Goal: Task Accomplishment & Management: Use online tool/utility

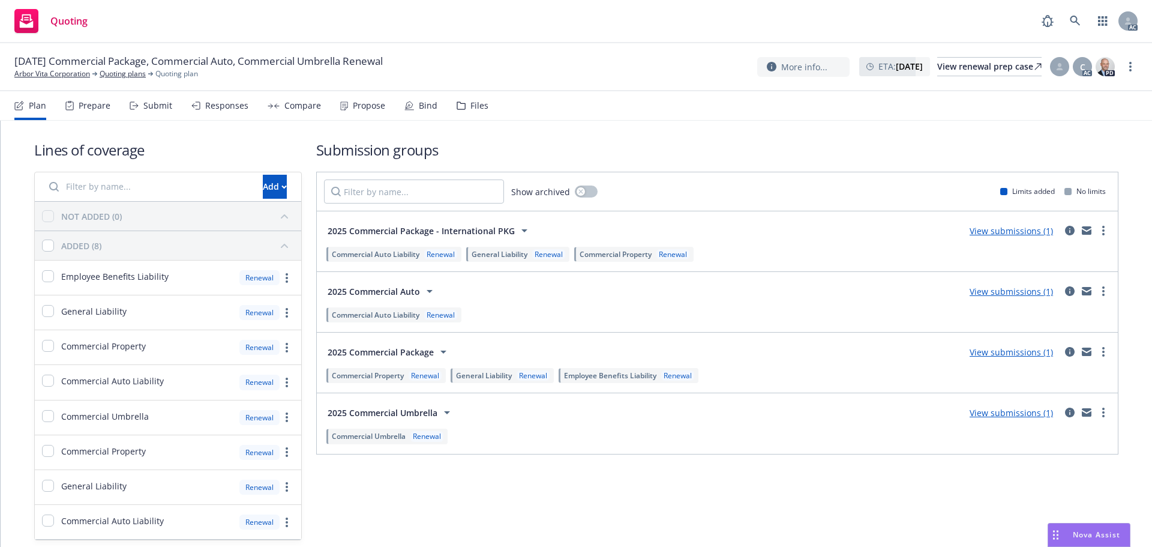
click at [164, 107] on div "Submit" at bounding box center [157, 106] width 29 height 10
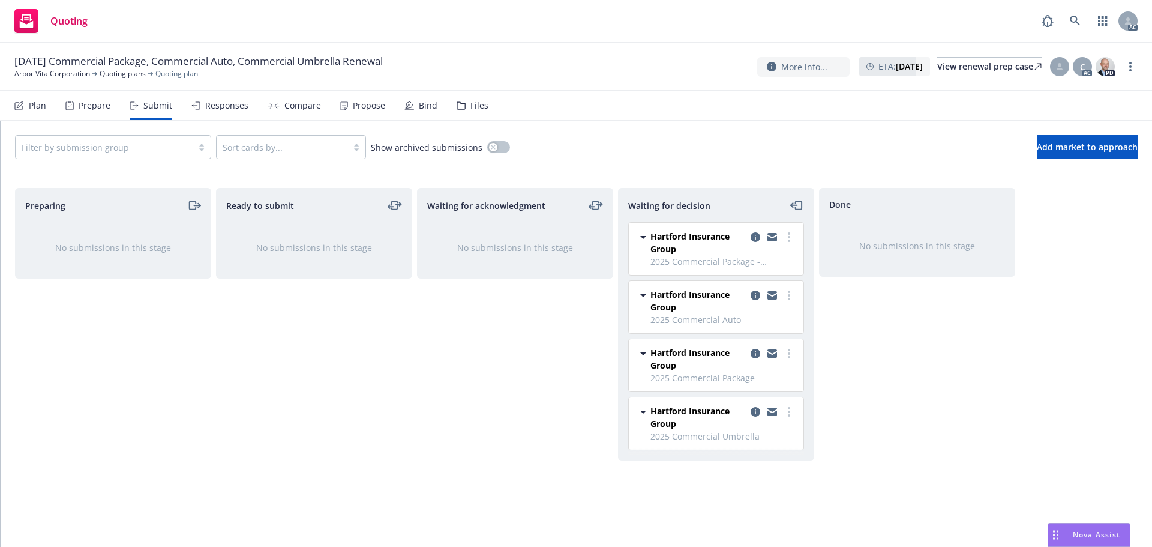
click at [793, 418] on div at bounding box center [772, 416] width 48 height 25
click at [788, 415] on circle "more" at bounding box center [789, 415] width 2 height 2
click at [724, 311] on span "Add accepted decision" at bounding box center [736, 314] width 120 height 11
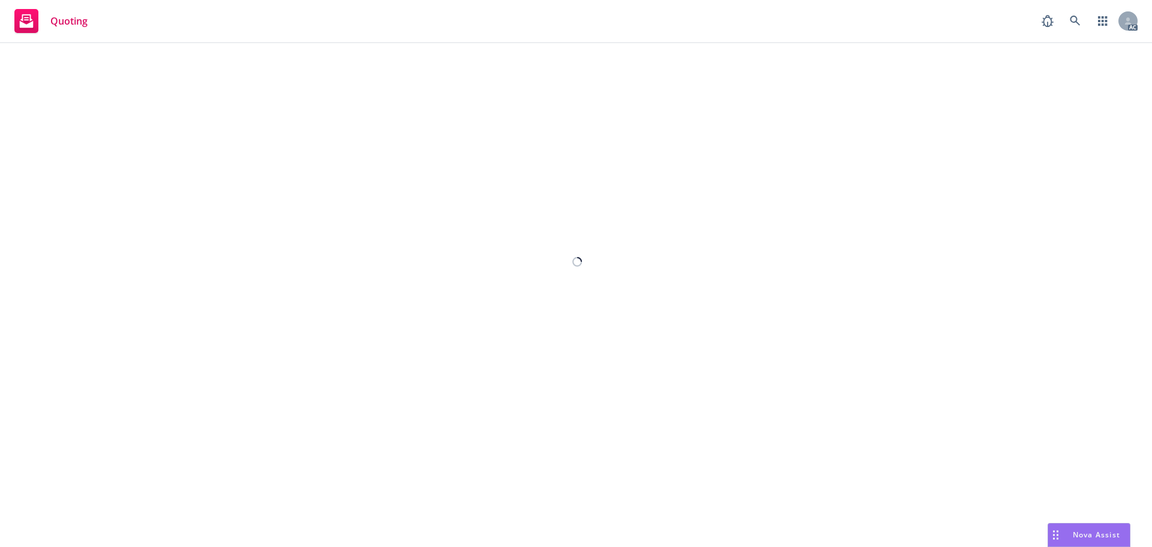
select select "12"
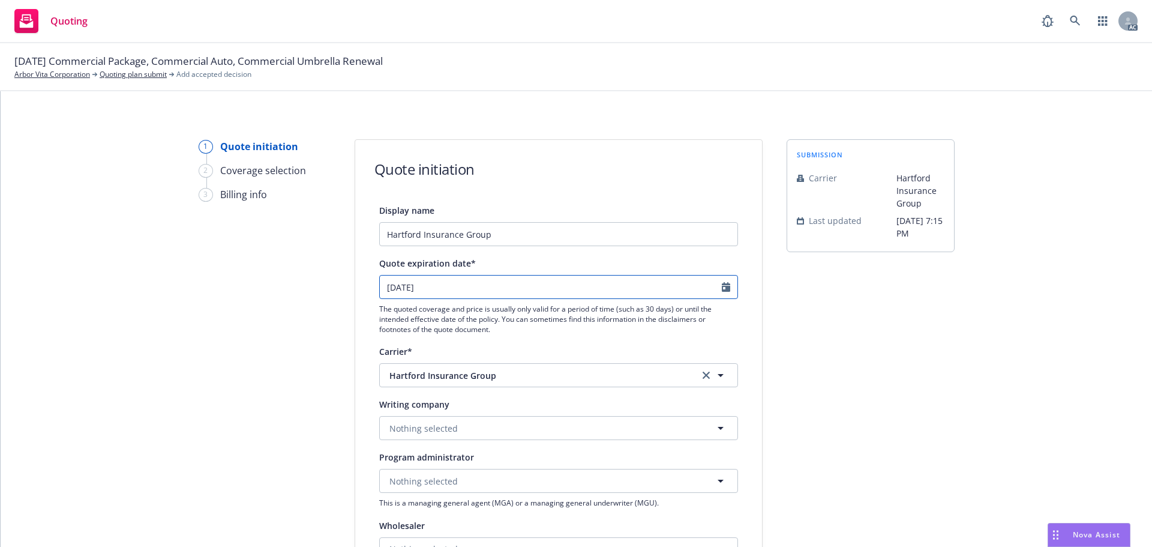
click at [713, 285] on input "[DATE]" at bounding box center [551, 286] width 342 height 23
select select "9"
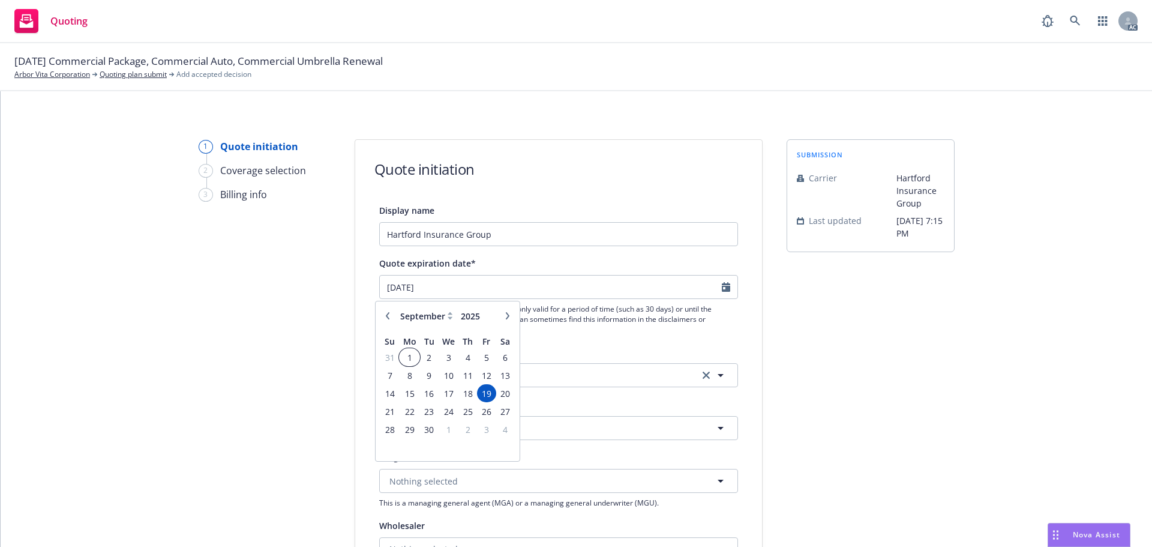
click at [410, 349] on td "1" at bounding box center [409, 357] width 20 height 18
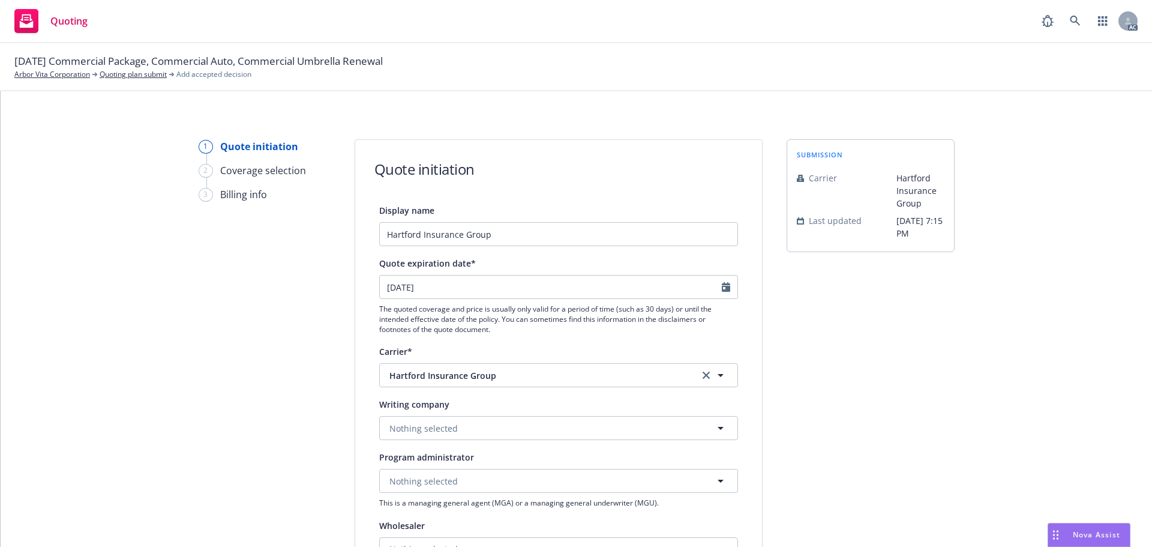
type input "[DATE]"
click at [389, 424] on span "Nothing selected" at bounding box center [423, 428] width 68 height 13
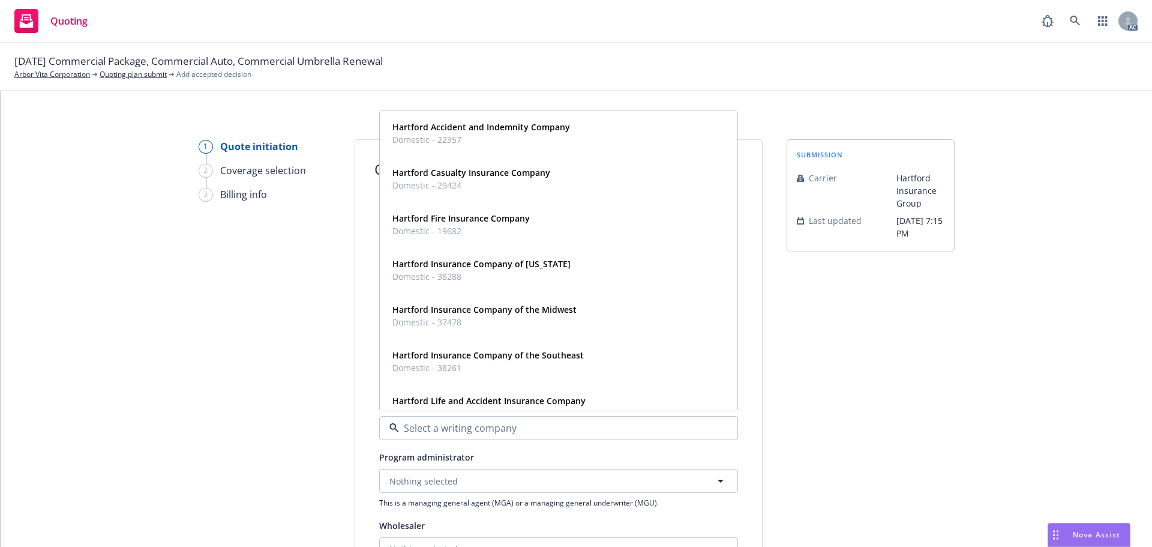
paste input "HARTFORD CASUALTY INSURANCE COMPANY"
type input "HARTFORD CASUALTY INSURANCE COMPANY"
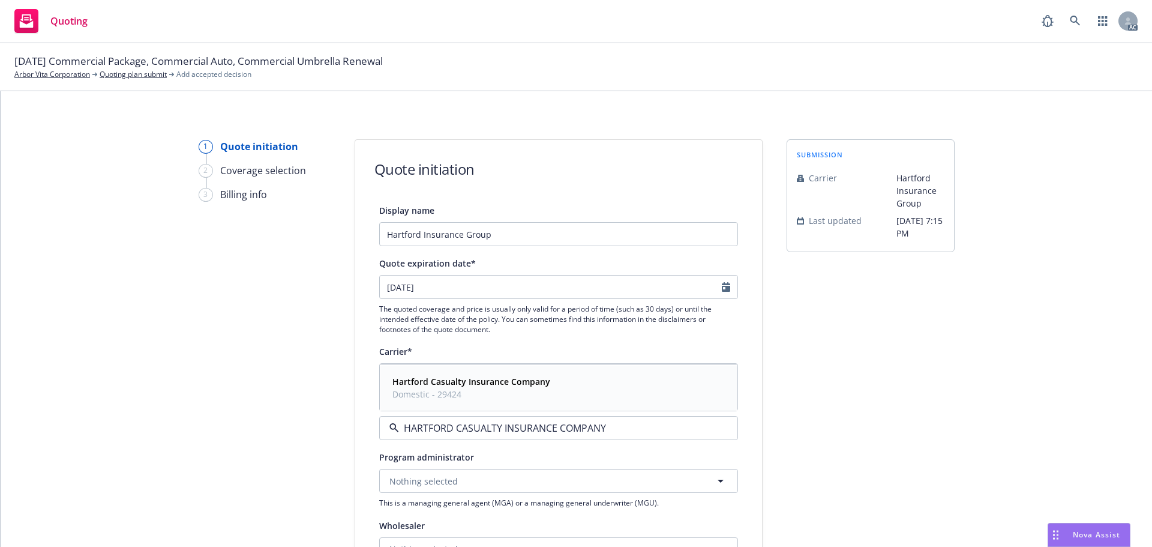
click at [433, 391] on span "Domestic - 29424" at bounding box center [471, 394] width 158 height 13
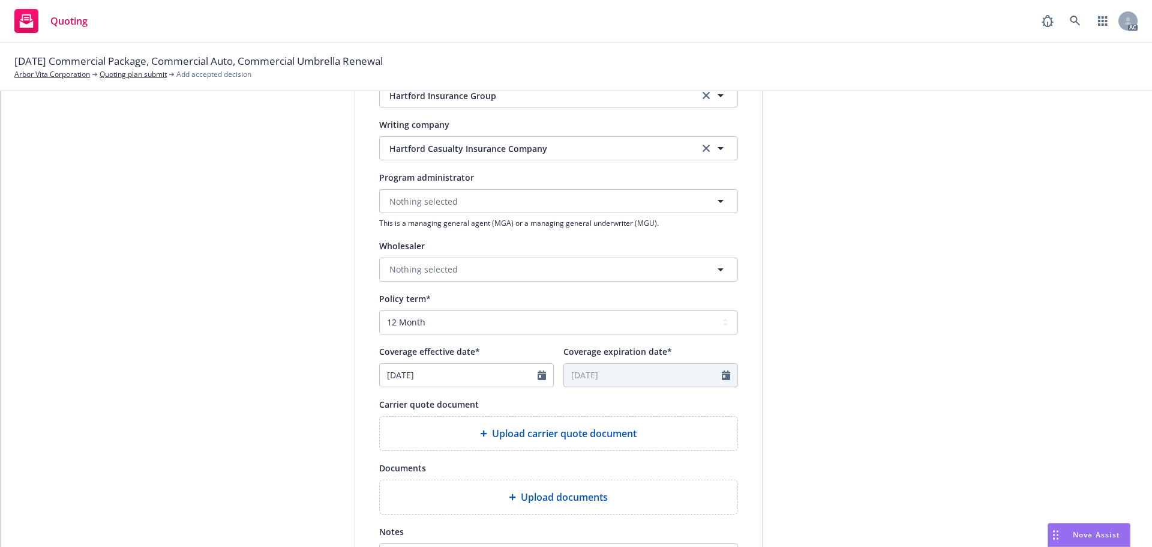
scroll to position [360, 0]
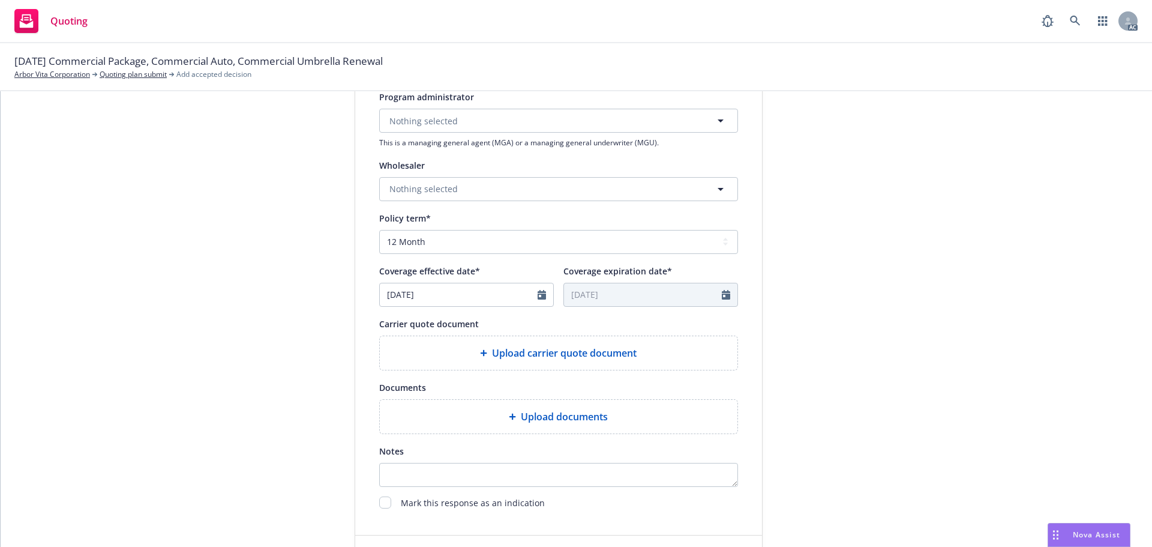
click at [509, 415] on icon at bounding box center [512, 416] width 7 height 7
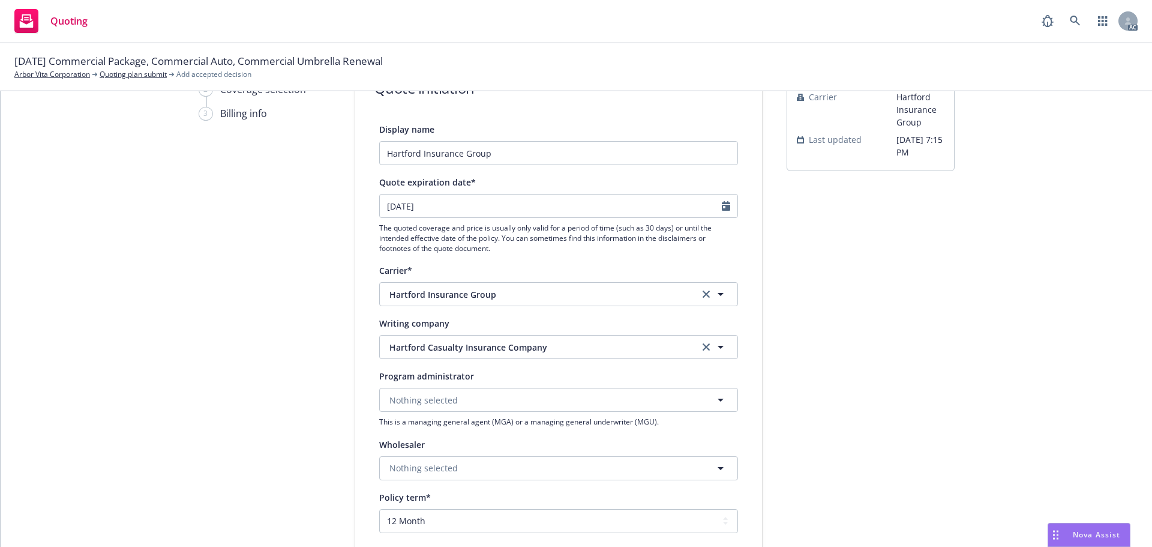
scroll to position [0, 0]
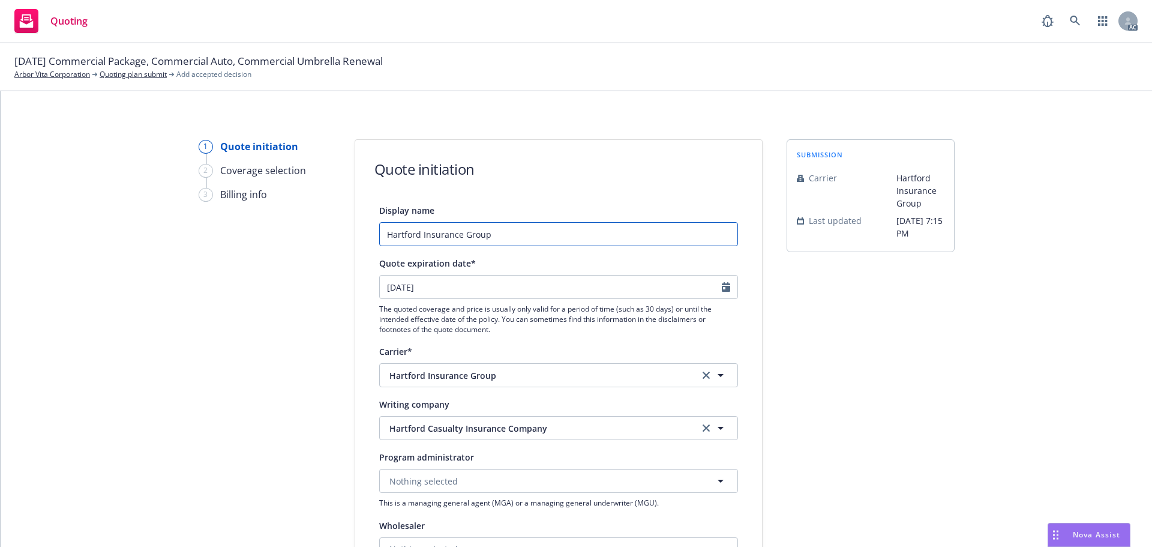
click at [551, 234] on input "Hartford Insurance Group" at bounding box center [558, 234] width 359 height 24
type input "Hartford Insurance Group"
type textarea "x"
type input "Hartford Insurance Group -"
type textarea "x"
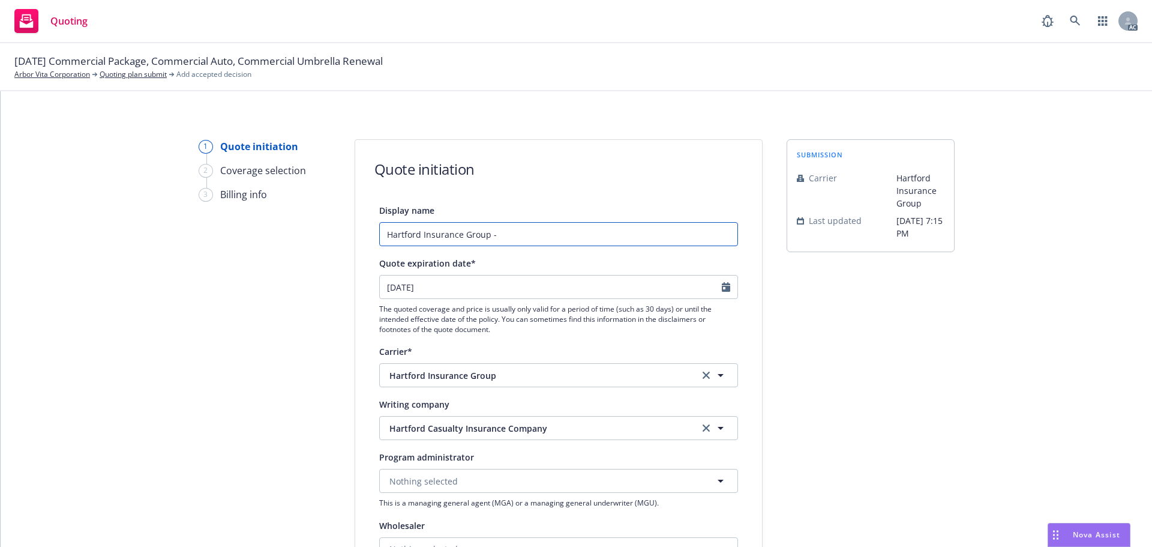
type input "Hartford Insurance Group -"
type textarea "x"
type input "Hartford Insurance Group - u"
type textarea "x"
type input "Hartford Insurance Group - um"
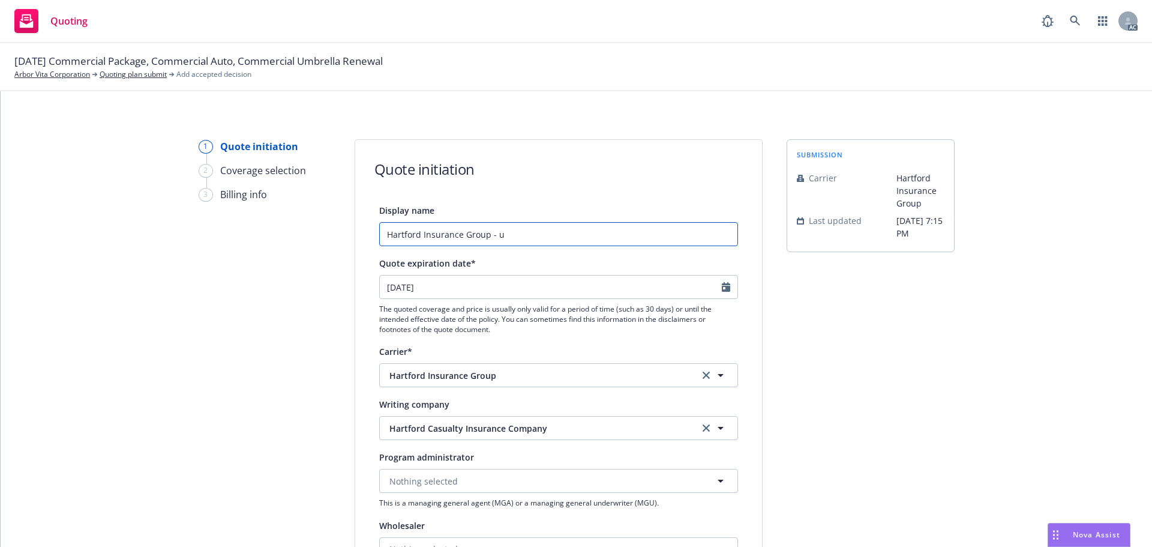
type textarea "x"
type input "Hartford Insurance Group - umb"
type textarea "x"
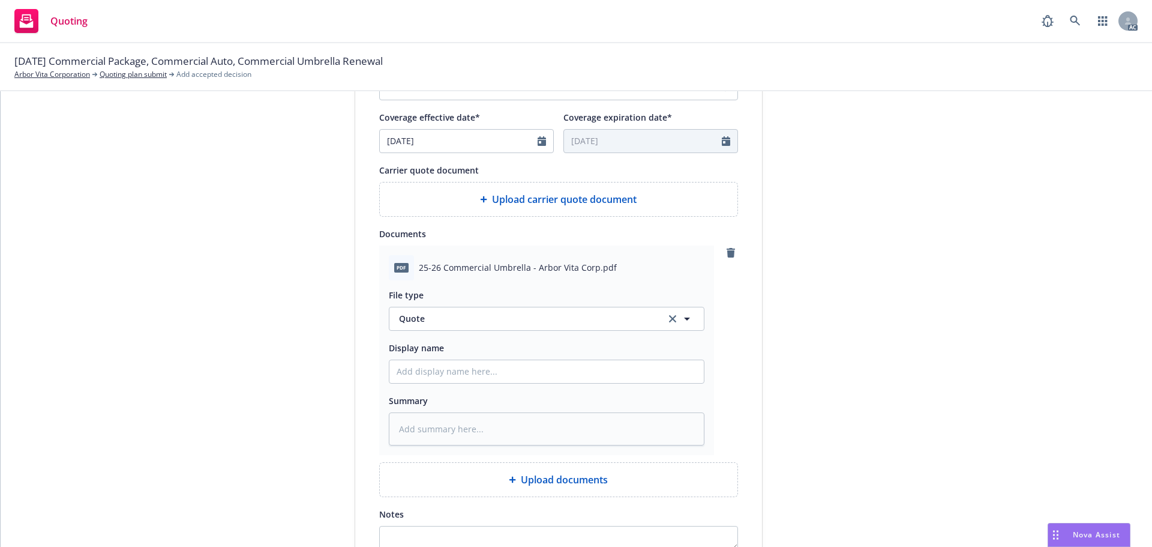
scroll to position [600, 0]
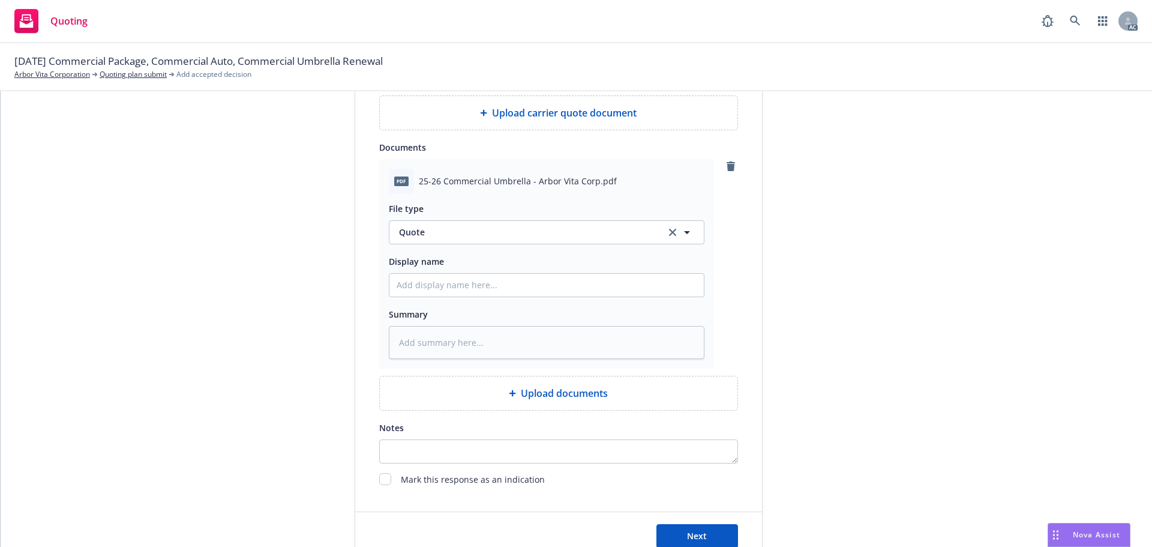
type input "Hartford Insurance Group - umb"
click at [456, 290] on input "Display name" at bounding box center [546, 285] width 314 height 23
type textarea "x"
type input "2"
type textarea "x"
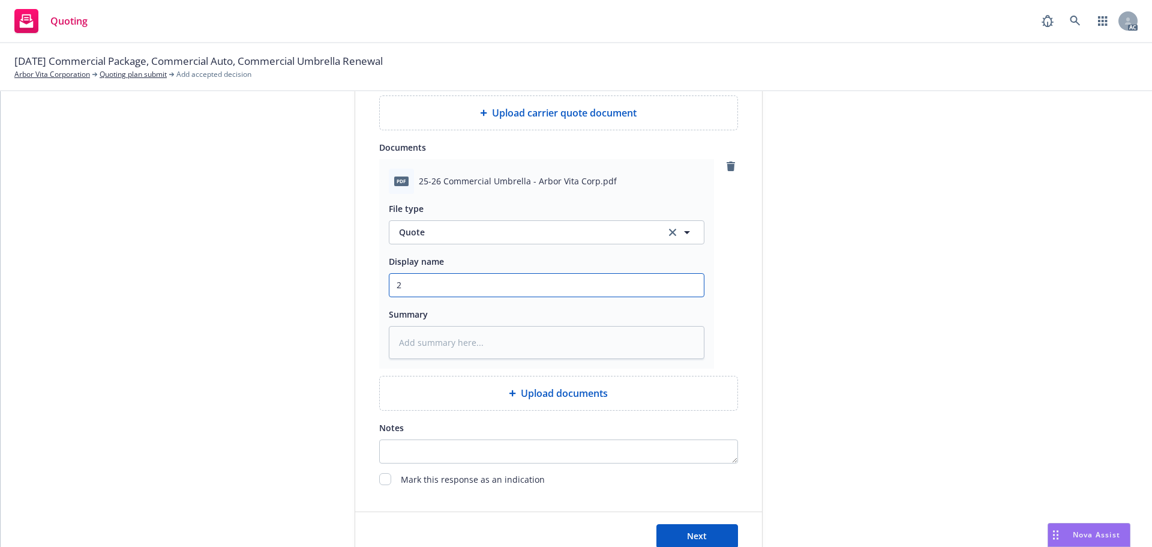
type input "25"
type textarea "x"
type input "25-"
type textarea "x"
type input "25-2"
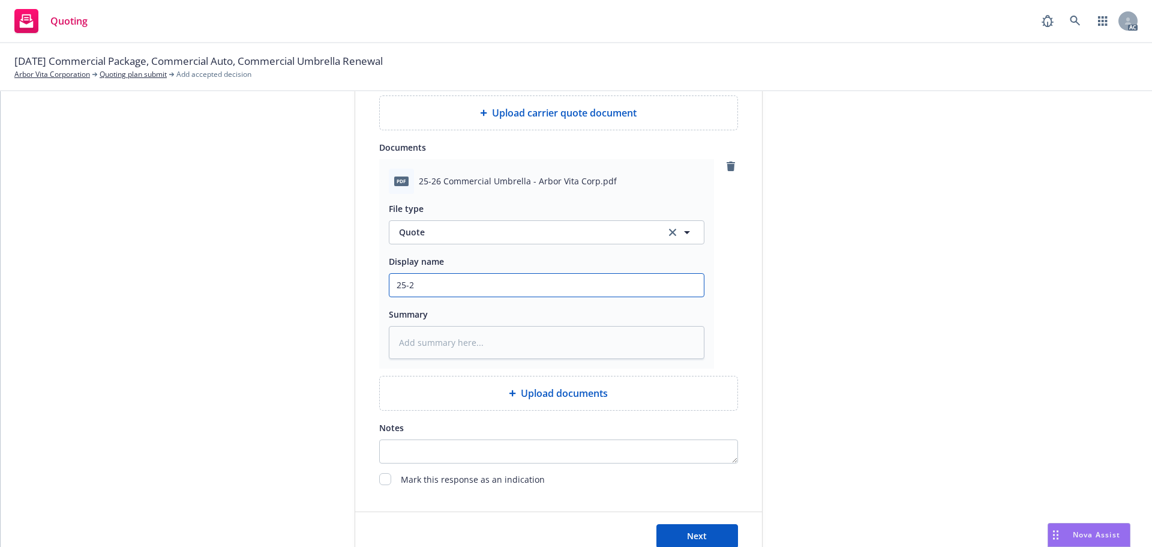
type textarea "x"
type input "25-26"
type textarea "x"
type input "25-26"
type textarea "x"
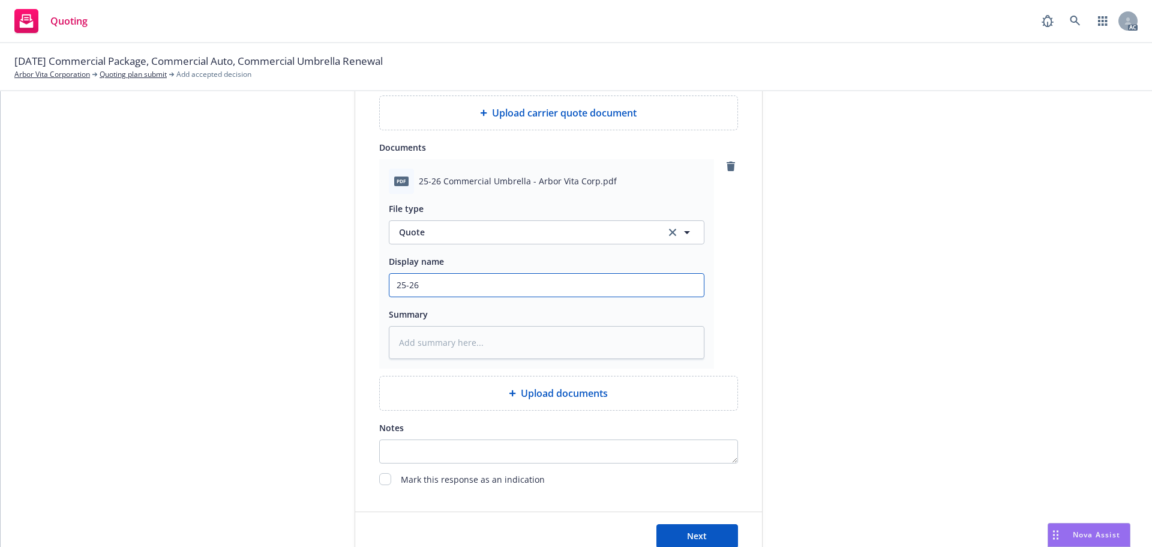
type input "25-26 C"
type textarea "x"
type input "25-26 Co"
type textarea "x"
type input "25-26 Com"
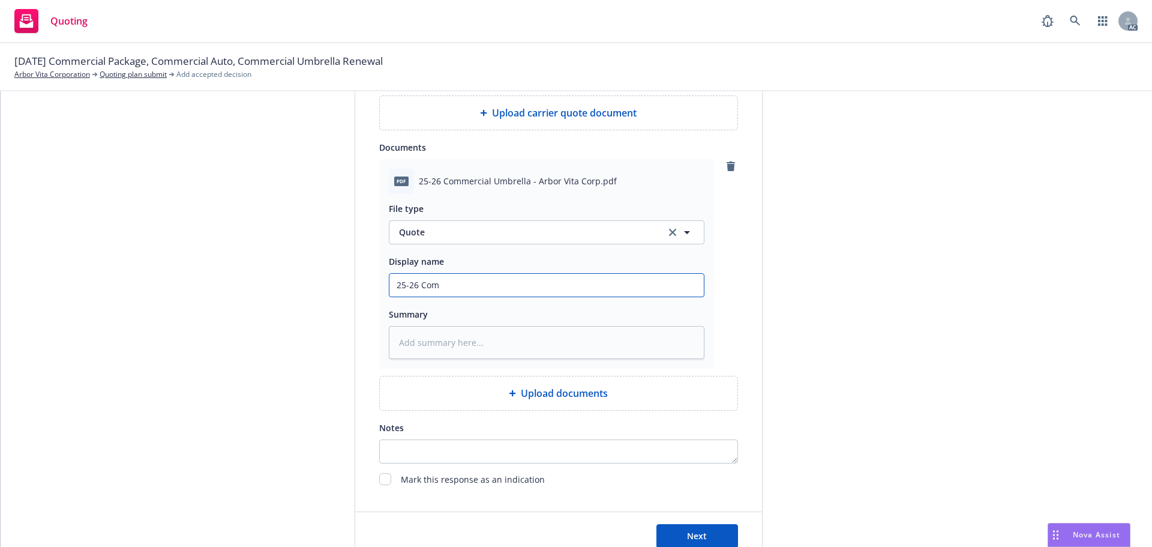
type textarea "x"
type input "25-26 Comm"
type textarea "x"
type input "25-26 Comme"
type textarea "x"
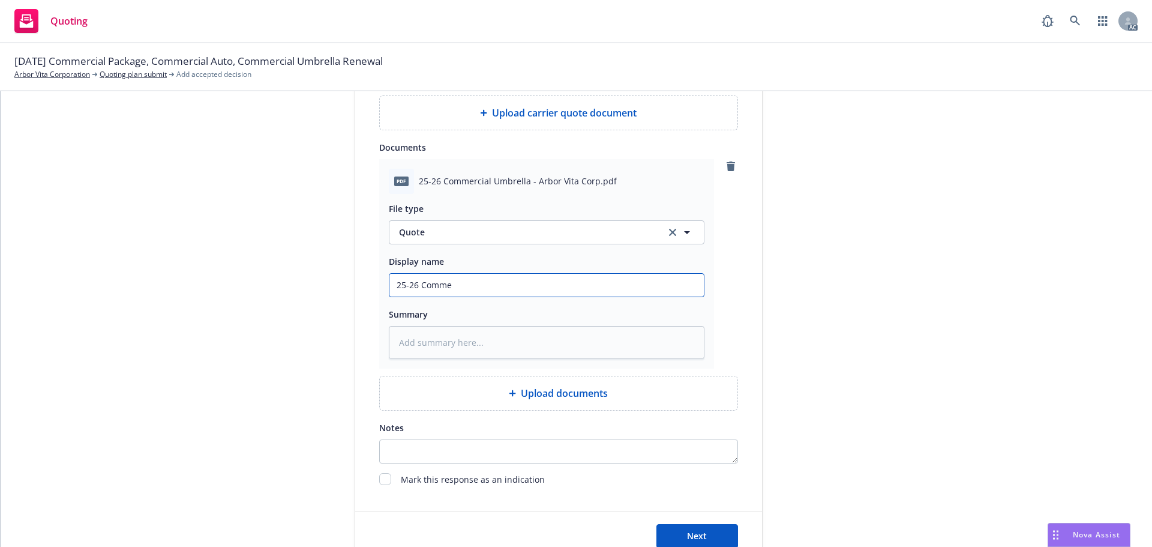
type input "25-26 Commer"
type textarea "x"
type input "25-26 Commerc"
type textarea "x"
type input "25-26 Commerci"
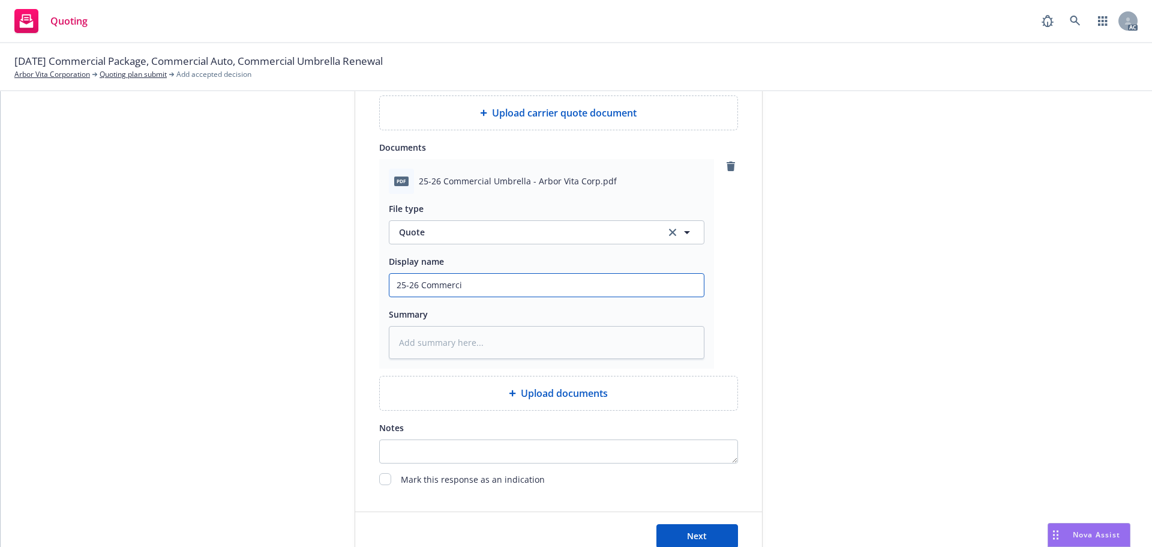
type textarea "x"
type input "25-26 Commercia"
type textarea "x"
type input "25-26 Commercial"
type textarea "x"
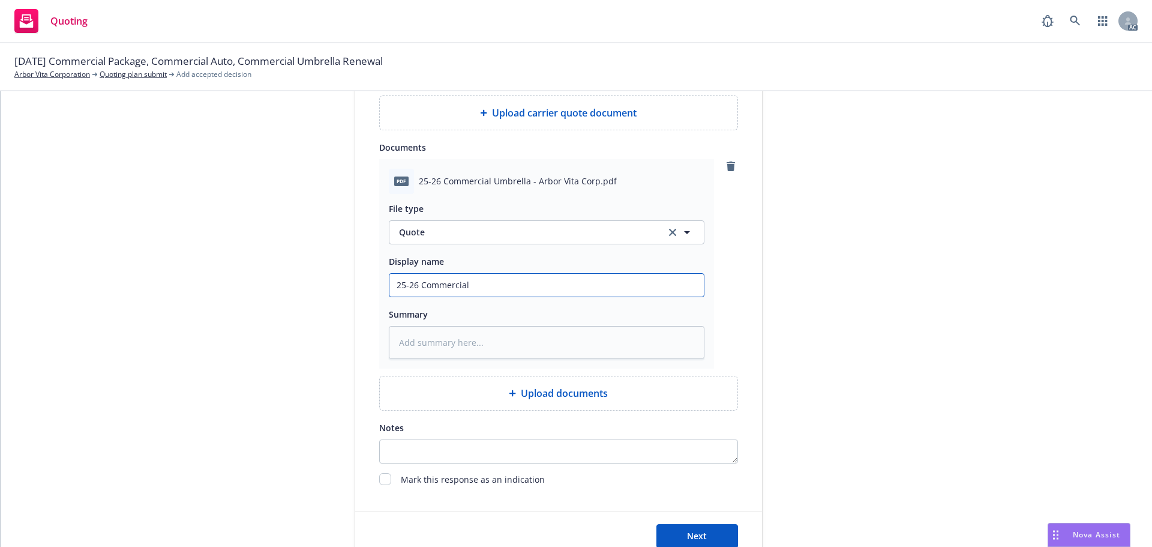
type input "25-26 Commercial"
type textarea "x"
type input "25-26 Commercial Umbrella Policy"
type textarea "x"
click at [598, 232] on span "Quote" at bounding box center [525, 232] width 253 height 13
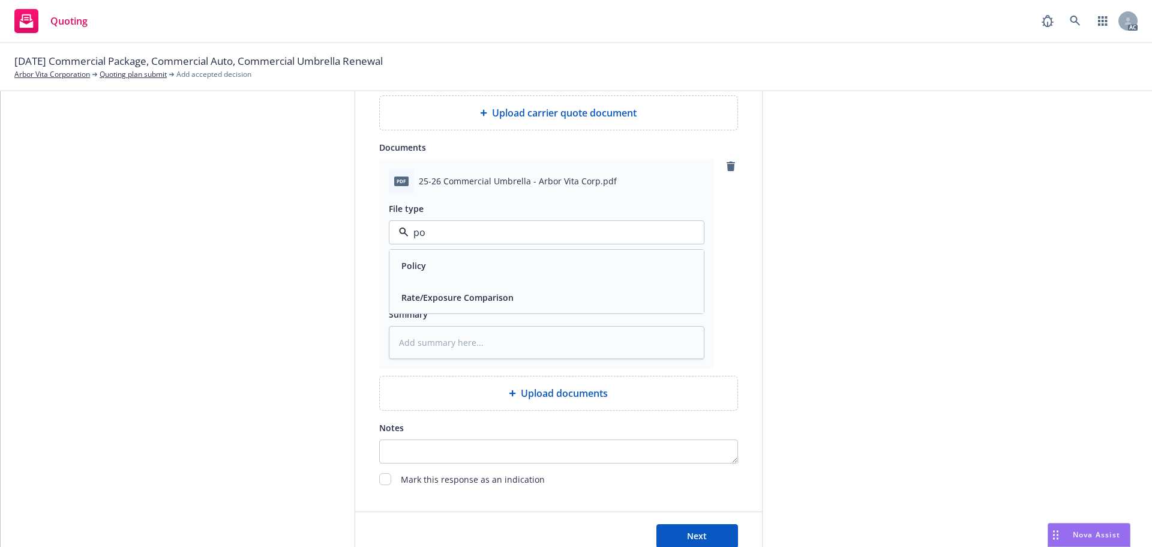
type input "pol"
click at [502, 263] on div "Policy" at bounding box center [547, 265] width 300 height 17
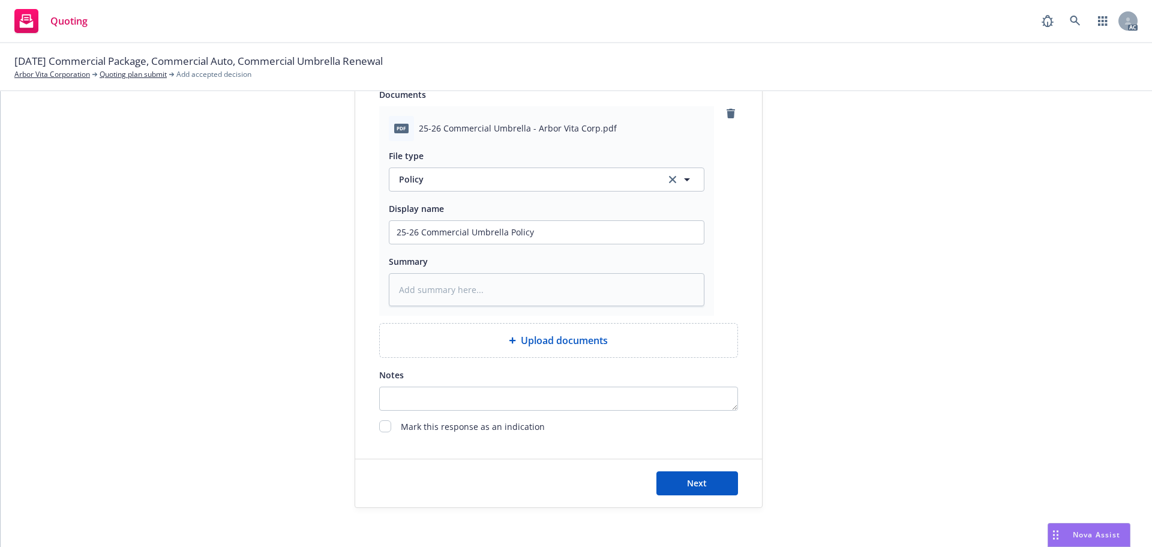
scroll to position [660, 0]
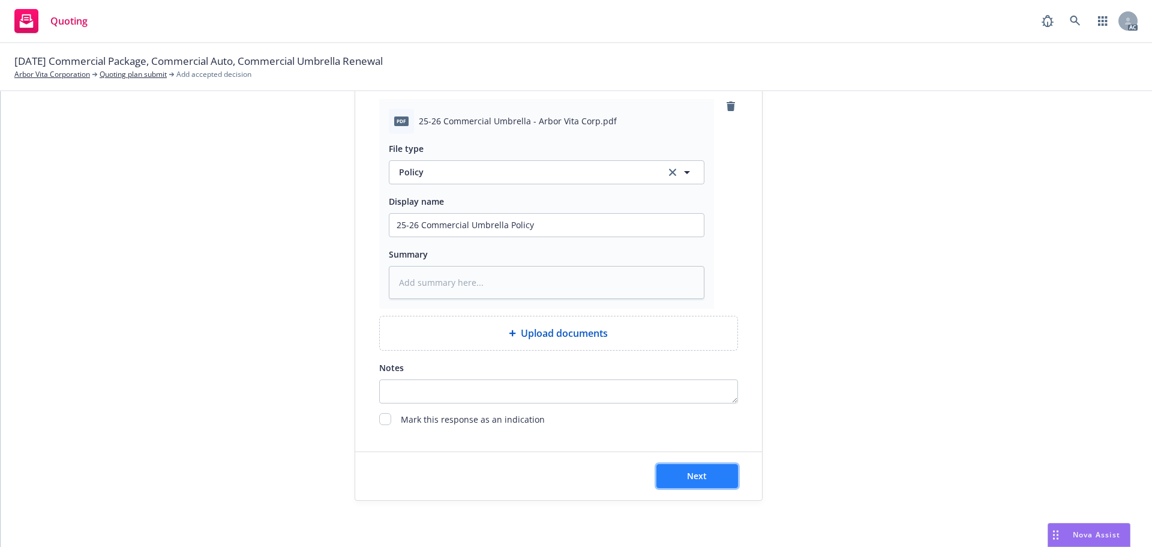
click at [680, 475] on button "Next" at bounding box center [697, 476] width 82 height 24
type textarea "x"
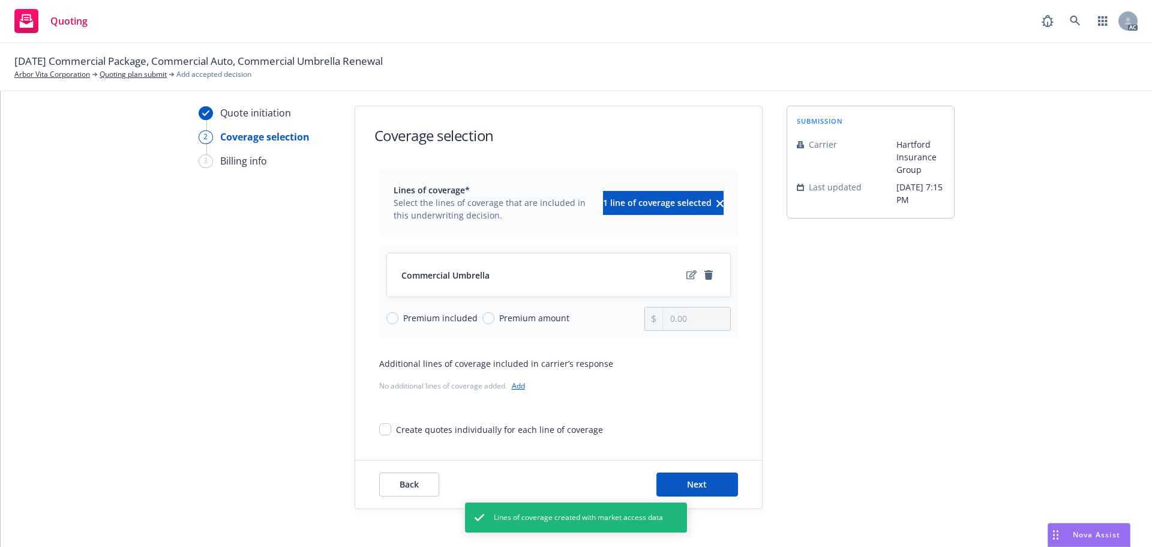
scroll to position [44, 0]
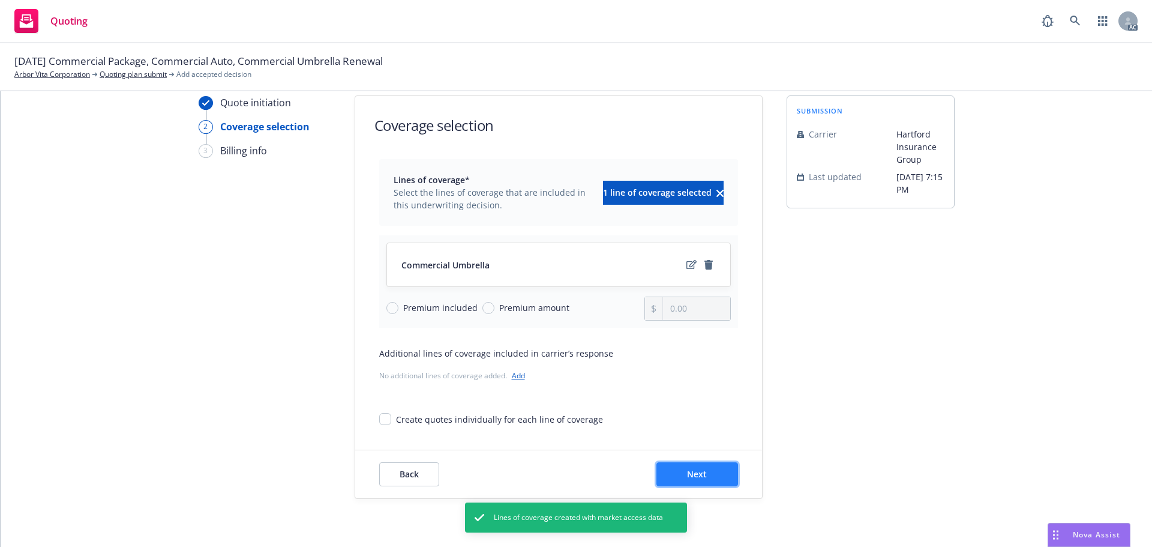
click at [707, 469] on button "Next" at bounding box center [697, 474] width 82 height 24
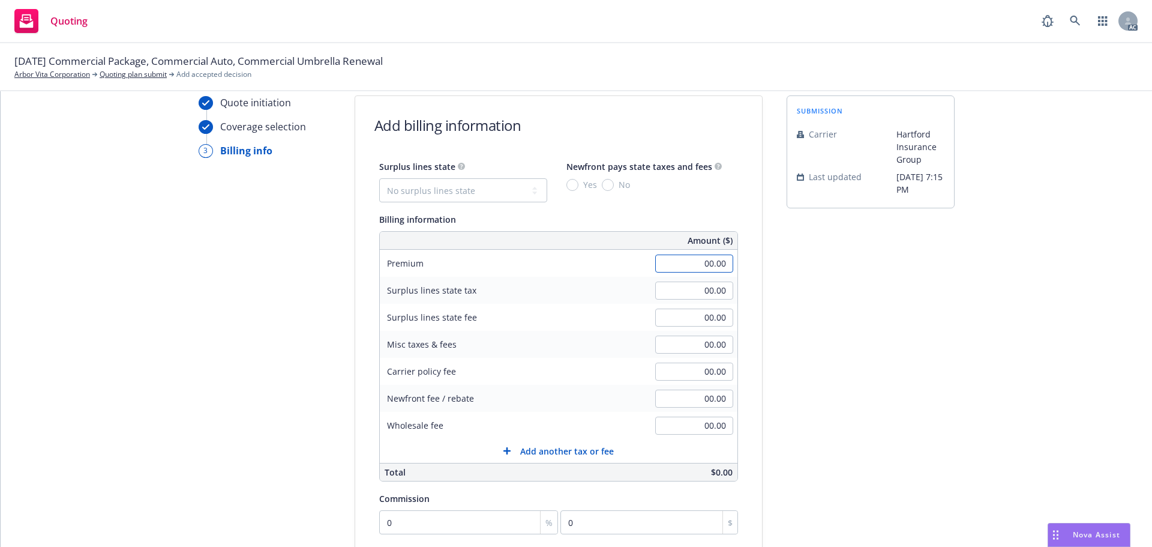
click at [677, 268] on input "00.00" at bounding box center [694, 263] width 78 height 18
type input "685.00"
click at [754, 286] on div "Quote initiation Coverage selection 3 Billing info Add billing information Surp…" at bounding box center [576, 402] width 1122 height 614
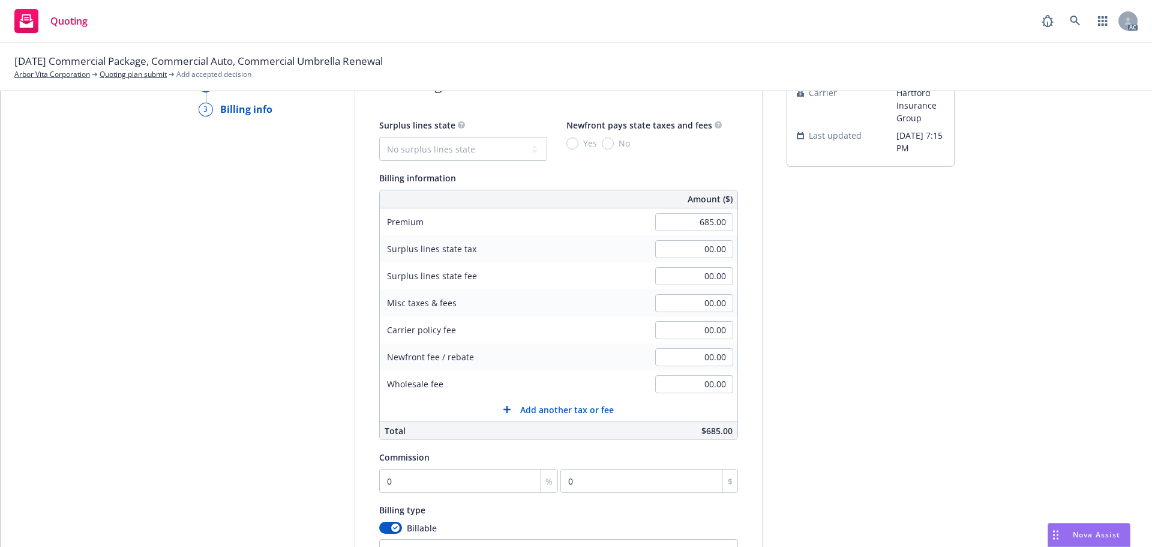
scroll to position [254, 0]
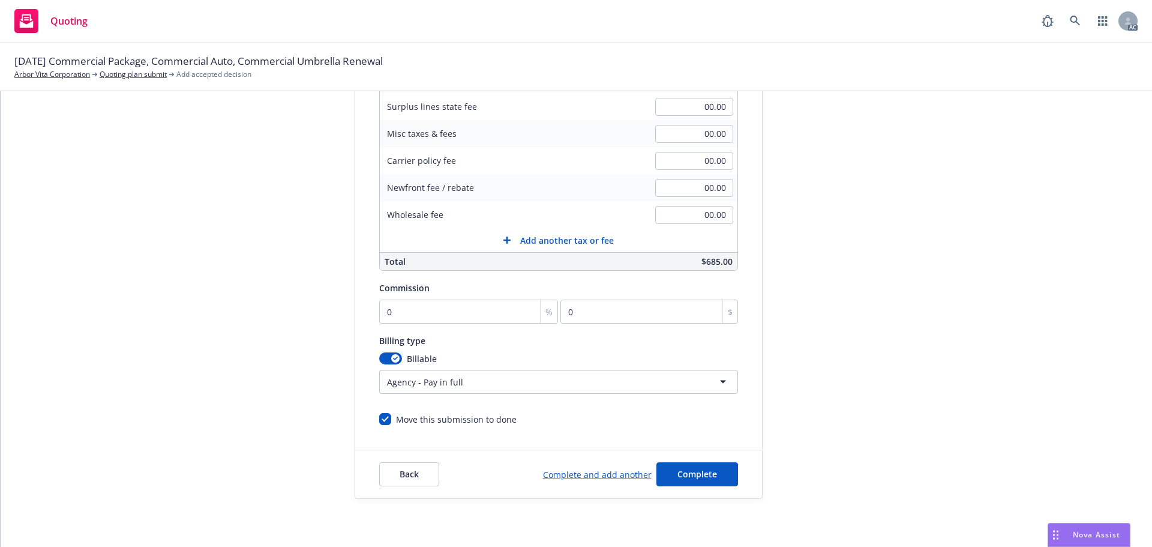
drag, startPoint x: 458, startPoint y: 289, endPoint x: 452, endPoint y: 305, distance: 17.3
click at [458, 291] on div "Commission" at bounding box center [558, 287] width 359 height 14
click at [451, 307] on input "0" at bounding box center [468, 311] width 179 height 24
type input "1"
type input "6.85"
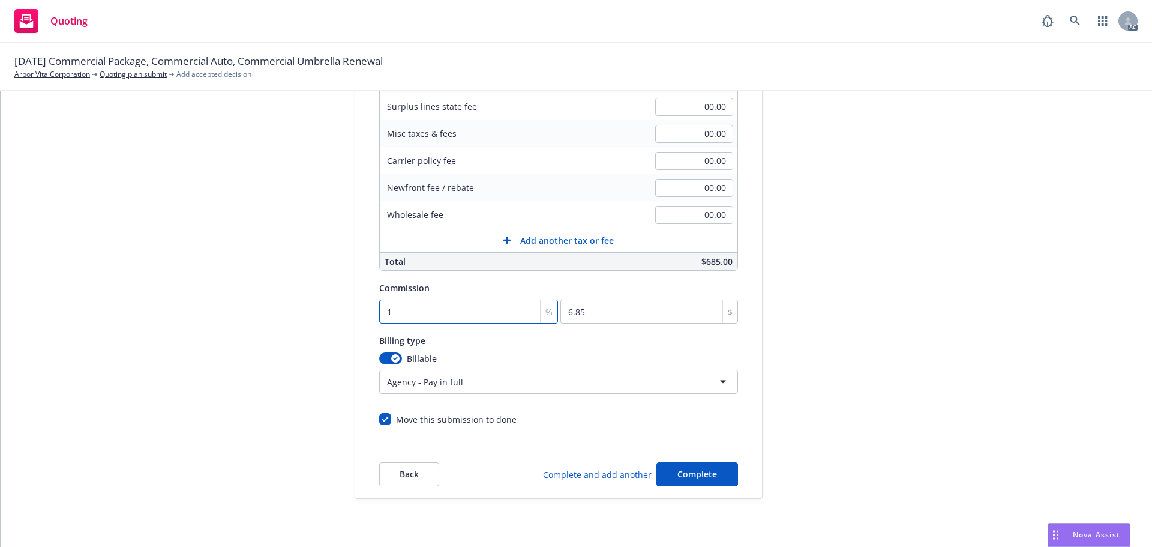
type input "15"
type input "102.75"
type input "15"
click at [877, 298] on div "submission Carrier Hartford Insurance Group Last updated [DATE] 7:15 PM" at bounding box center [871, 192] width 168 height 614
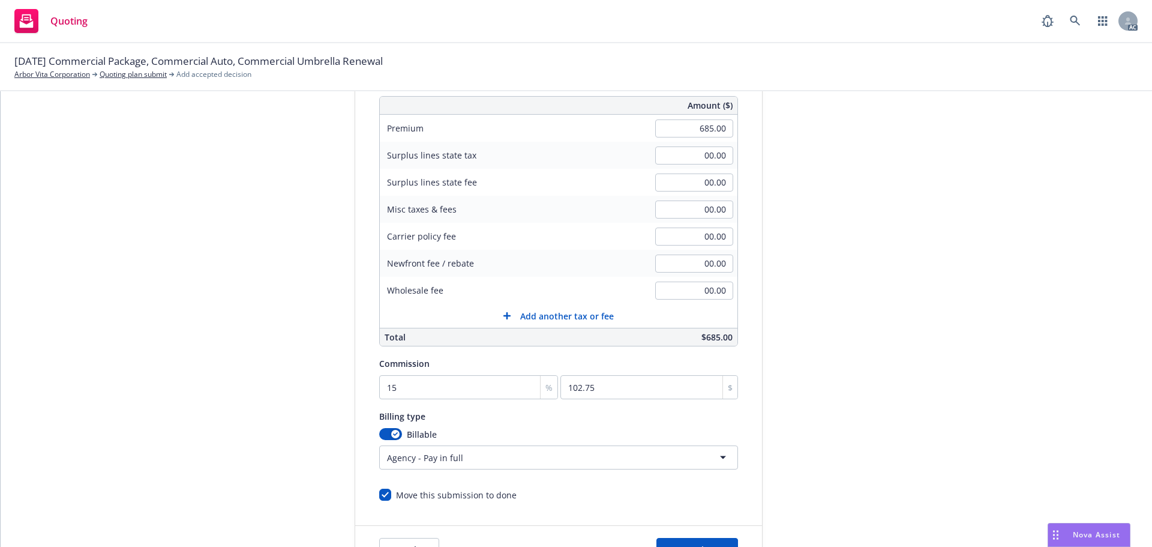
scroll to position [180, 0]
click at [455, 459] on html "Quoting AC [DATE] Commercial Package, Commercial Auto, Commercial Umbrella Rene…" at bounding box center [576, 273] width 1152 height 547
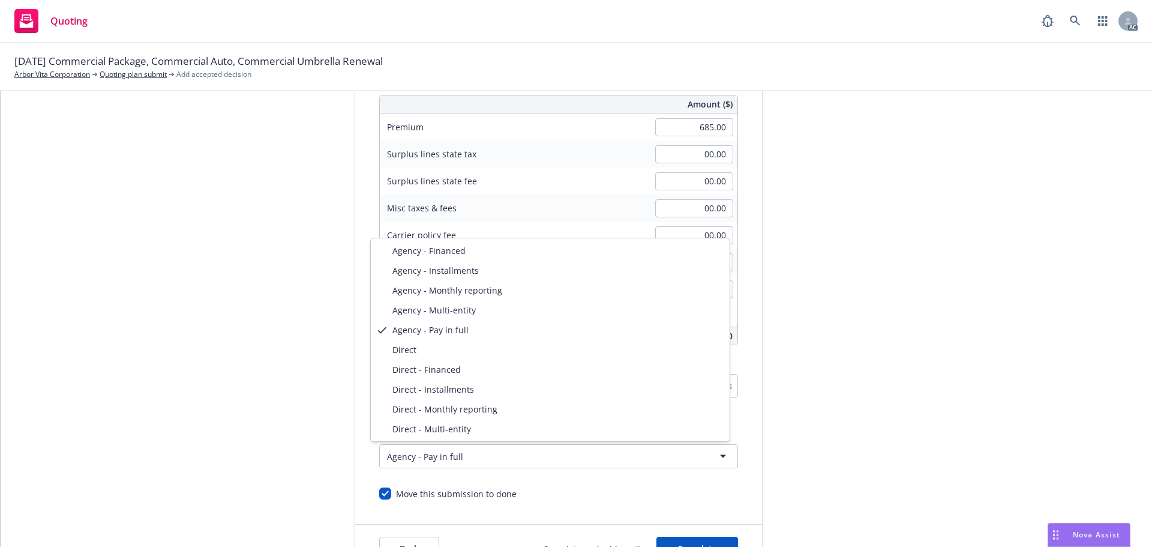
select select "DIRECT_INSTALLMENTS"
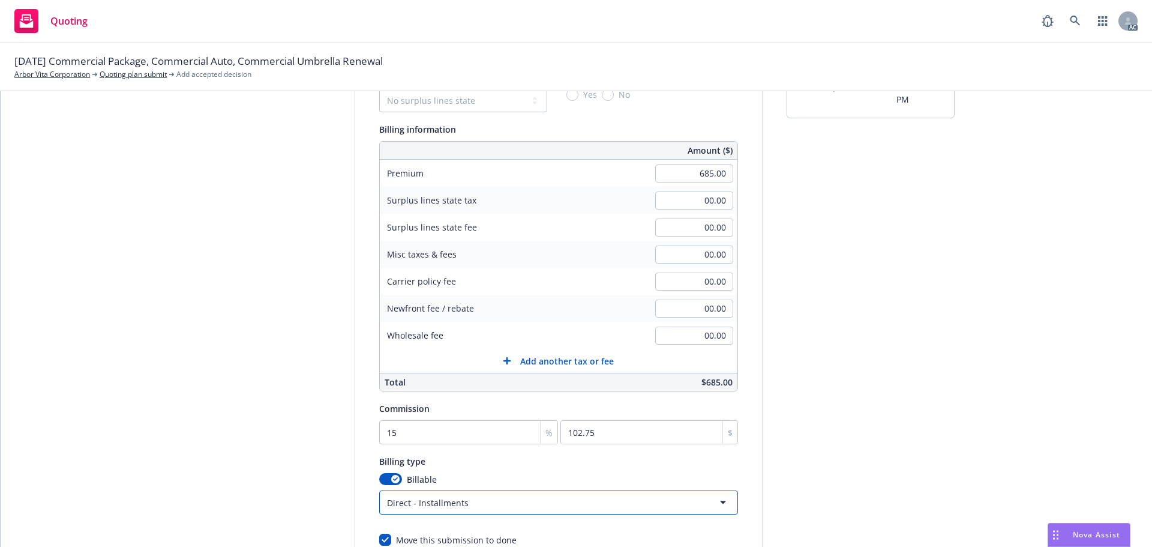
scroll to position [254, 0]
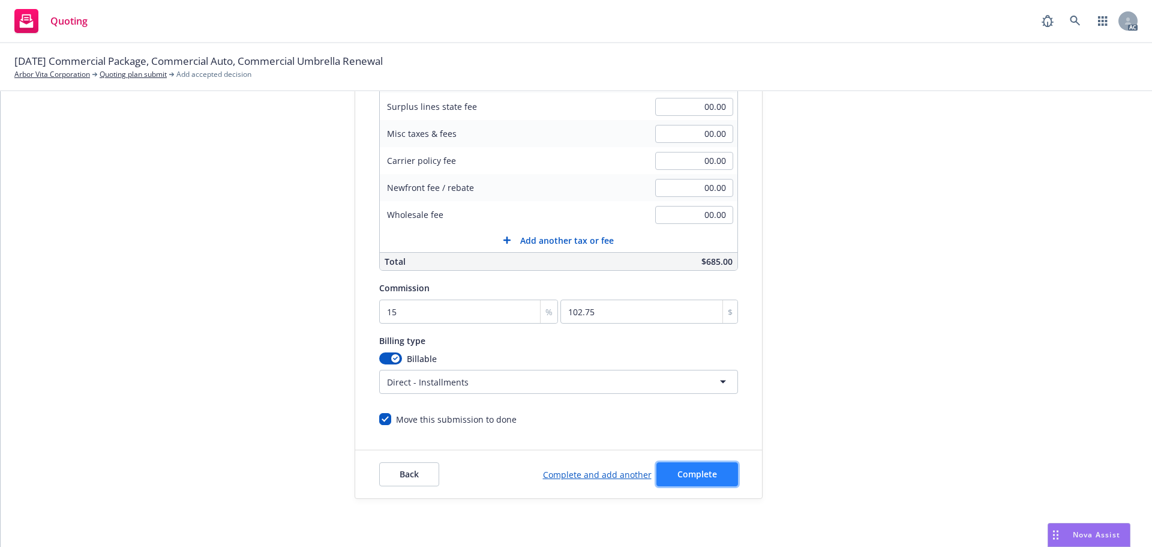
click at [688, 468] on span "Complete" at bounding box center [697, 473] width 40 height 11
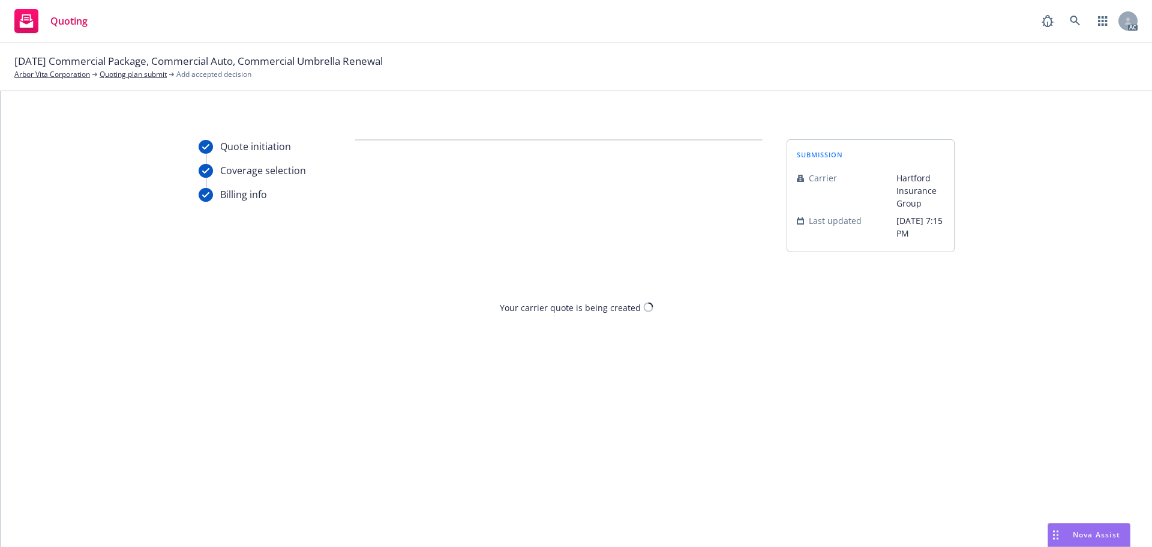
scroll to position [0, 0]
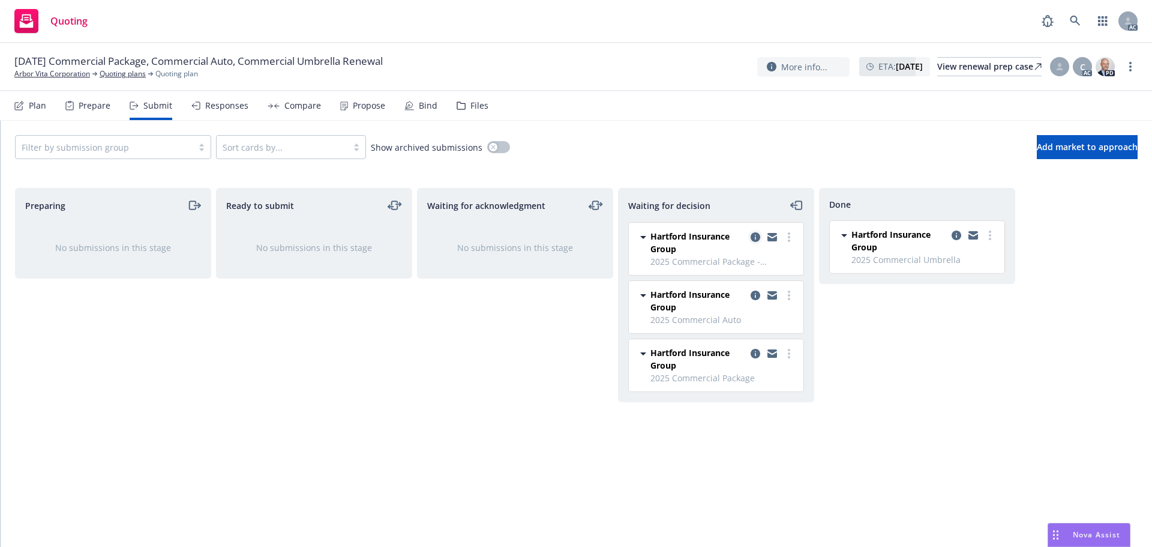
click at [753, 235] on icon "copy logging email" at bounding box center [756, 237] width 10 height 10
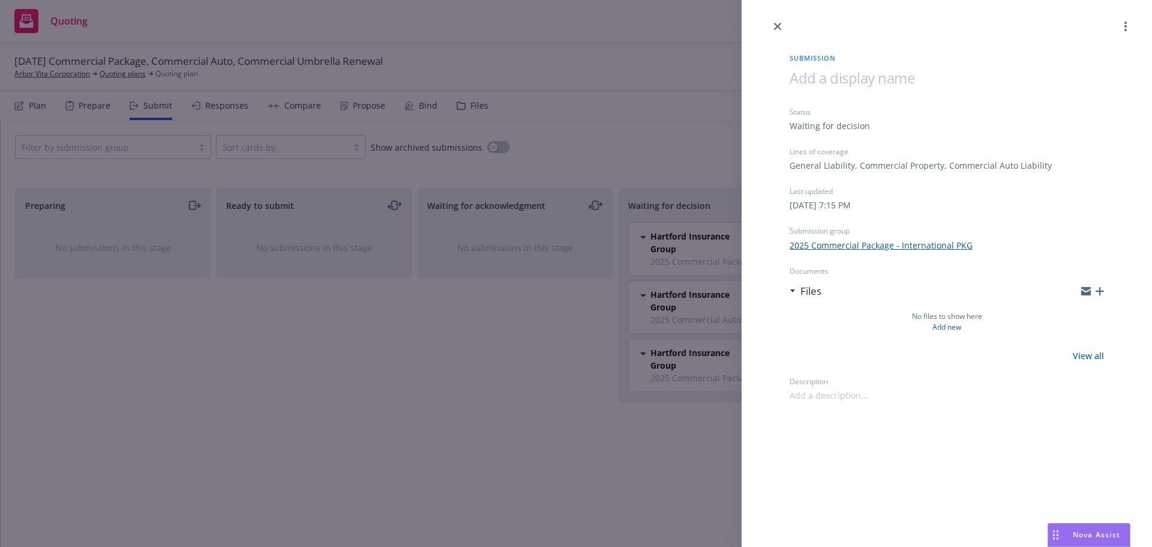
click at [695, 249] on div "Submission Status Waiting for decision Lines of coverage General Liability, Com…" at bounding box center [576, 273] width 1152 height 547
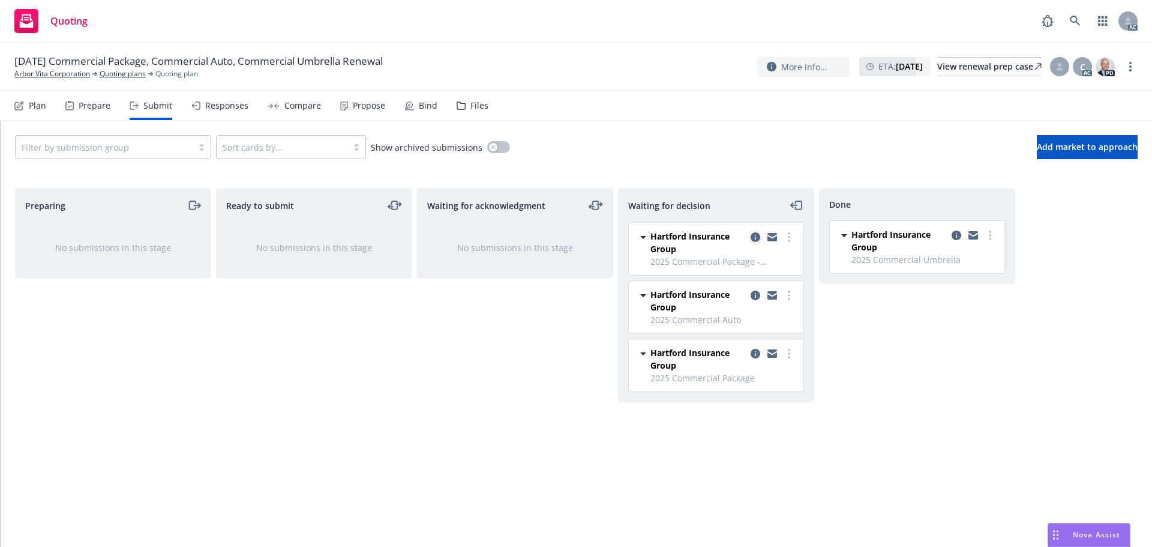
click at [751, 239] on icon "copy logging email" at bounding box center [756, 237] width 10 height 10
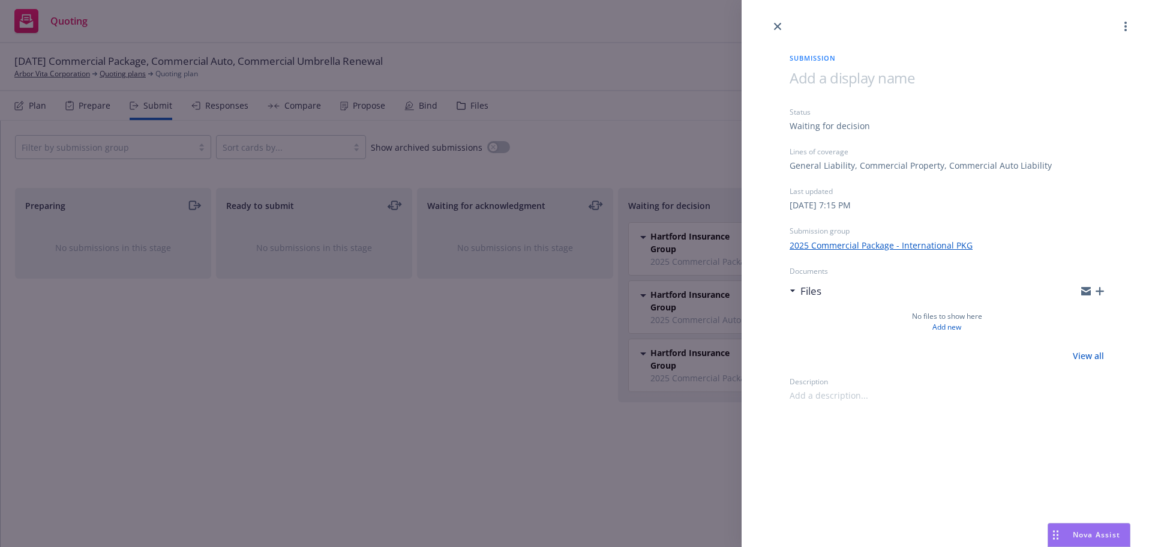
click at [530, 278] on div "Submission Status Waiting for decision Lines of coverage General Liability, Com…" at bounding box center [576, 273] width 1152 height 547
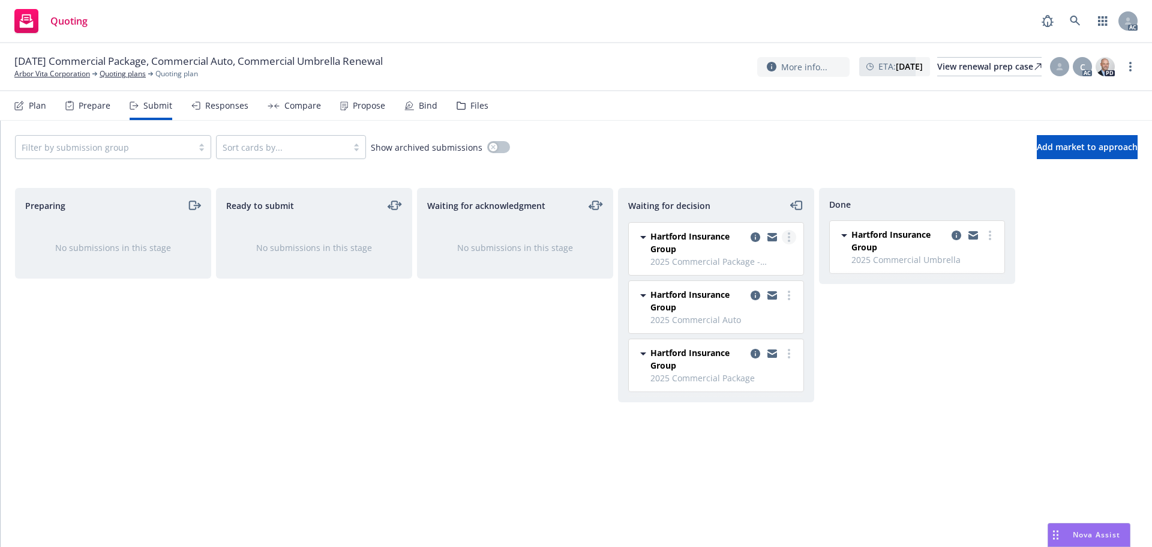
click at [787, 235] on link "more" at bounding box center [789, 237] width 14 height 14
click at [734, 310] on span "Add accepted decision" at bounding box center [736, 309] width 120 height 11
select select "12"
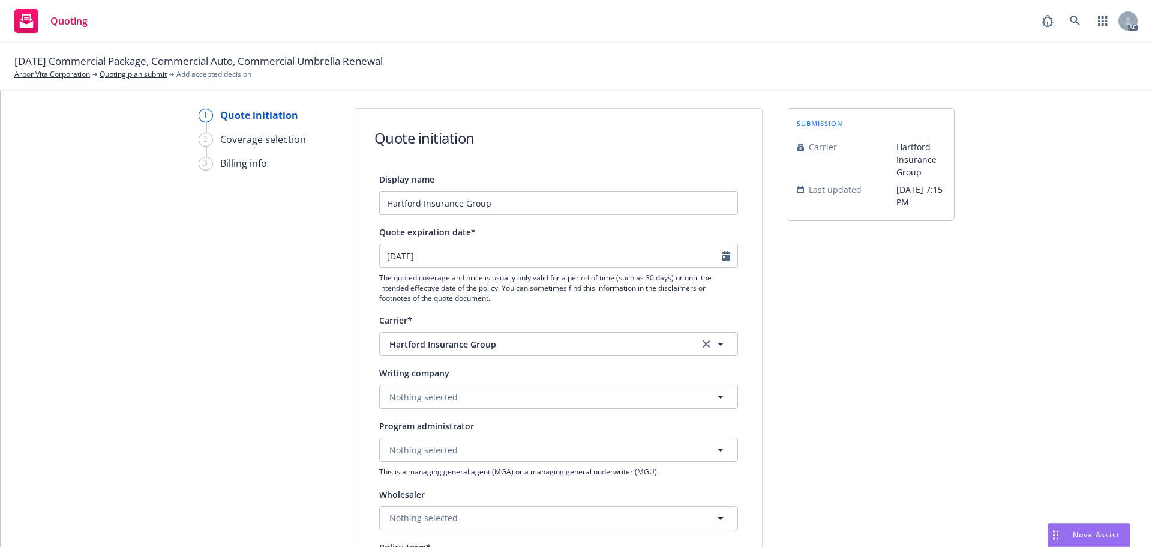
scroll to position [60, 0]
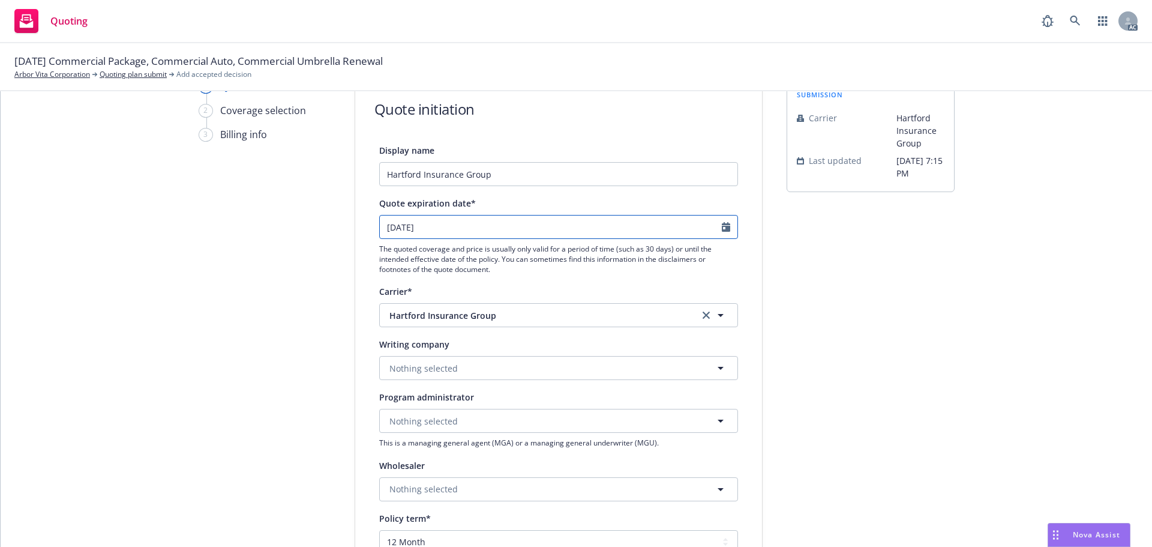
click at [724, 229] on icon "Calendar" at bounding box center [726, 227] width 8 height 10
select select "9"
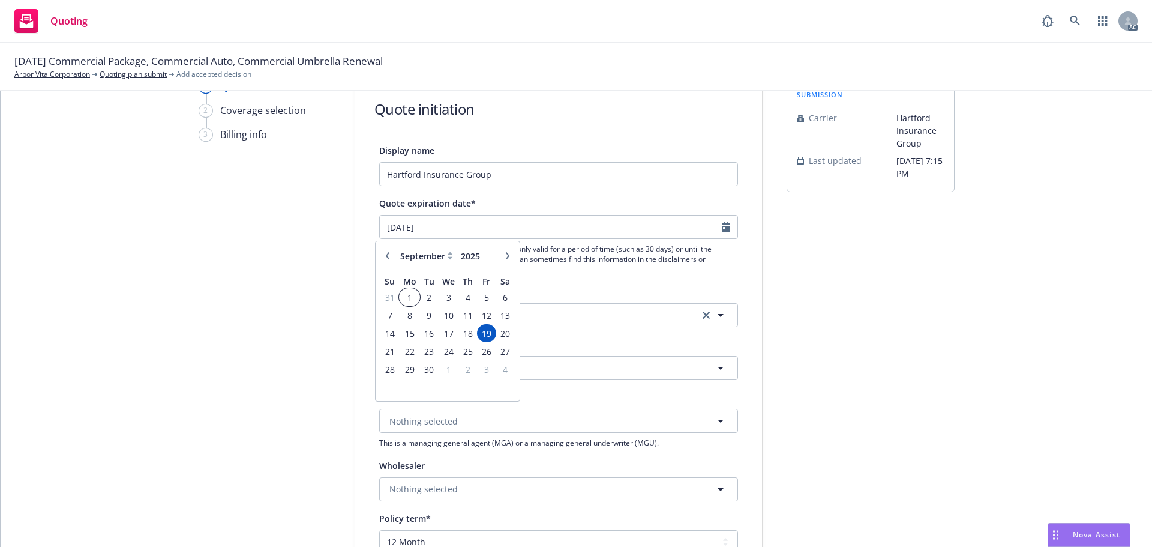
click at [409, 295] on span "1" at bounding box center [409, 297] width 18 height 15
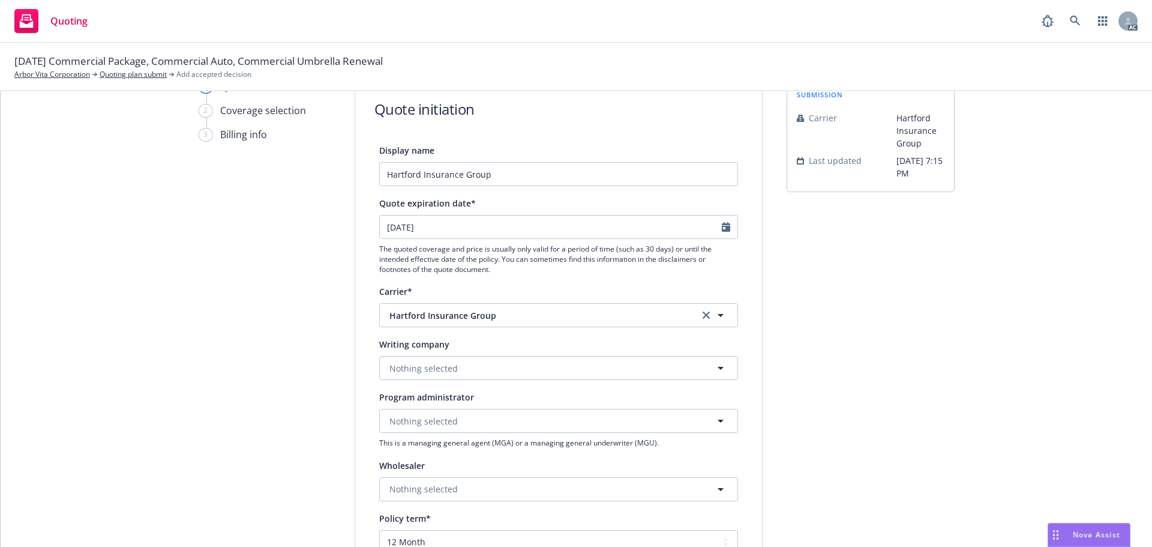
type input "[DATE]"
click at [420, 361] on button "Nothing selected" at bounding box center [558, 368] width 359 height 24
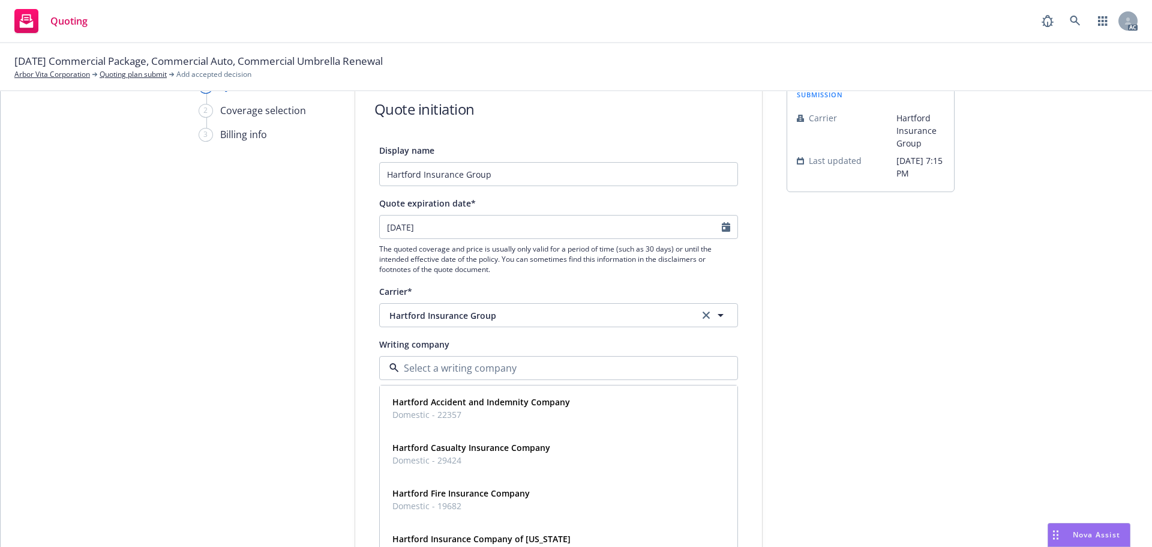
paste input "HARTFORD FIRE INSURANCE"
type input "HARTFORD FIRE INSURANCE"
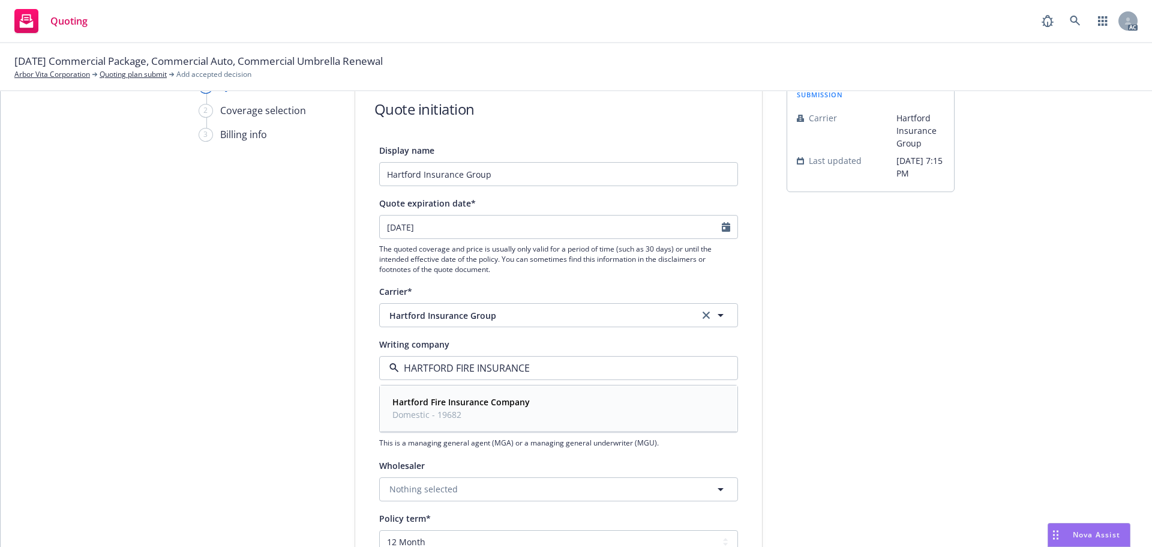
click at [452, 400] on strong "Hartford Fire Insurance Company" at bounding box center [460, 401] width 137 height 11
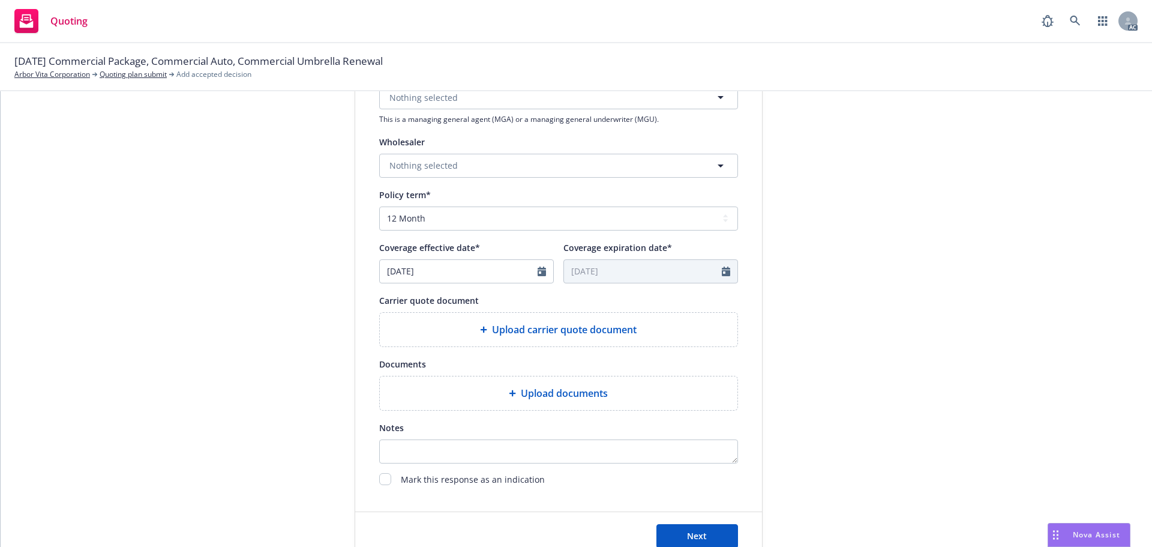
scroll to position [420, 0]
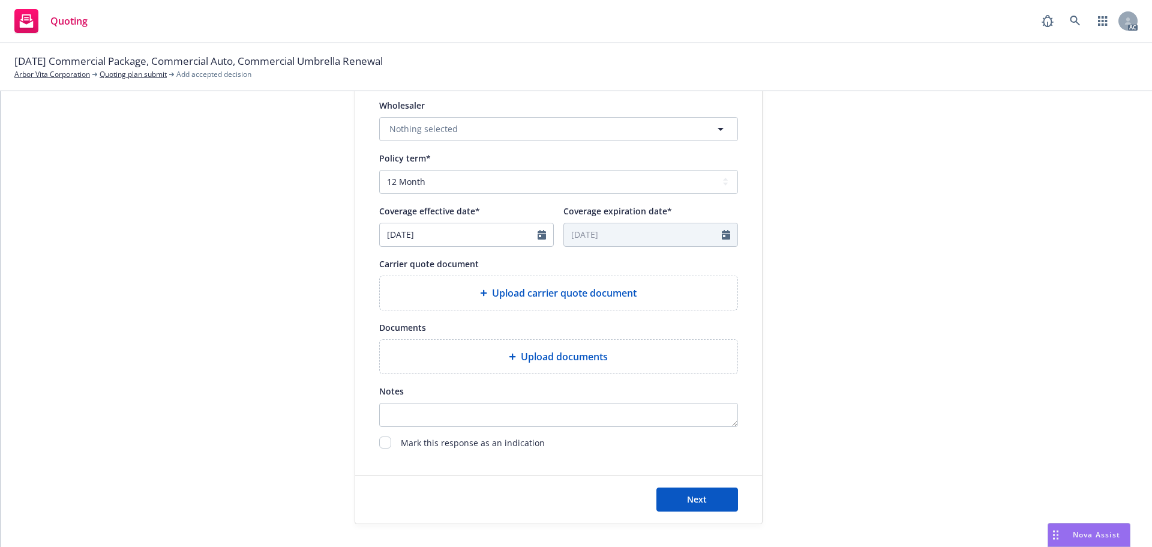
click at [509, 357] on icon at bounding box center [512, 356] width 7 height 7
type textarea "x"
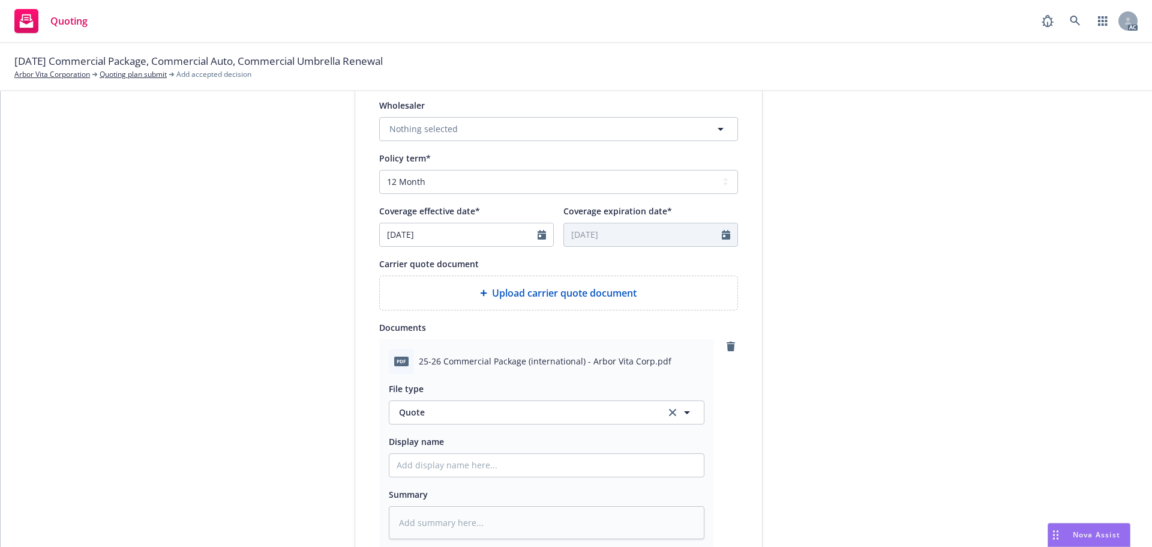
scroll to position [480, 0]
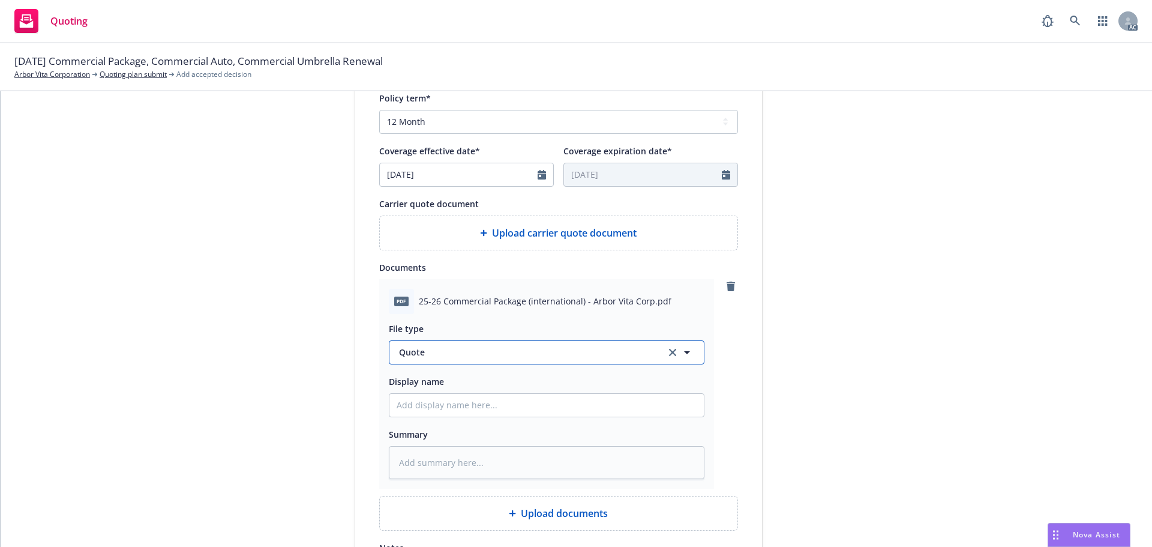
click at [492, 354] on span "Quote" at bounding box center [525, 352] width 253 height 13
type input "pol"
click at [470, 389] on div "Policy" at bounding box center [547, 385] width 300 height 17
click at [473, 402] on input "Display name" at bounding box center [546, 405] width 314 height 23
type textarea "x"
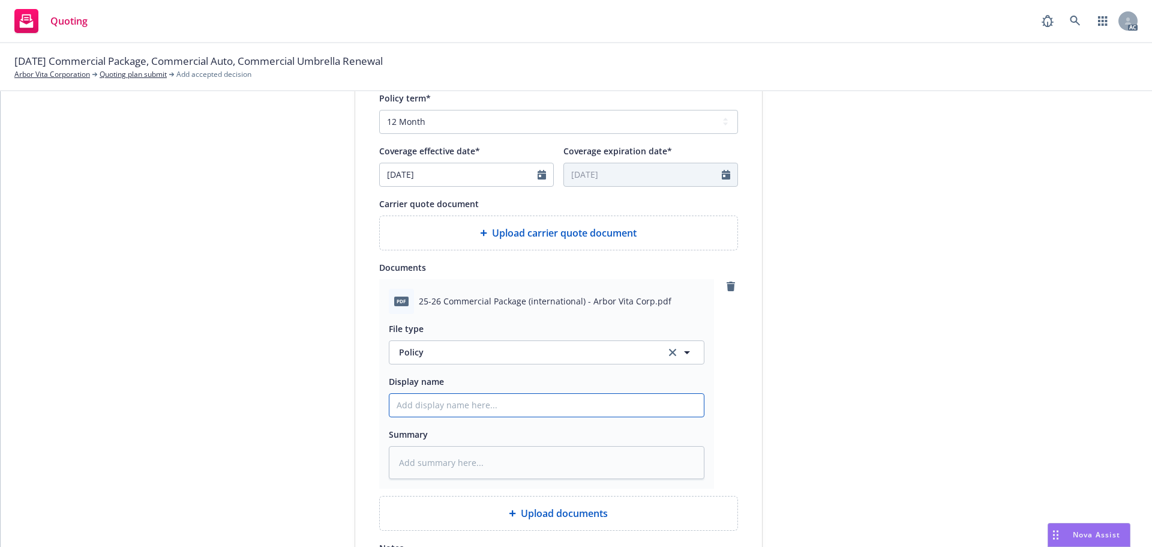
type input "2"
type textarea "x"
type input "25"
type textarea "x"
type input "25-"
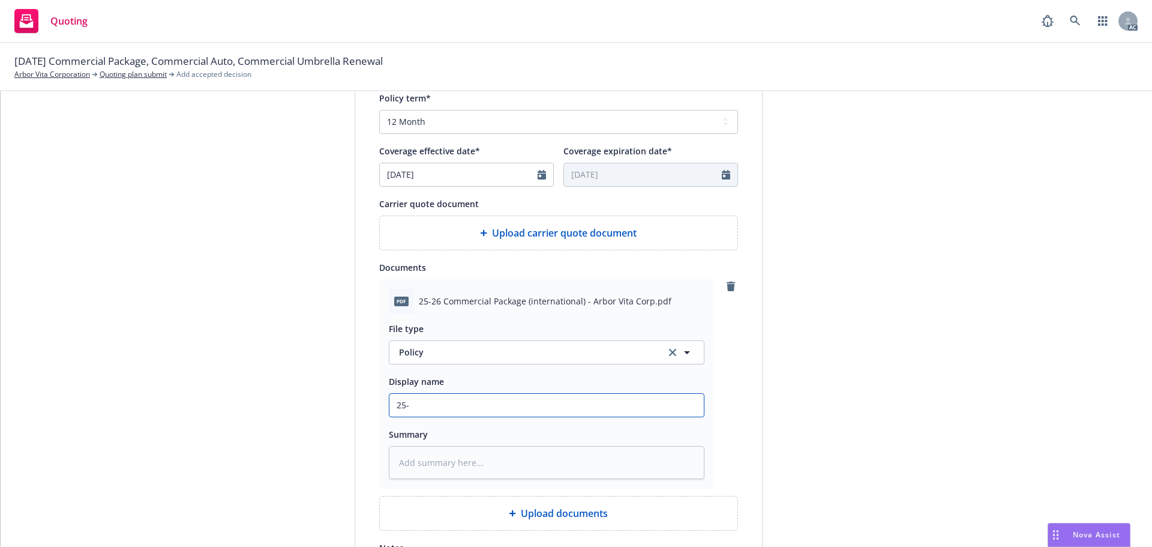
type textarea "x"
type input "25-2"
type textarea "x"
type input "25-26"
type textarea "x"
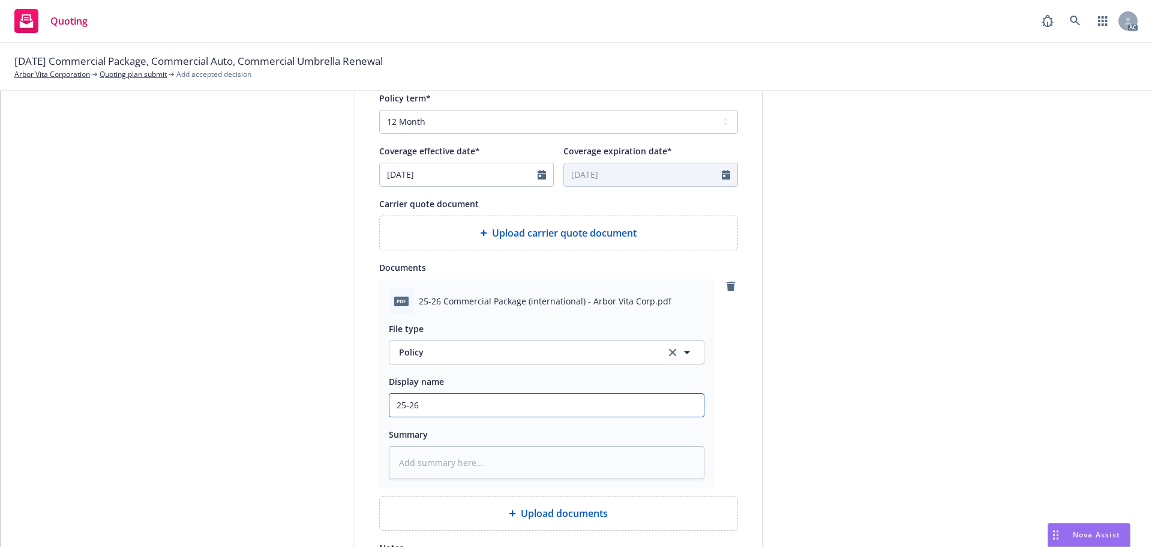
type input "25-26"
type textarea "x"
type input "25-26 C"
type textarea "x"
type input "25-26 Co"
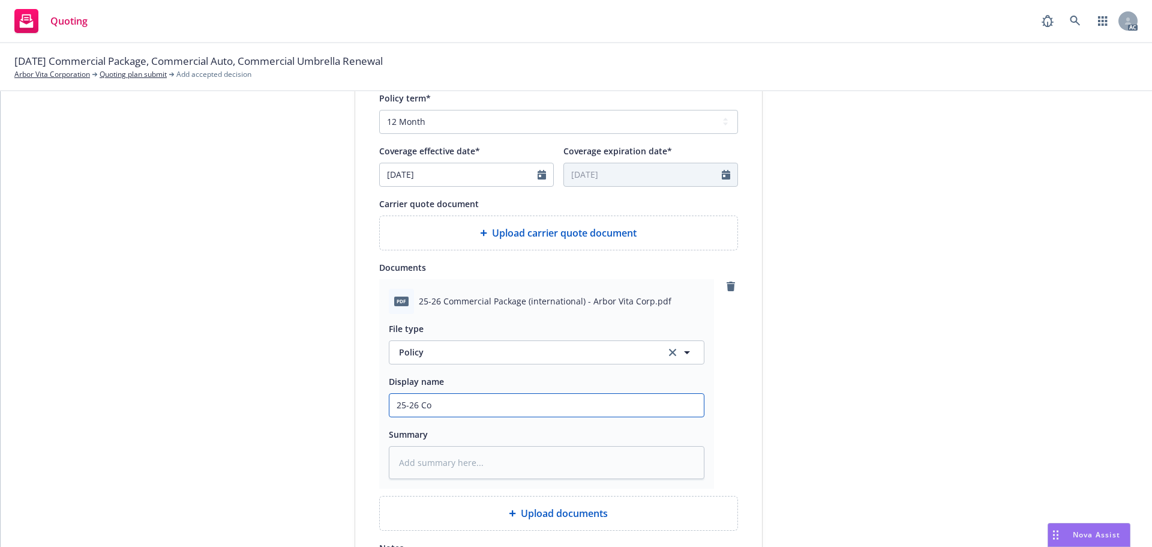
type textarea "x"
type input "25-26 Com"
type textarea "x"
type input "25-26 Comm"
type textarea "x"
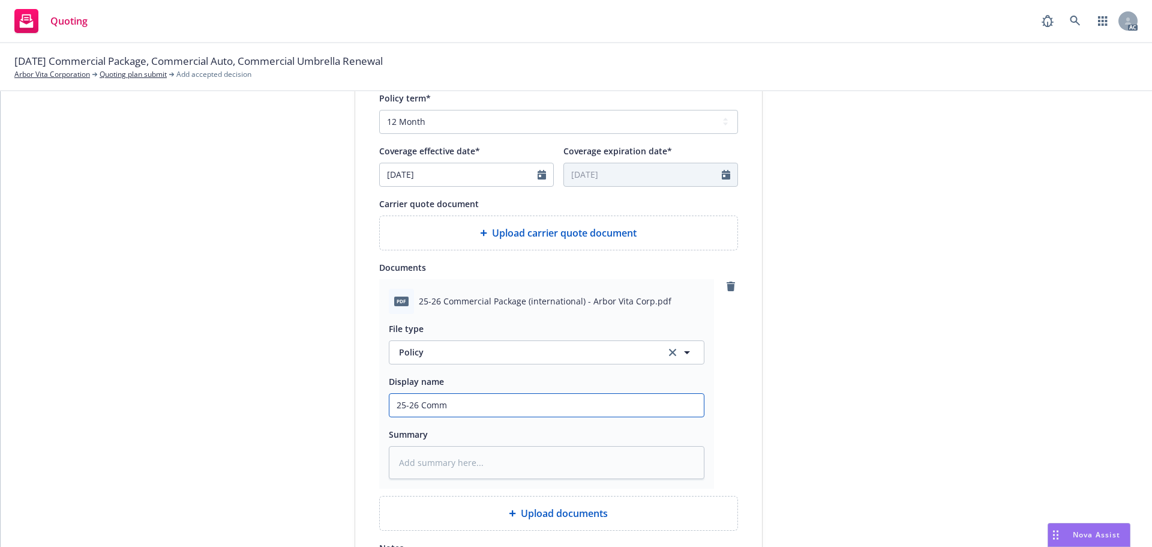
type input "25-26 Comme"
type textarea "x"
type input "25-26 Commer"
type textarea "x"
type input "25-26 Commerc"
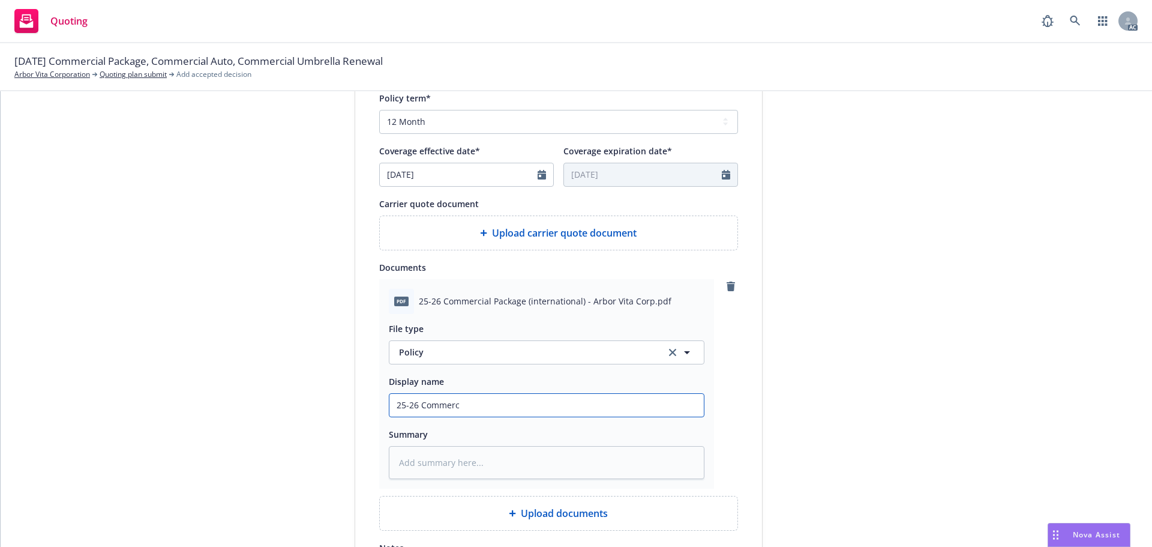
type textarea "x"
type input "25-26 Commerci"
type textarea "x"
type input "25-26 Commercia"
type textarea "x"
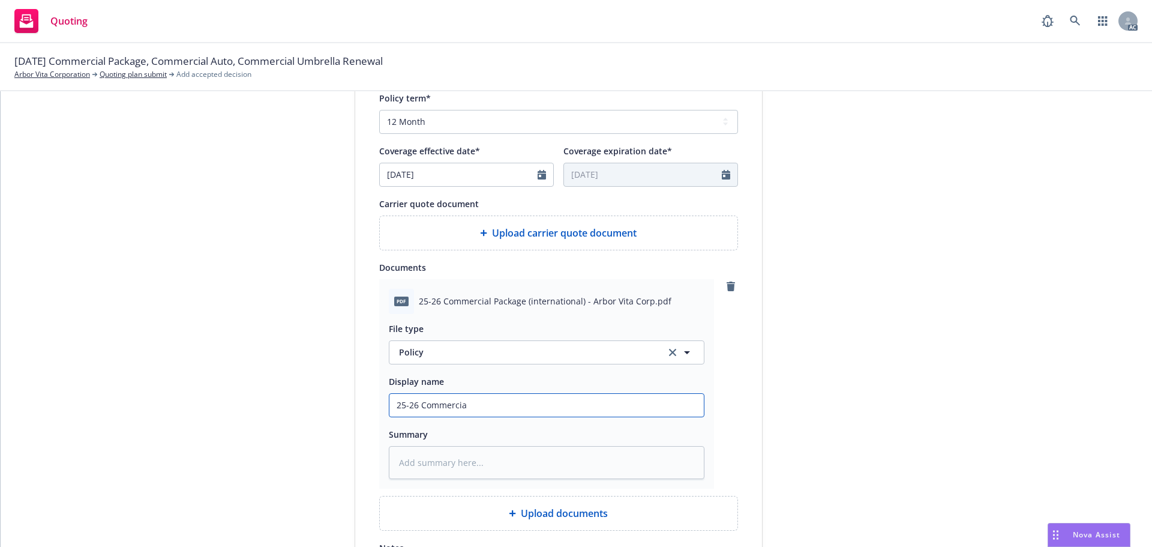
type input "25-26 Commercial"
type textarea "x"
type input "25-26 Commercial"
type textarea "x"
type input "25-26 Commercial P"
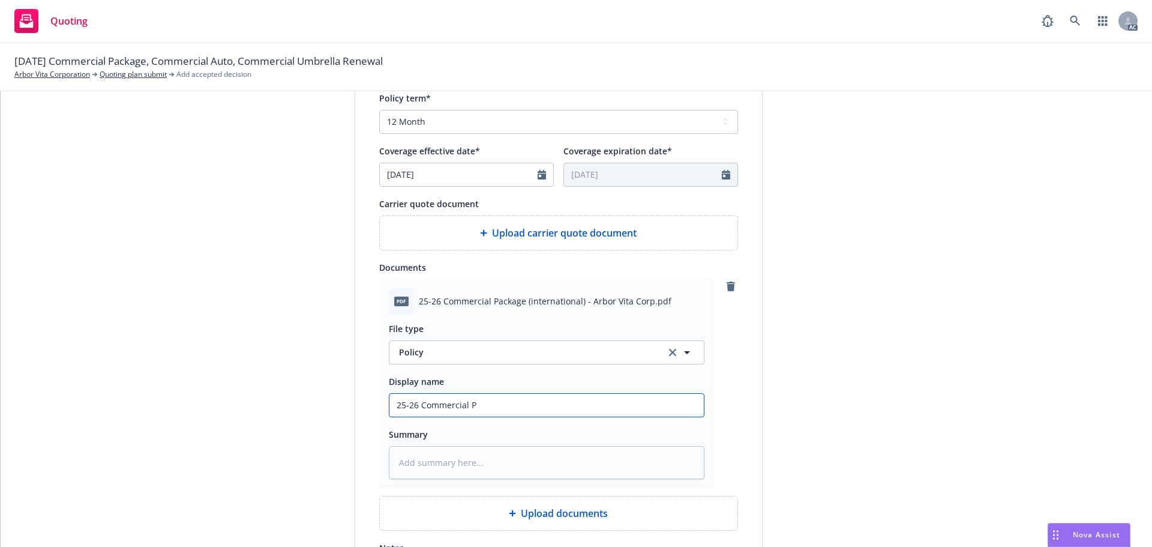
type textarea "x"
type input "25-26 Commercial Pa"
type textarea "x"
type input "25-26 Commercial Pac"
type textarea "x"
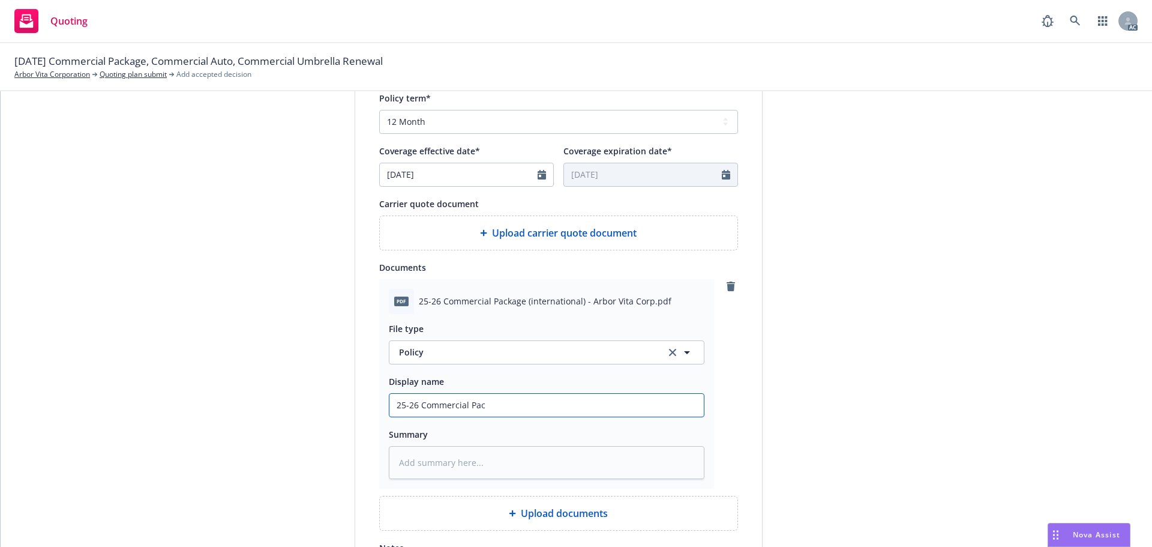
type input "25-26 Commercial Pack"
type textarea "x"
type input "25-26 Commercial Packa"
type textarea "x"
type input "25-26 Commercial Packag"
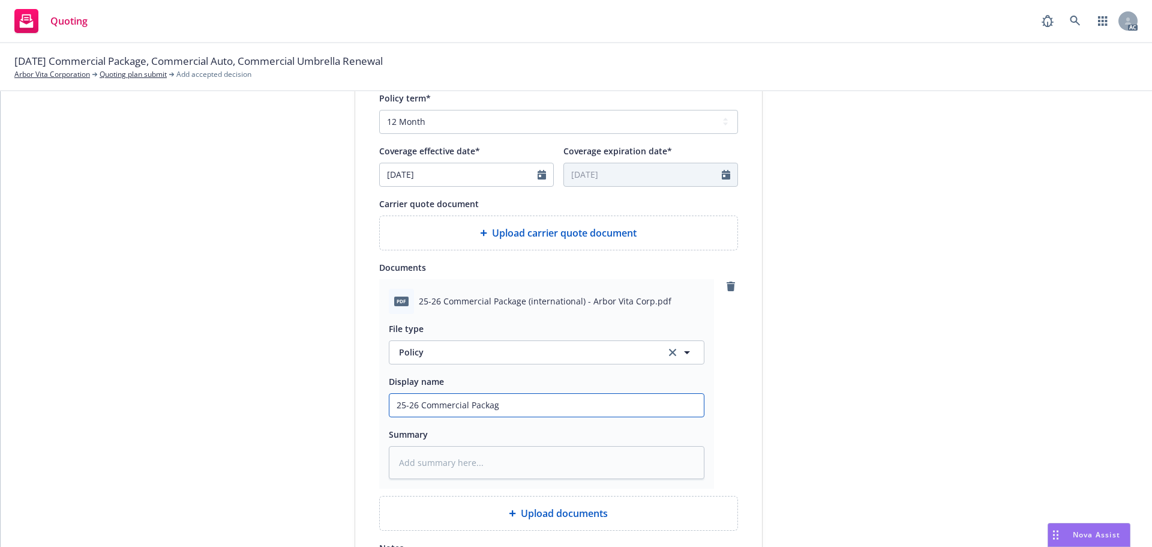
type textarea "x"
type input "25-26 Commercial Package"
type textarea "x"
type input "25-26 Commercial Package"
type textarea "x"
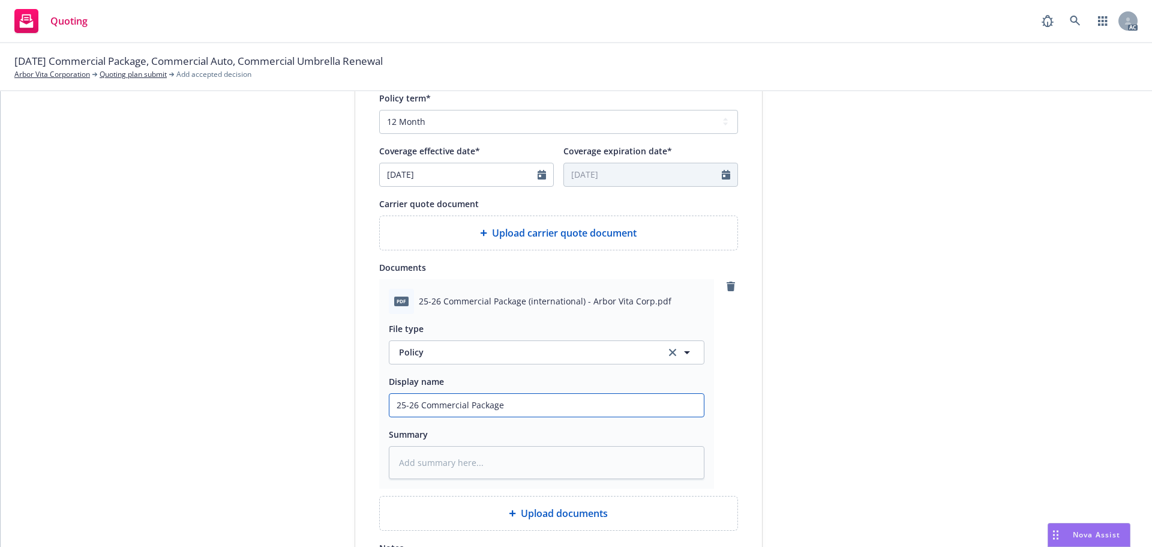
type input "25-26 Commercial Package P"
type textarea "x"
type input "25-26 Commercial Package Po"
type textarea "x"
type input "25-26 Commercial Package Pol"
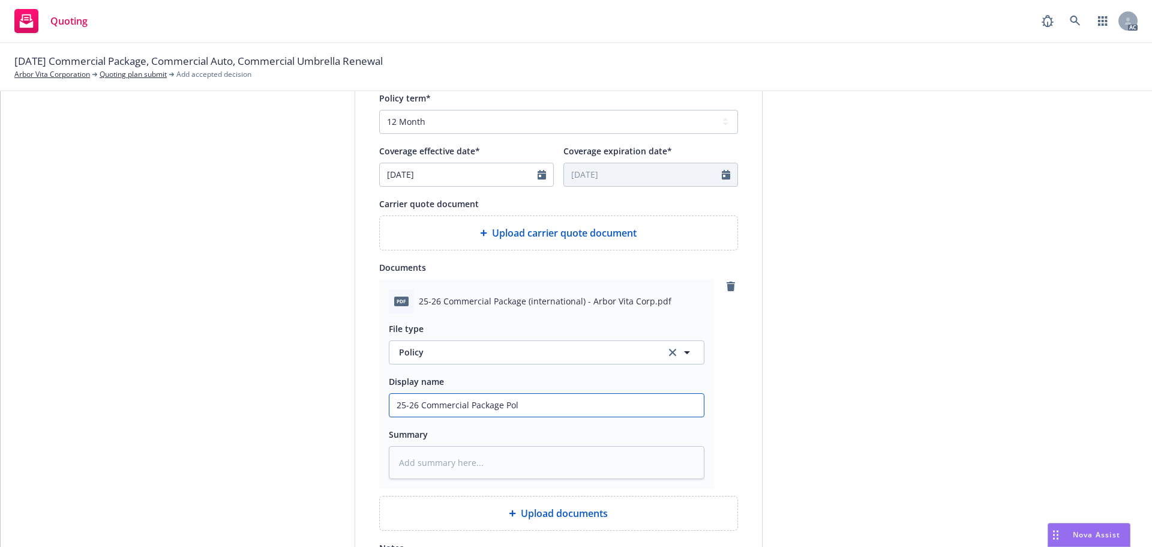
type textarea "x"
type input "25-26 Commercial Package Poli"
type textarea "x"
type input "25-26 Commercial Package Polic"
type textarea "x"
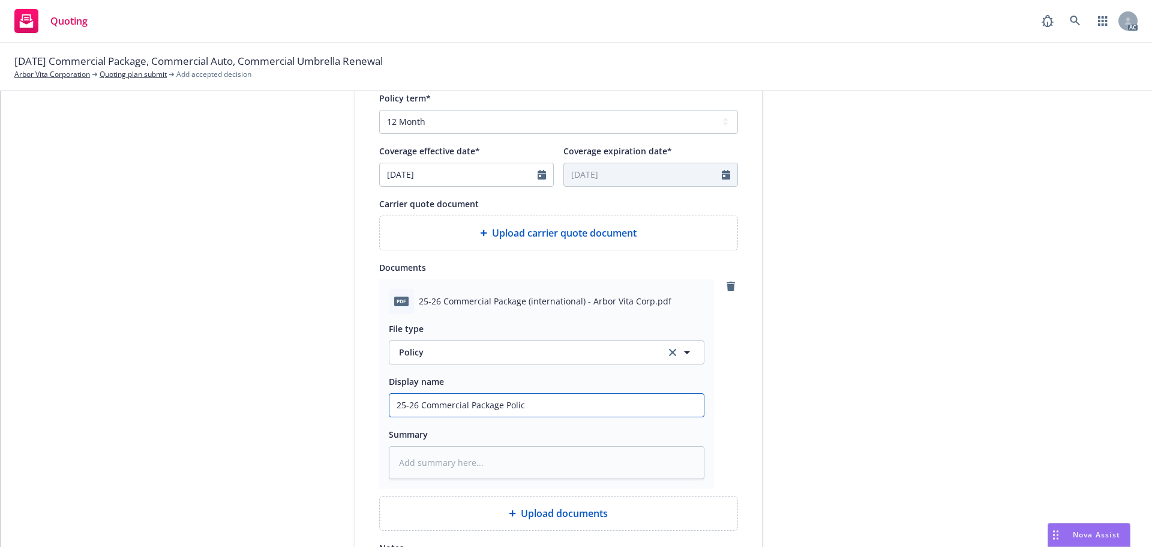
type input "25-26 Commercial Package Policy"
click at [496, 404] on input "25-26 Commercial Package Policy" at bounding box center [546, 405] width 314 height 23
type textarea "x"
type input "25-26 Commercial Package9 Policy"
type textarea "x"
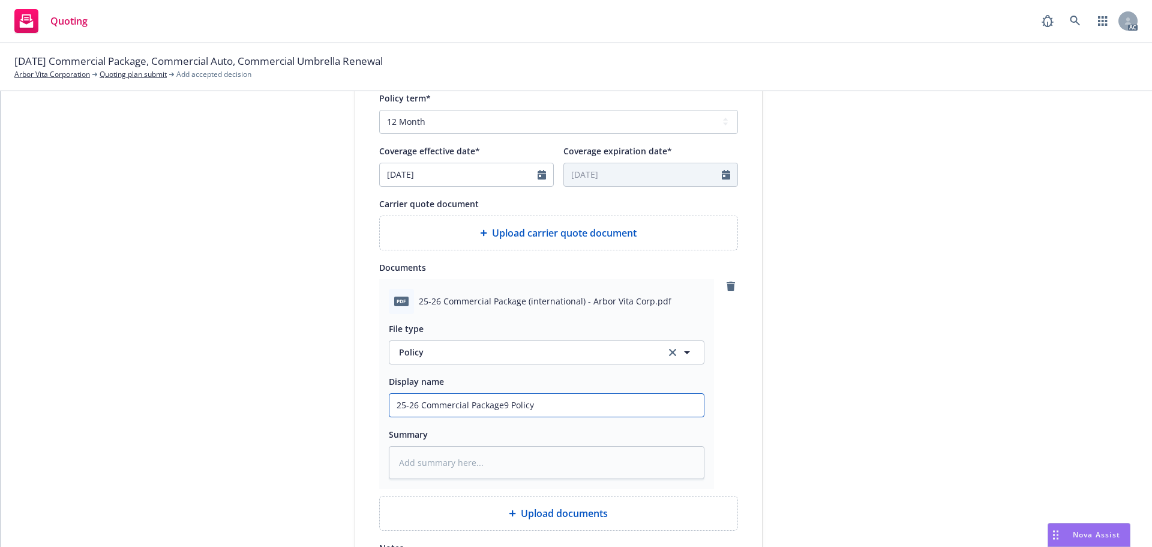
type input "25-26 Commercial Package9 Policy"
type textarea "x"
type input "25-26 Commercial Package9 Policy"
type textarea "x"
type input "25-26 Commercial Package Policy"
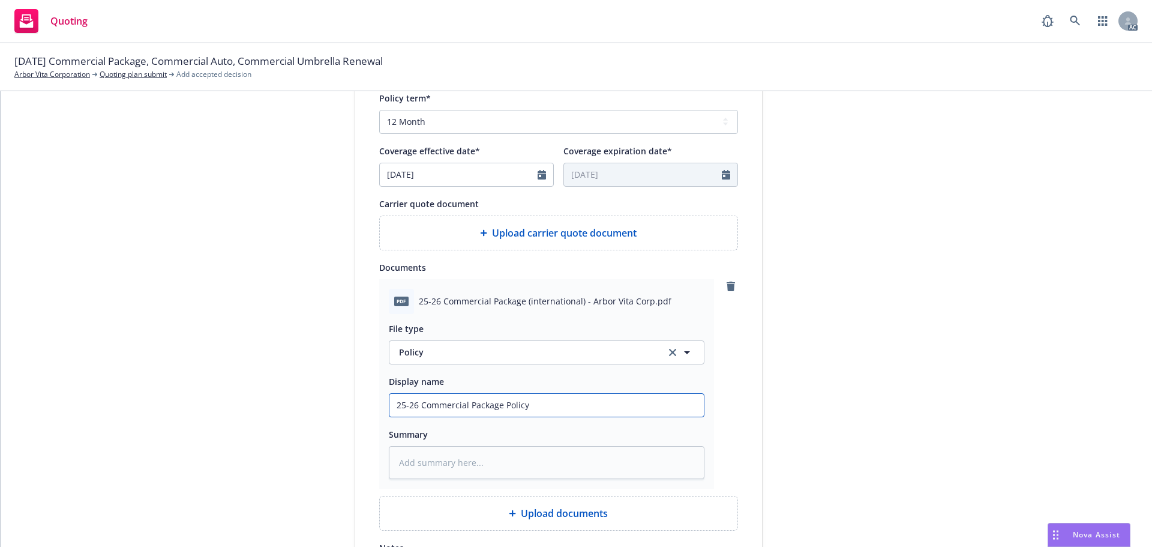
type textarea "x"
type input "25-26 Commercial Package Policy"
type textarea "x"
type input "25-26 Commercial Package ( Policy"
type textarea "x"
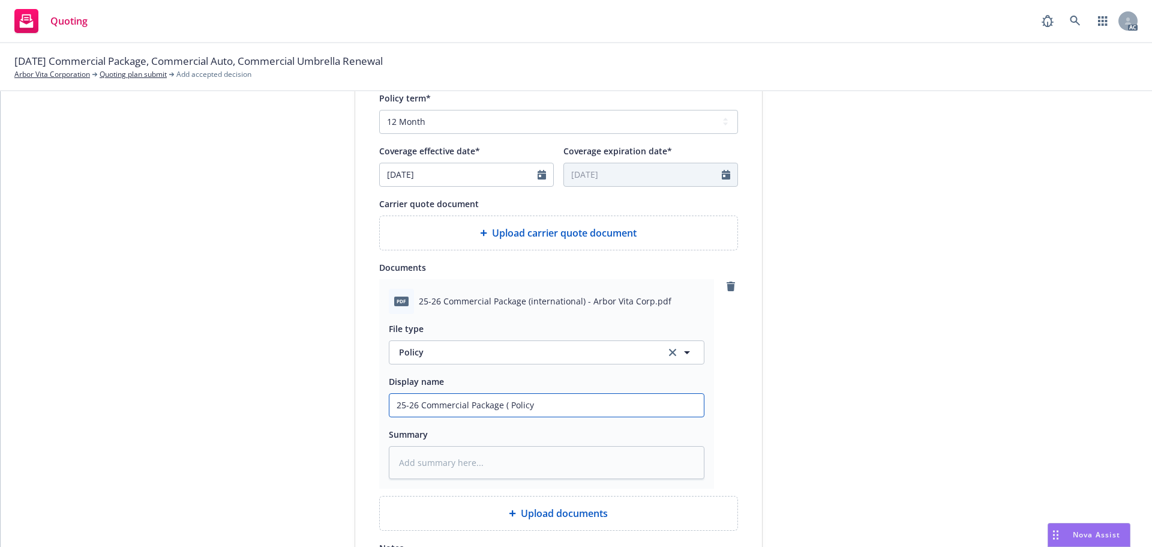
type input "25-26 Commercial Package (I Policy"
type textarea "x"
type input "25-26 Commercial Package (In Policy"
type textarea "x"
type input "25-26 Commercial Package (Int Policy"
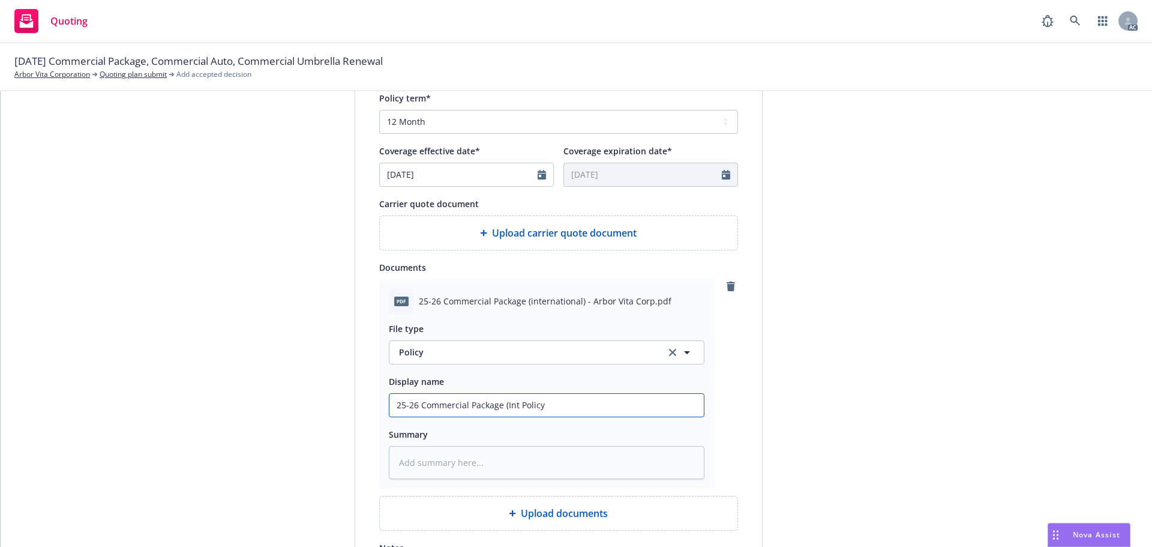
type textarea "x"
type input "25-26 Commercial Package (Inte Policy"
type textarea "x"
type input "25-26 Commercial Package (Inter Policy"
type textarea "x"
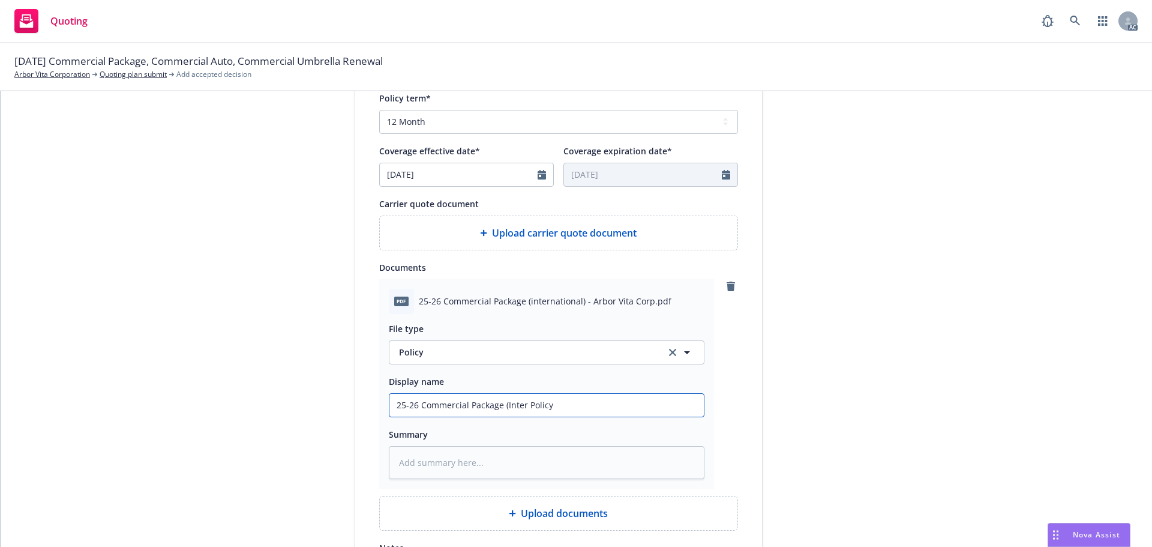
type input "25-26 Commercial Package (Intern Policy"
type textarea "x"
type input "25-26 Commercial Package (Interna Policy"
type textarea "x"
type input "25-26 Commercial Package (Internat Policy"
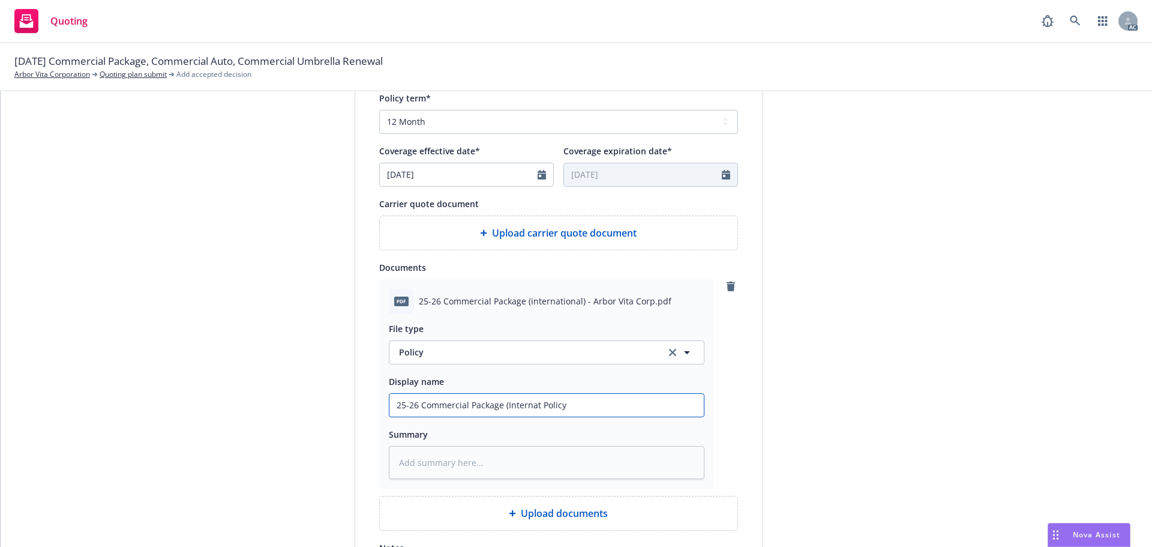
type textarea "x"
type input "25-26 Commercial Package (Internati Policy"
type textarea "x"
type input "25-26 Commercial Package (Internatio Policy"
type textarea "x"
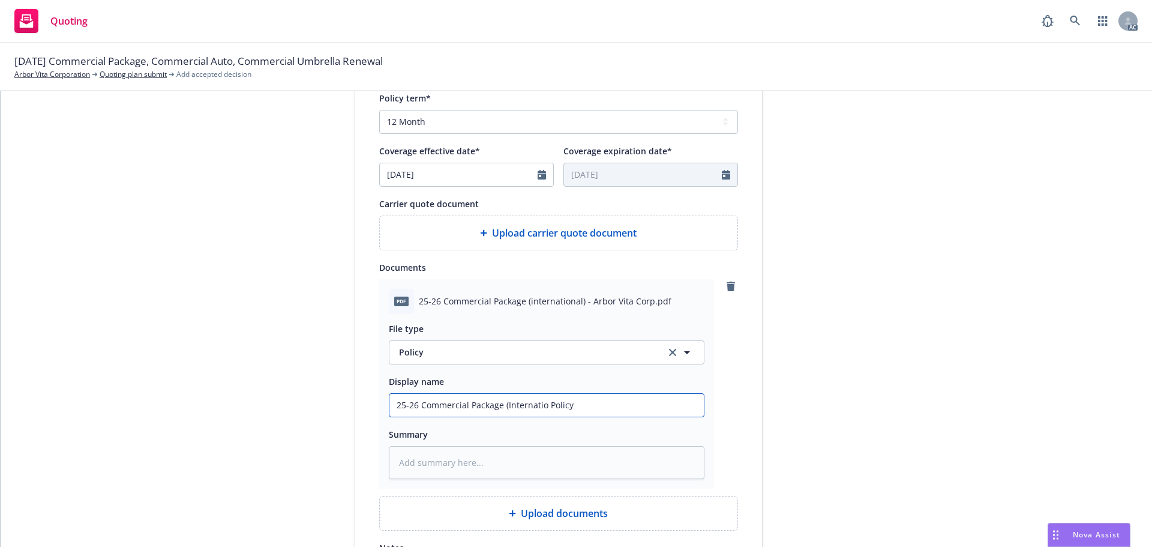
type input "25-26 Commercial Package (Internation Policy"
type textarea "x"
type input "25-26 Commercial Package (International Policy"
type textarea "x"
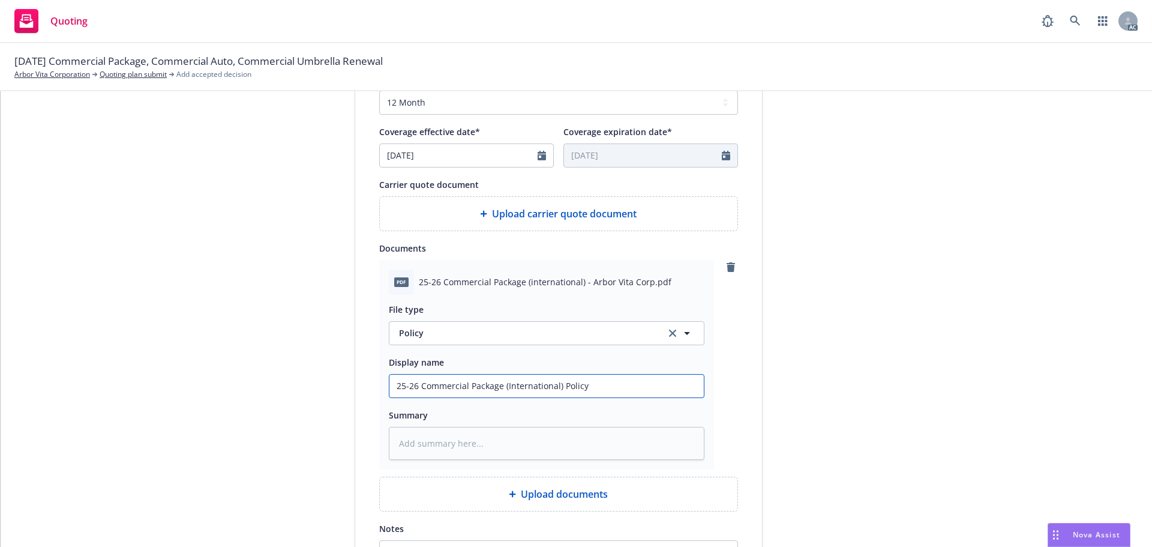
scroll to position [602, 0]
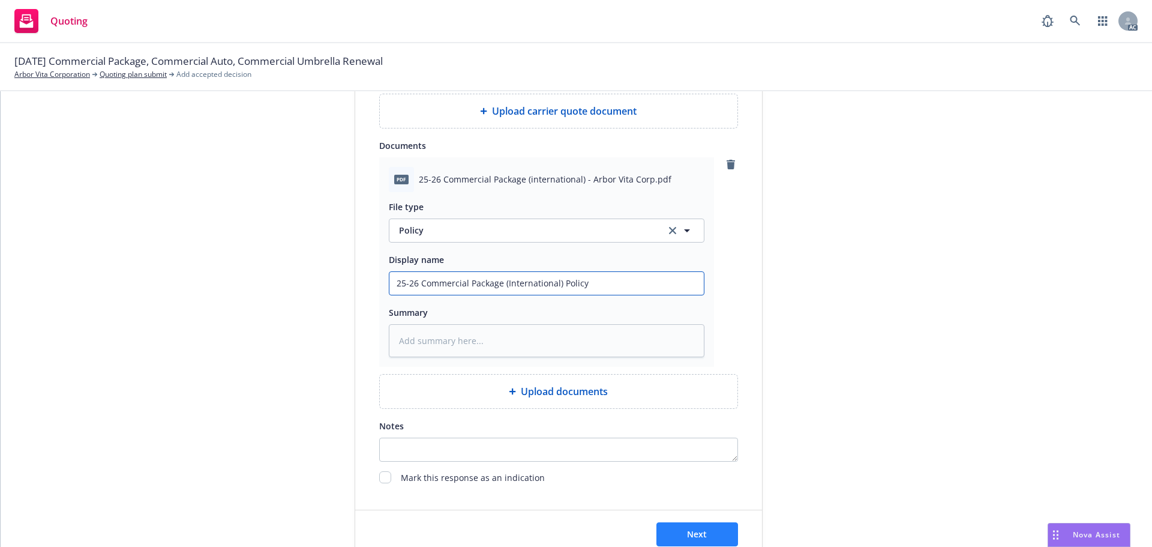
type input "25-26 Commercial Package (International) Policy"
click at [691, 526] on button "Next" at bounding box center [697, 534] width 82 height 24
type textarea "x"
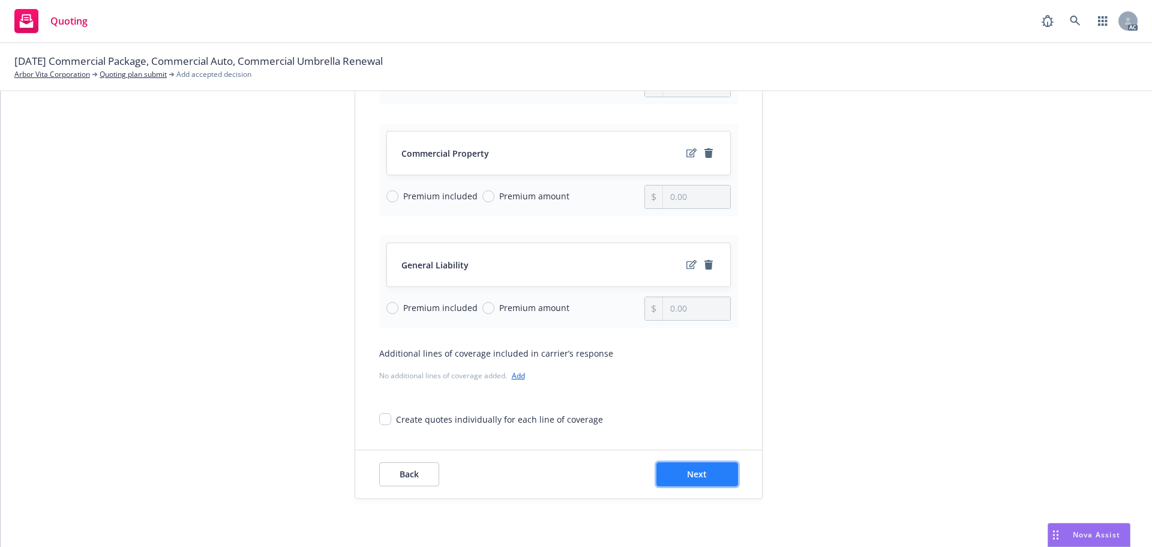
click at [687, 476] on span "Next" at bounding box center [697, 473] width 20 height 11
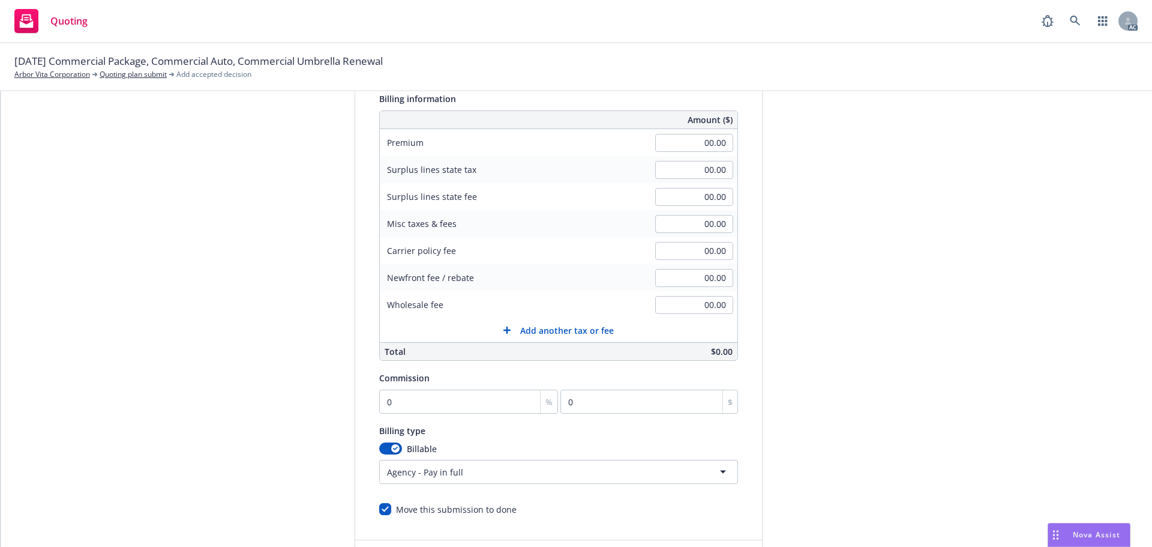
scroll to position [14, 0]
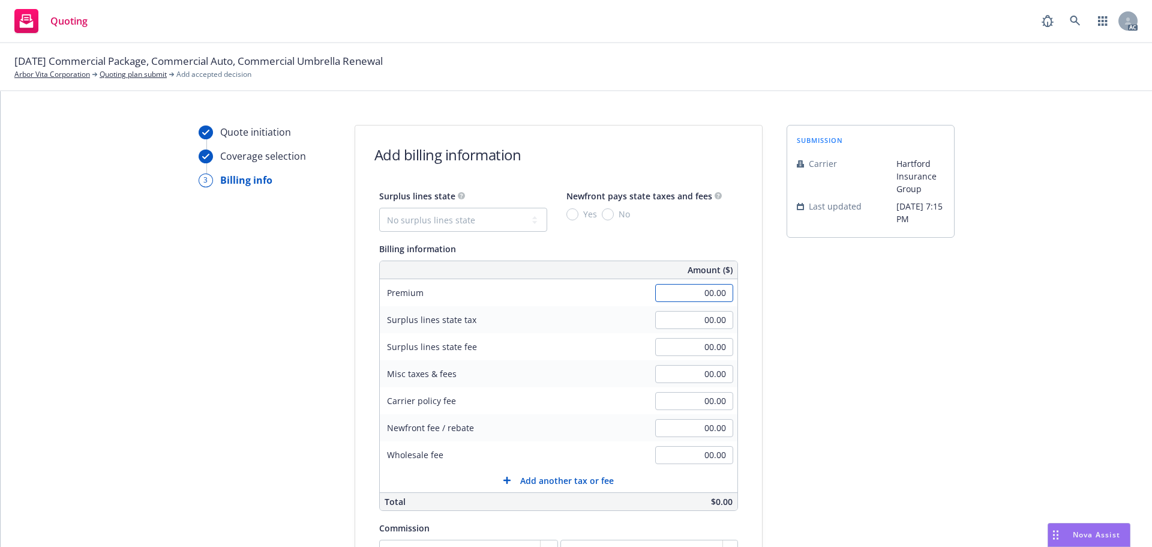
click at [662, 300] on input "00.00" at bounding box center [694, 293] width 78 height 18
type input "2,500.00"
click at [883, 329] on div "submission Carrier Hartford Insurance Group Last updated [DATE] 7:15 PM" at bounding box center [871, 432] width 168 height 614
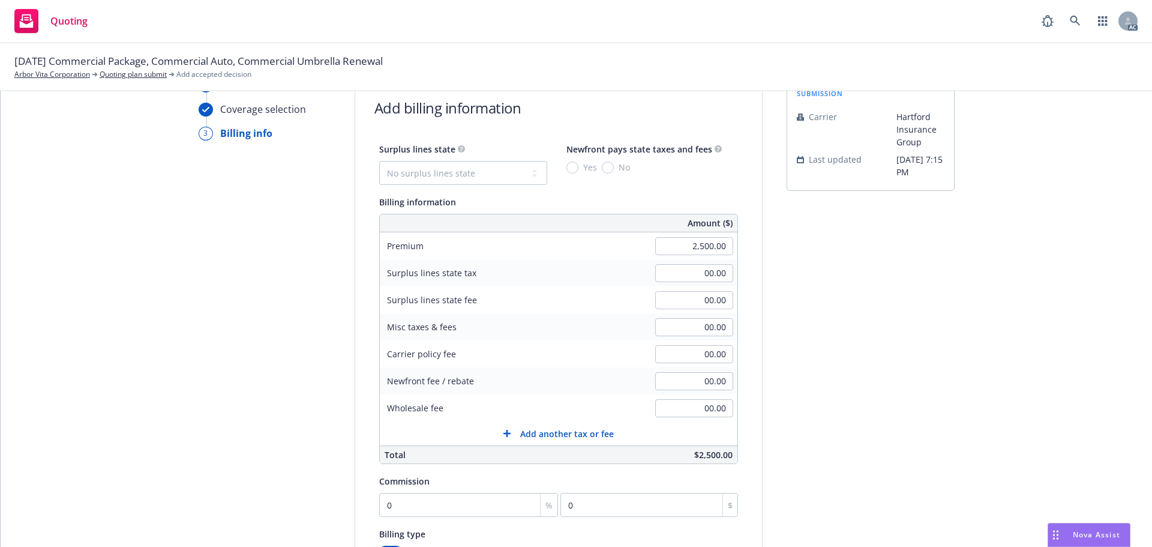
scroll to position [74, 0]
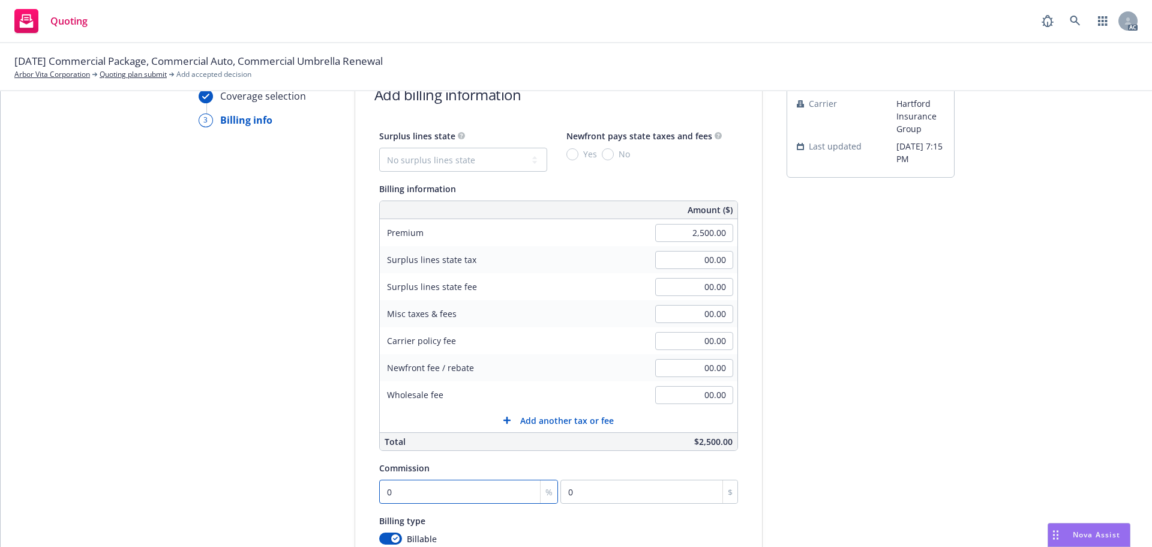
click at [421, 484] on input "0" at bounding box center [468, 491] width 179 height 24
type input "1"
type input "25"
type input "15"
type input "375"
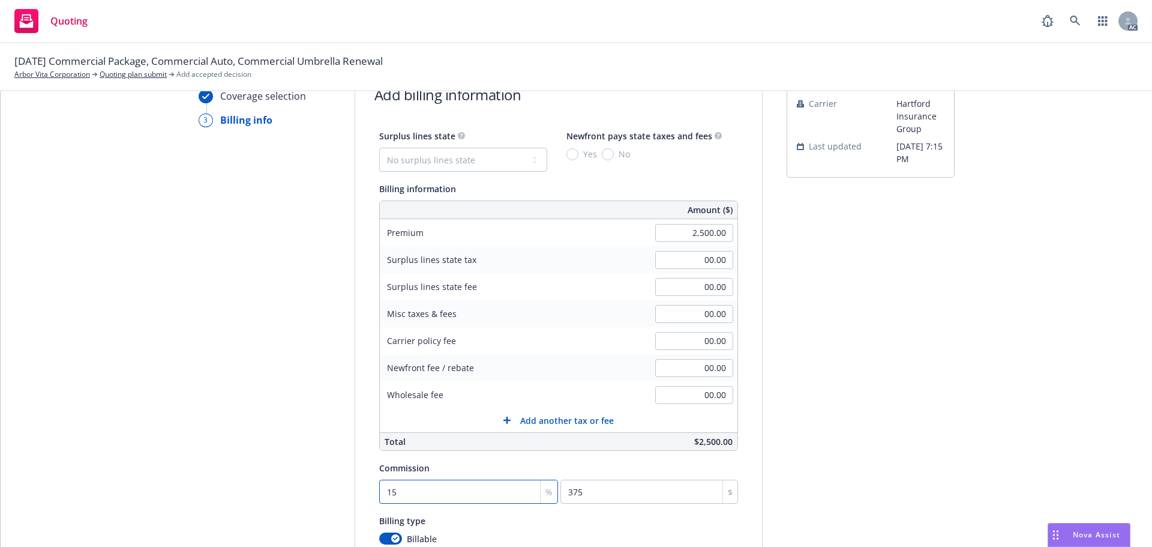
type input "15"
drag, startPoint x: 839, startPoint y: 344, endPoint x: 995, endPoint y: 233, distance: 191.6
click at [843, 341] on div "submission Carrier Hartford Insurance Group Last updated [DATE] 7:15 PM" at bounding box center [871, 372] width 168 height 614
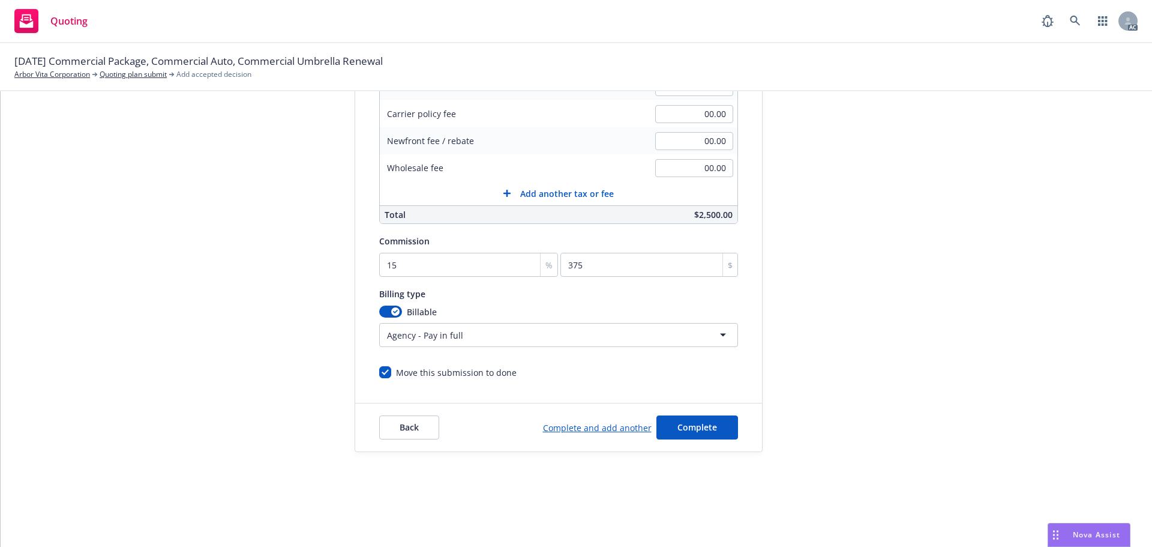
scroll to position [60, 0]
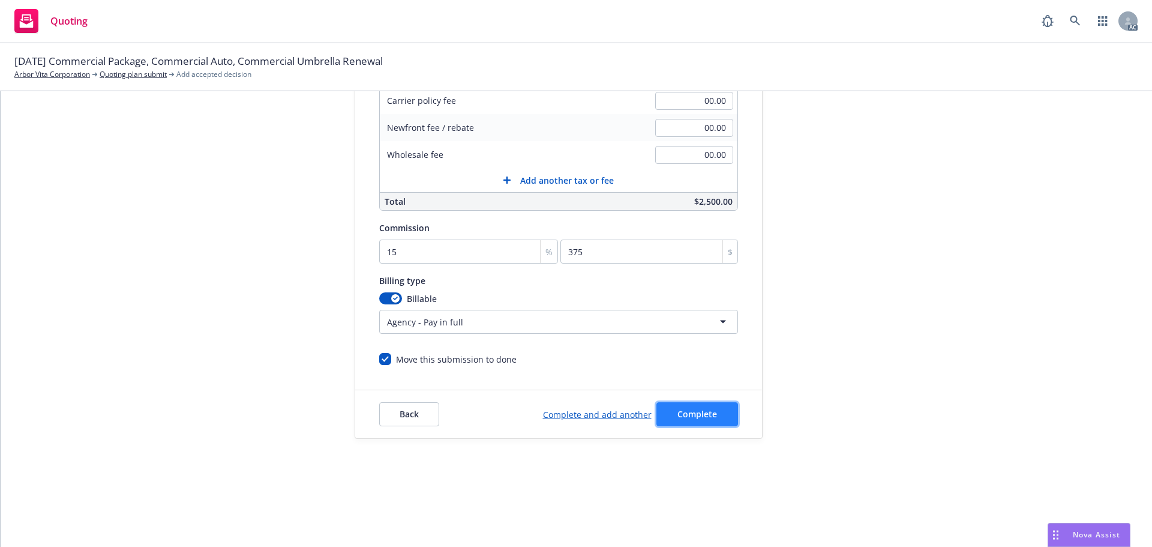
click at [682, 406] on button "Complete" at bounding box center [697, 414] width 82 height 24
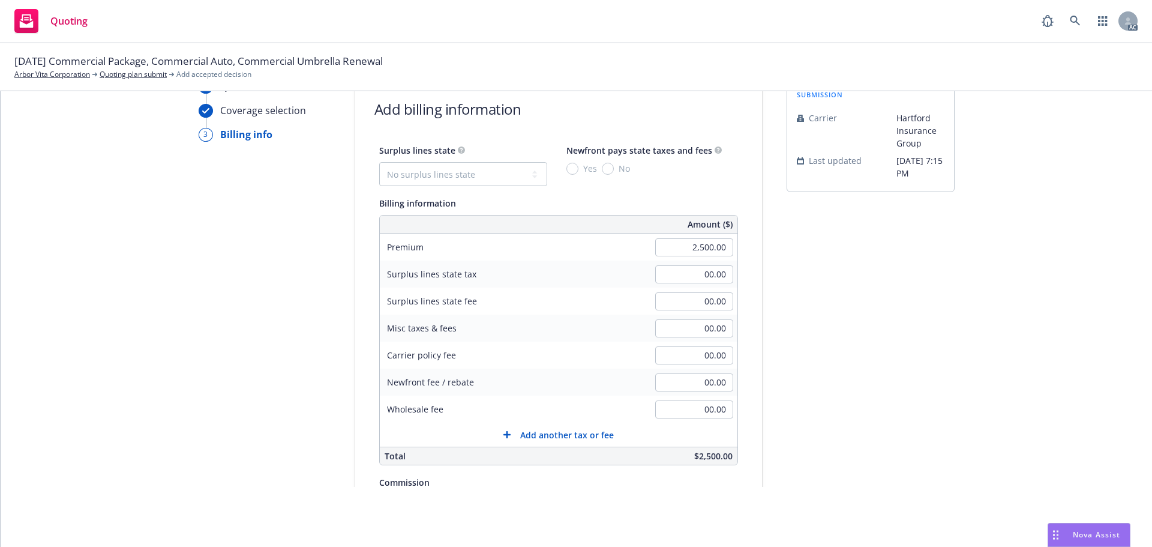
scroll to position [0, 0]
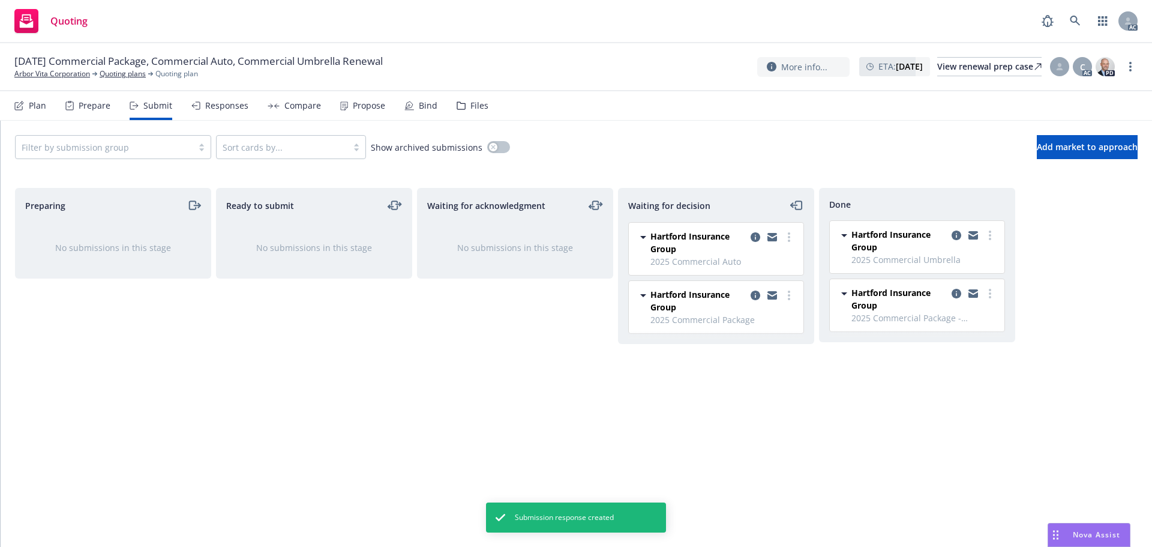
click at [790, 303] on div at bounding box center [772, 300] width 48 height 25
click at [790, 294] on icon "more" at bounding box center [789, 295] width 2 height 10
click at [733, 365] on span "Add accepted decision" at bounding box center [736, 367] width 120 height 11
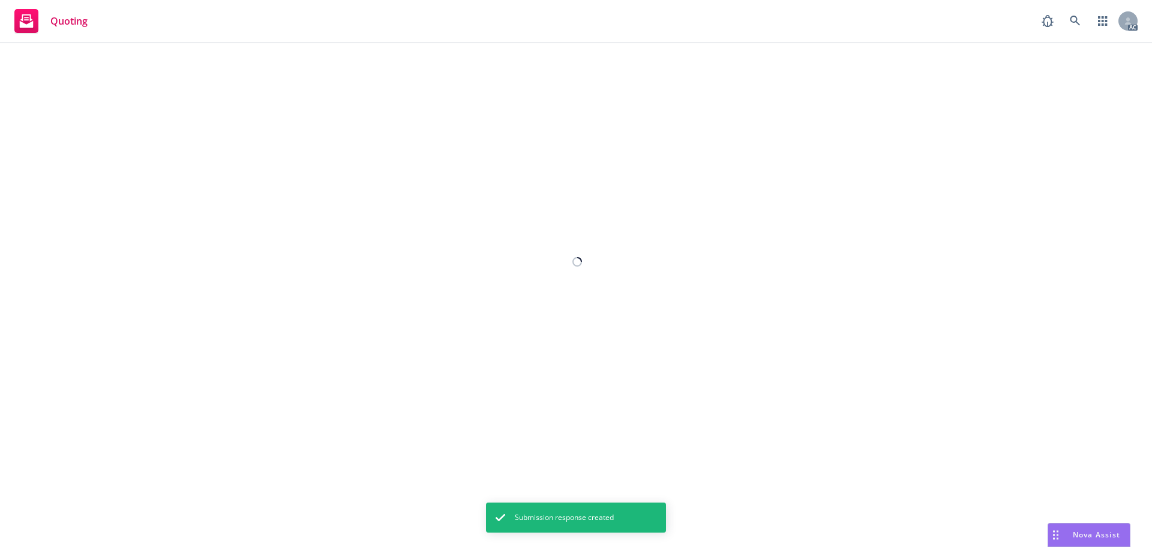
select select "12"
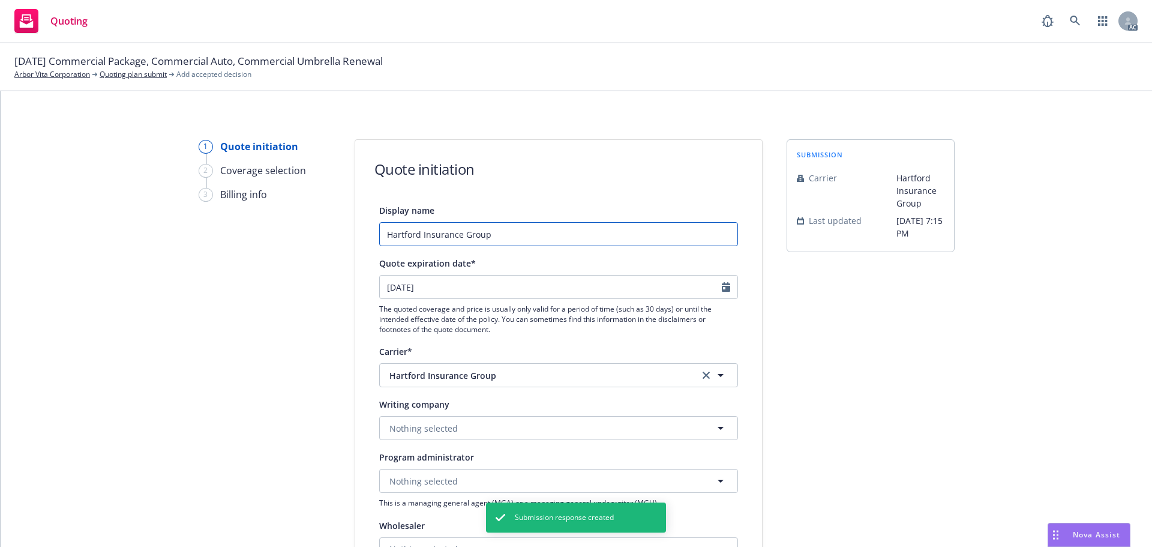
click at [526, 229] on input "Hartford Insurance Group" at bounding box center [558, 234] width 359 height 24
type input "Hartford Insurance Group - PKG"
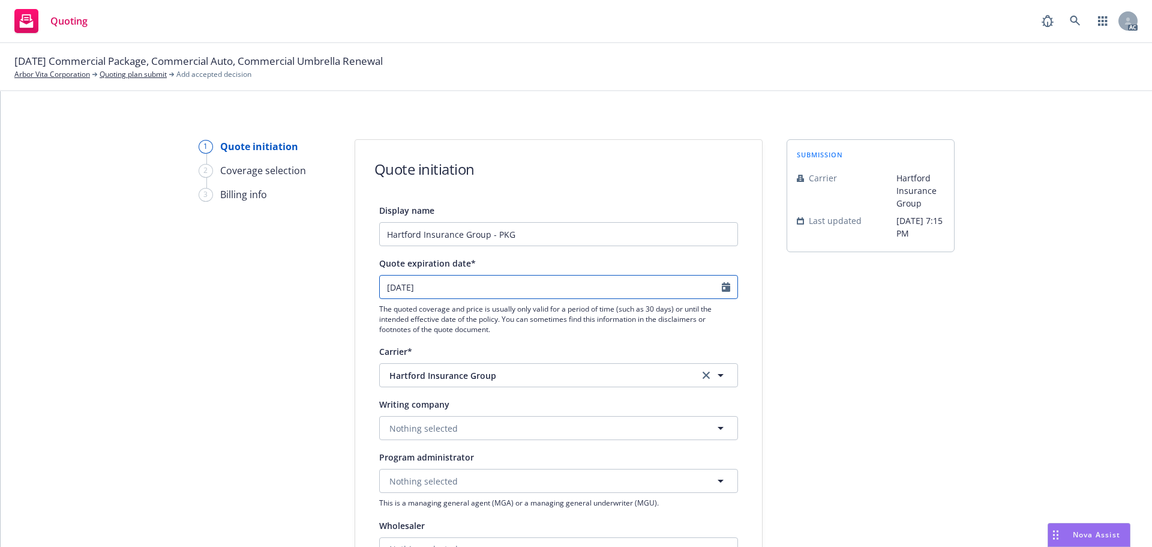
click at [725, 289] on icon "Calendar" at bounding box center [726, 287] width 8 height 10
select select "9"
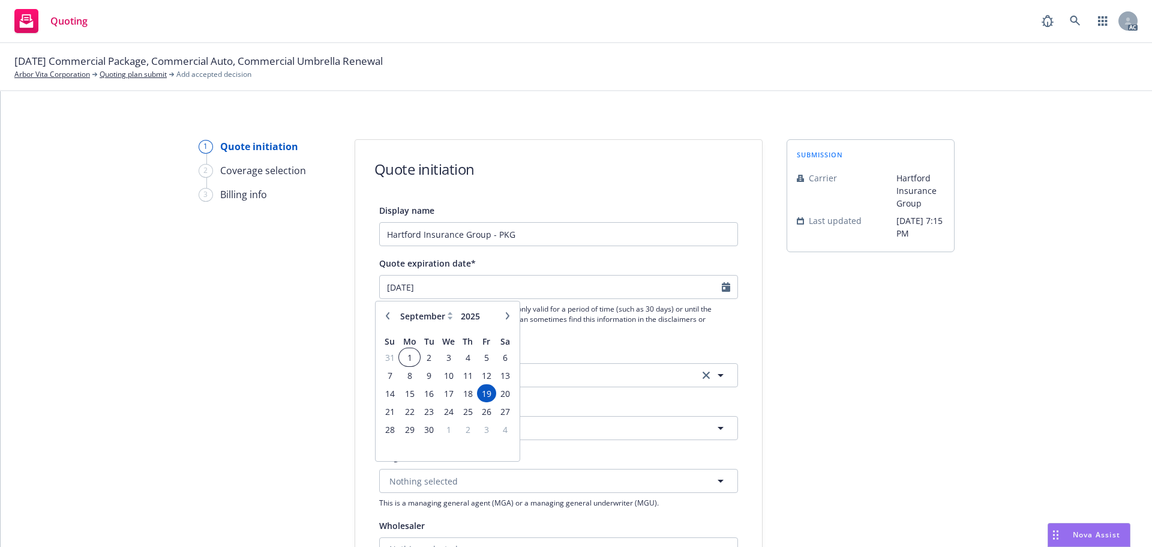
click at [413, 359] on span "1" at bounding box center [409, 357] width 18 height 15
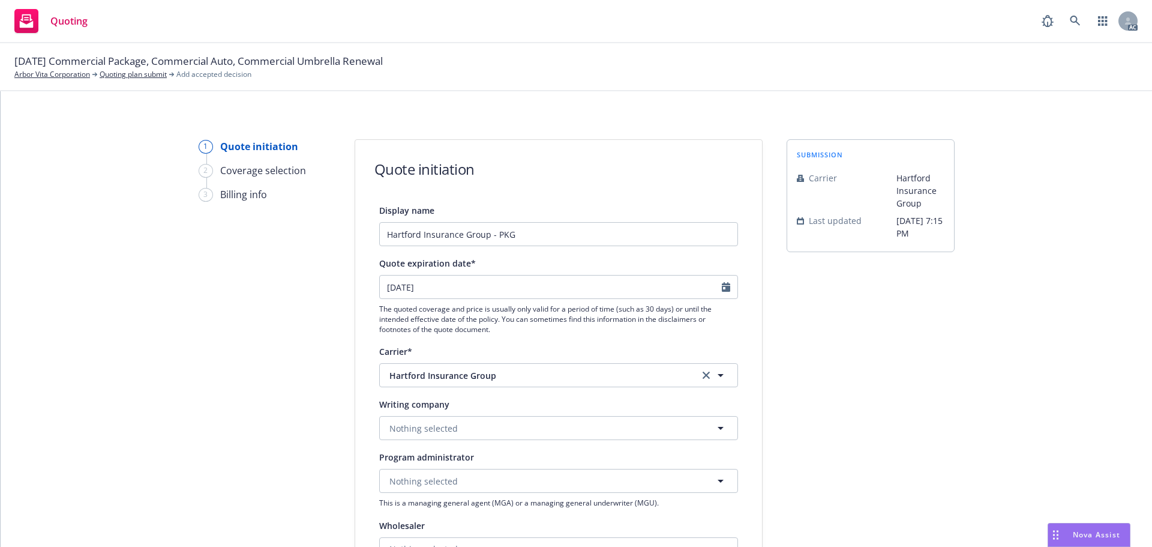
type input "[DATE]"
click at [461, 425] on button "Nothing selected" at bounding box center [558, 428] width 359 height 24
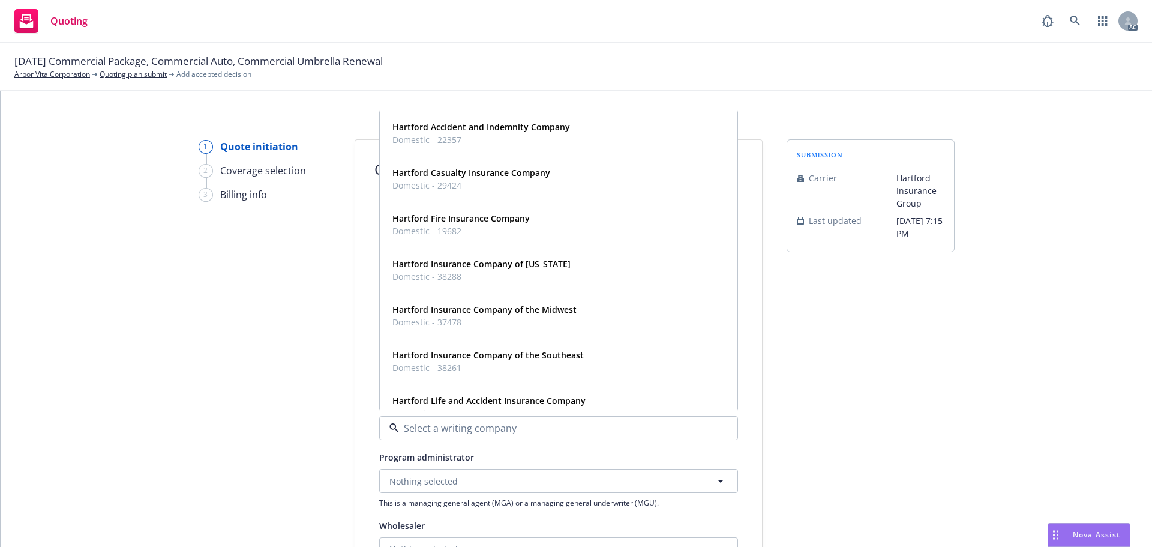
paste input "stock insurance company"
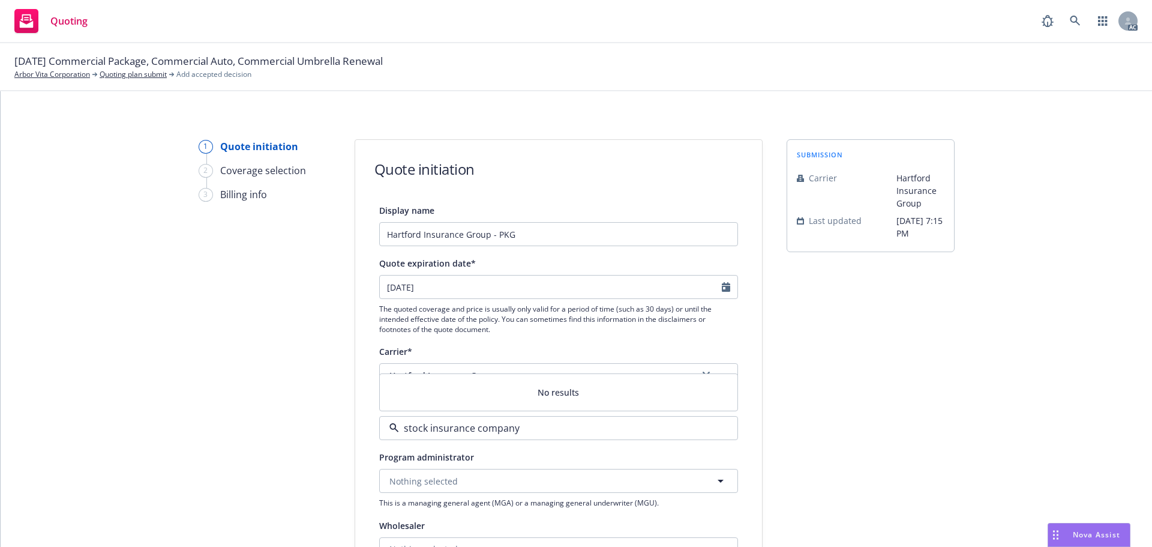
type input "stock insurance company"
click at [269, 386] on div "1 Quote initiation 2 Coverage selection 3 Billing info" at bounding box center [265, 541] width 132 height 805
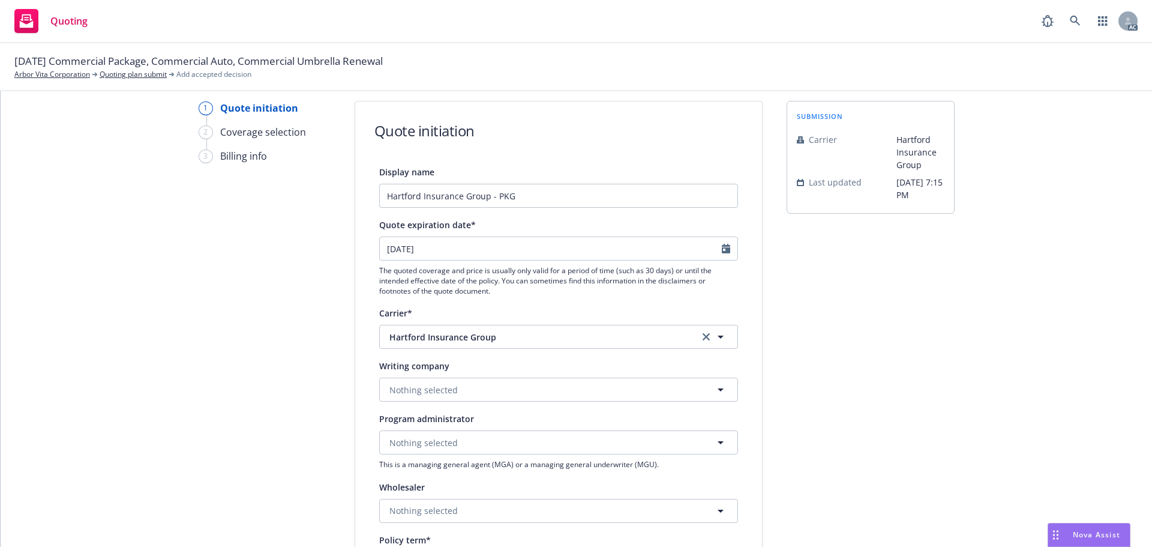
scroll to position [60, 0]
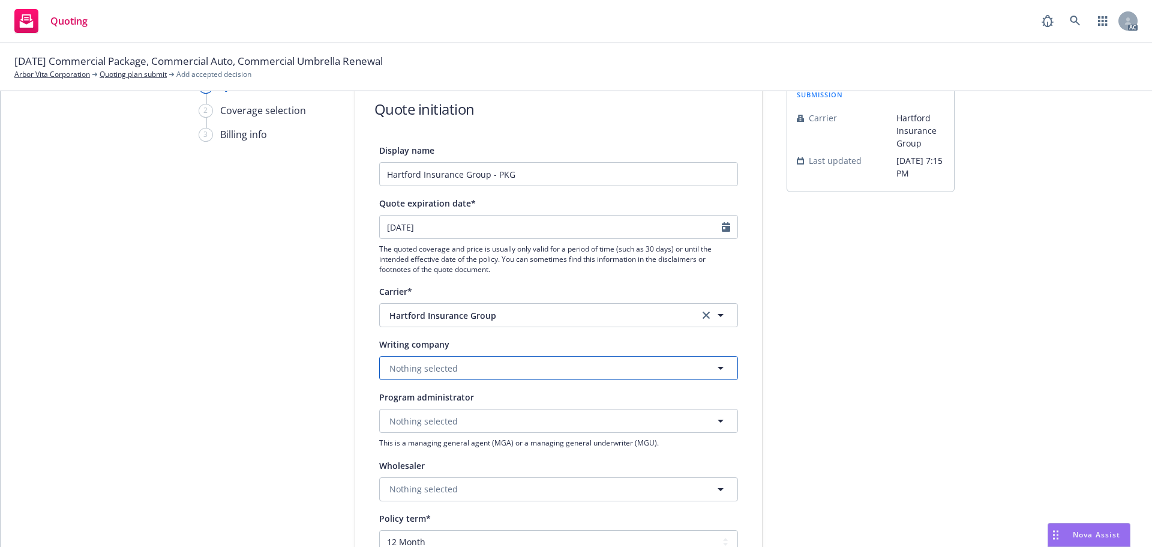
click at [404, 362] on span "Nothing selected" at bounding box center [423, 368] width 68 height 13
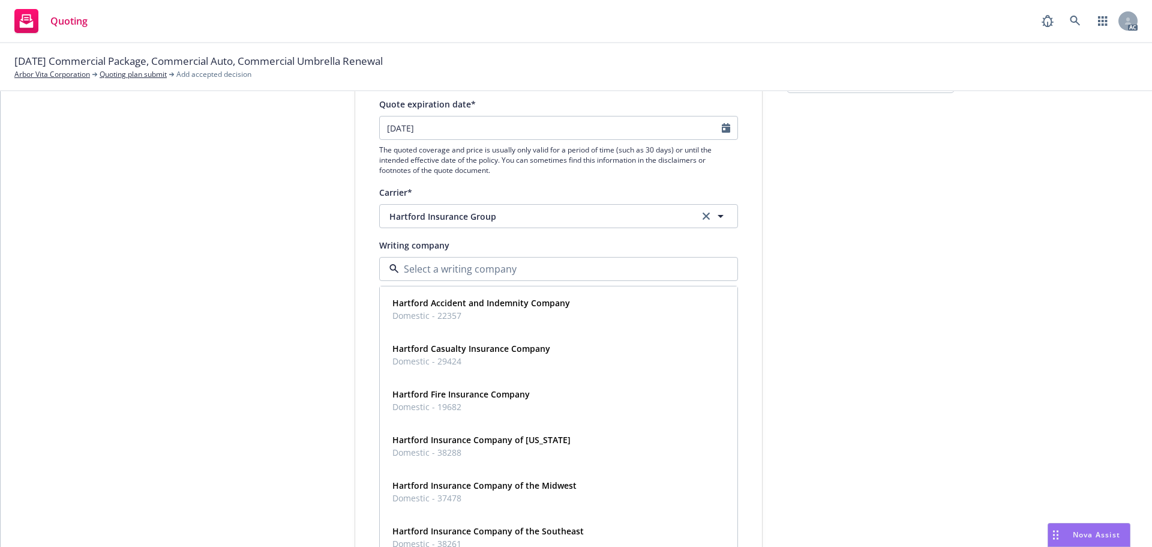
scroll to position [180, 0]
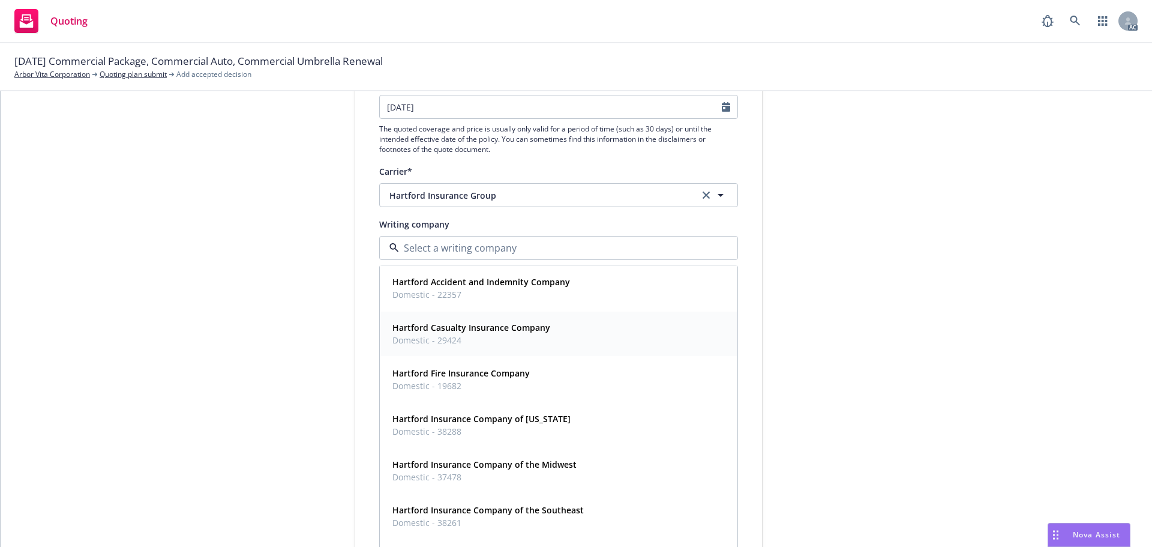
click at [417, 322] on strong "Hartford Casualty Insurance Company" at bounding box center [471, 327] width 158 height 11
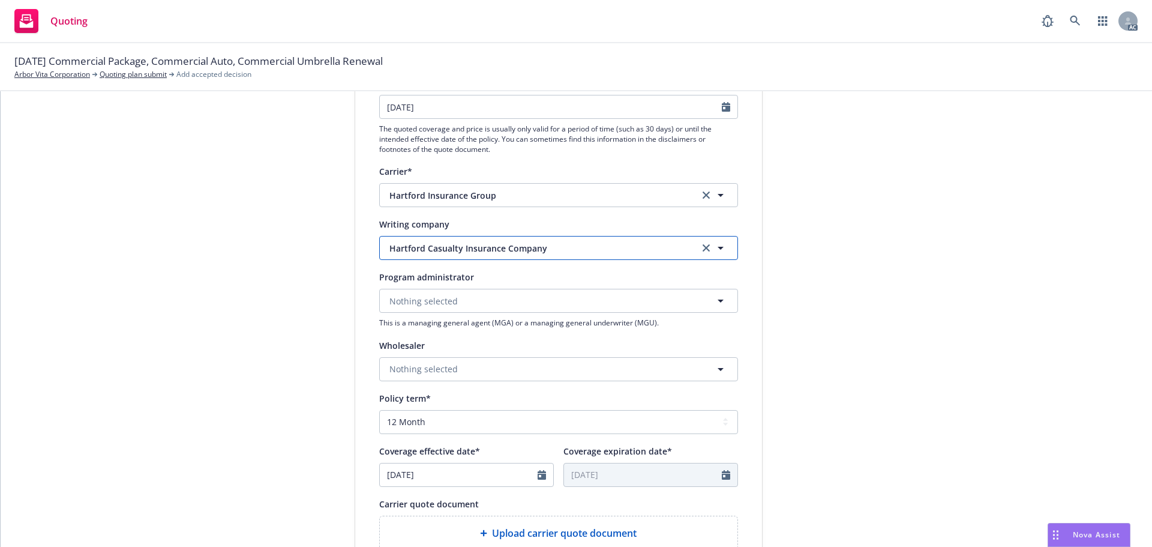
click at [626, 247] on span "Hartford Casualty Insurance Company" at bounding box center [535, 248] width 292 height 13
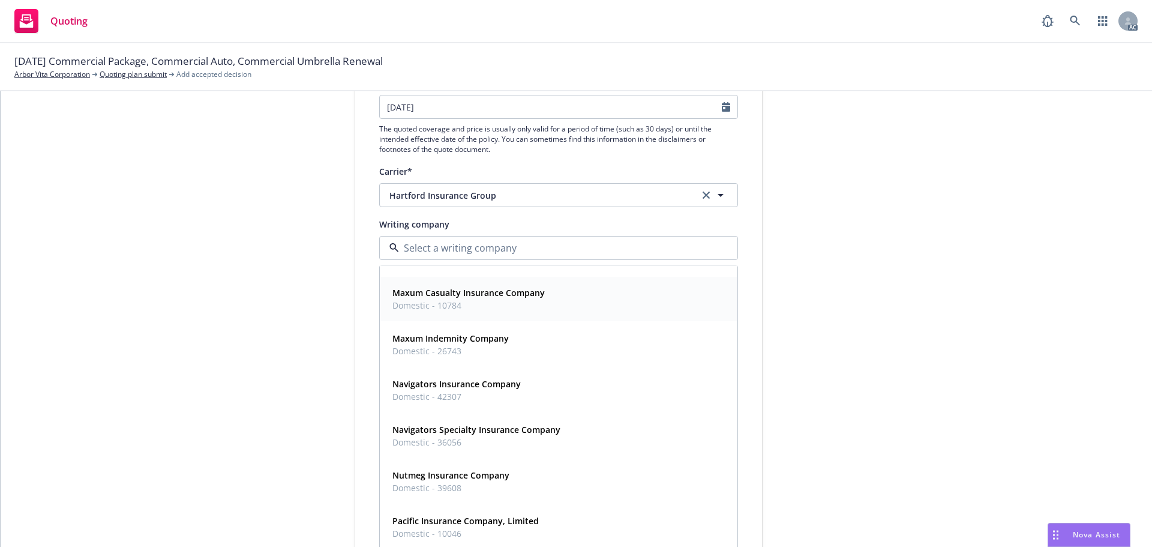
scroll to position [420, 0]
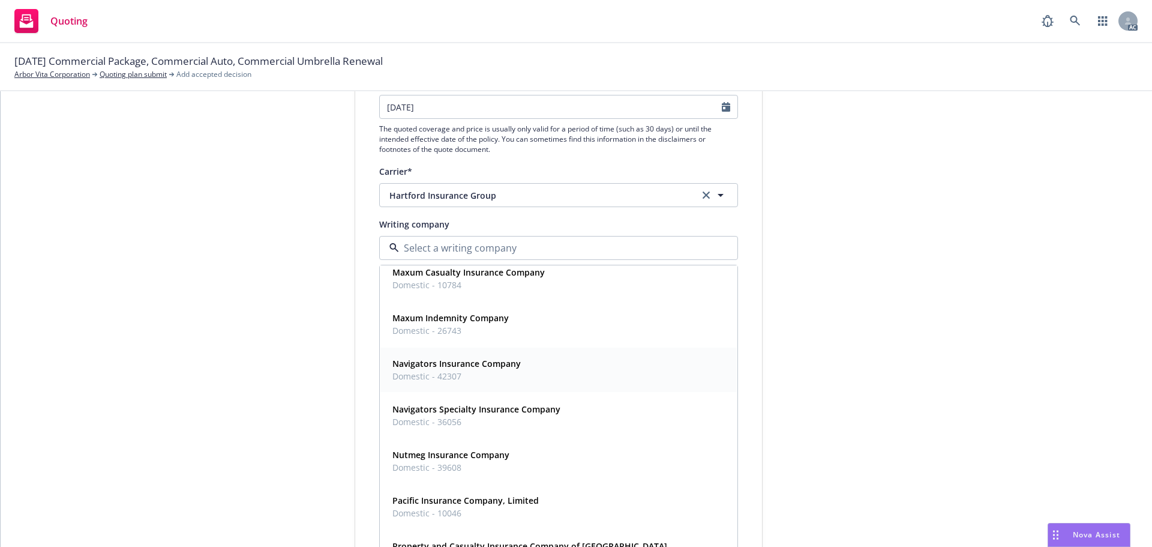
click at [618, 371] on div "Navigators Insurance Company Domestic - 42307" at bounding box center [559, 370] width 342 height 30
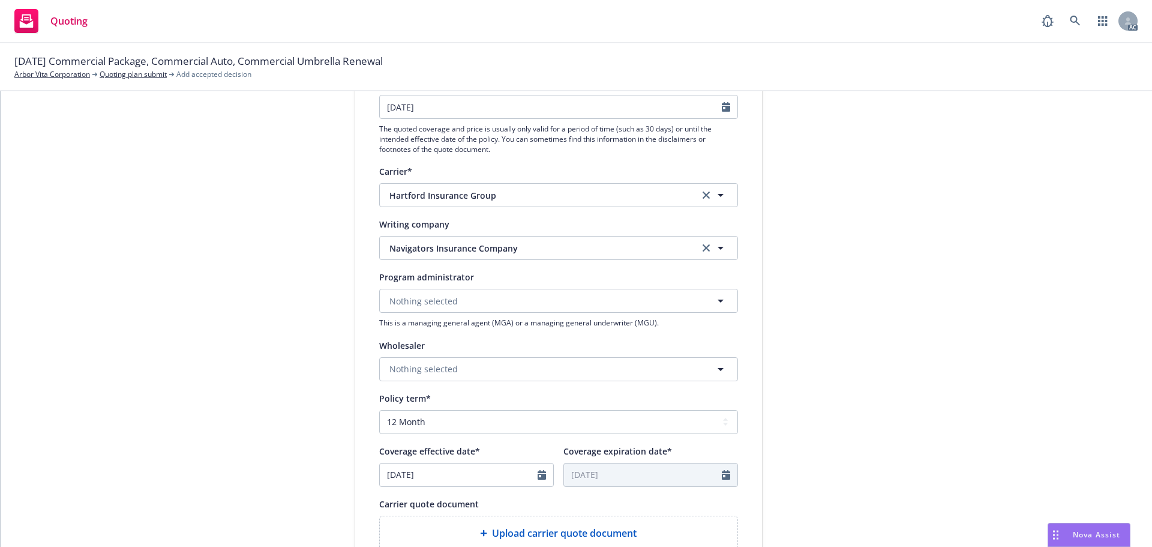
drag, startPoint x: 592, startPoint y: 232, endPoint x: 587, endPoint y: 242, distance: 10.5
click at [592, 232] on div "Writing company Navigators Insurance Company" at bounding box center [558, 238] width 359 height 43
click at [586, 245] on span "Navigators Insurance Company" at bounding box center [535, 248] width 292 height 13
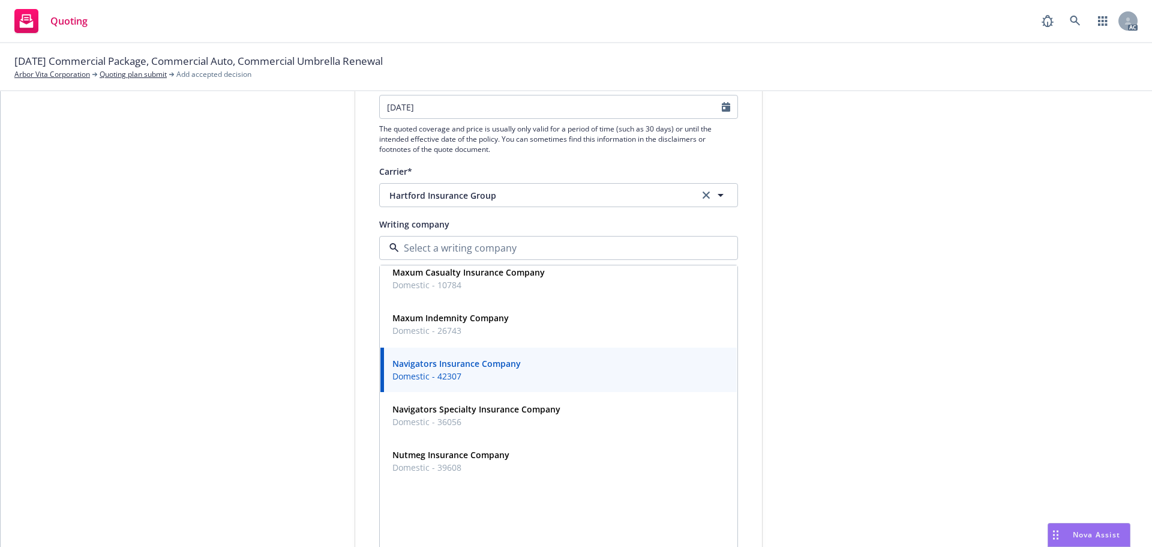
scroll to position [0, 0]
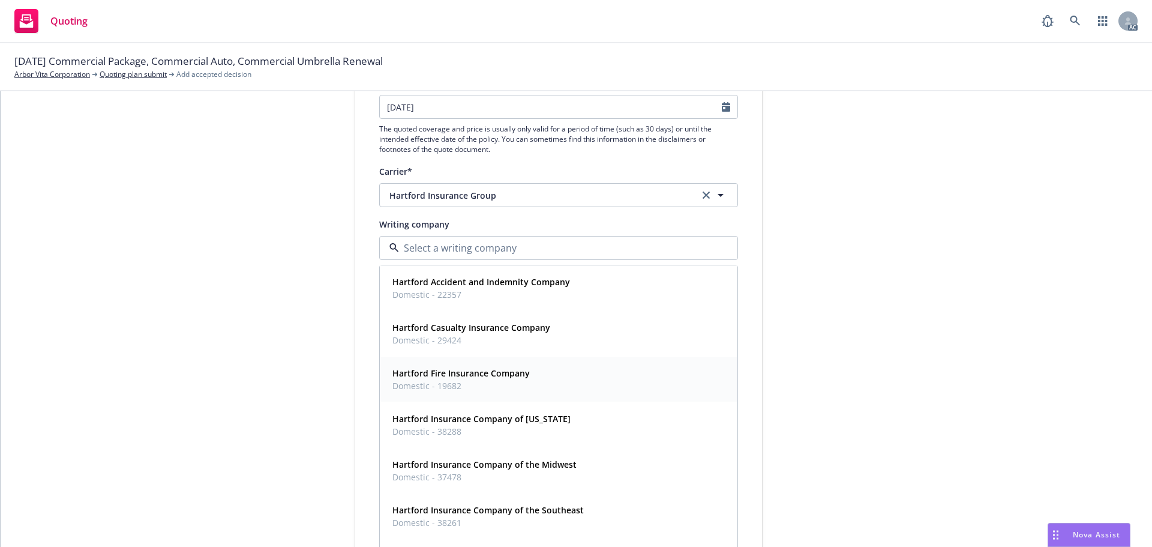
click at [506, 377] on strong "Hartford Fire Insurance Company" at bounding box center [460, 372] width 137 height 11
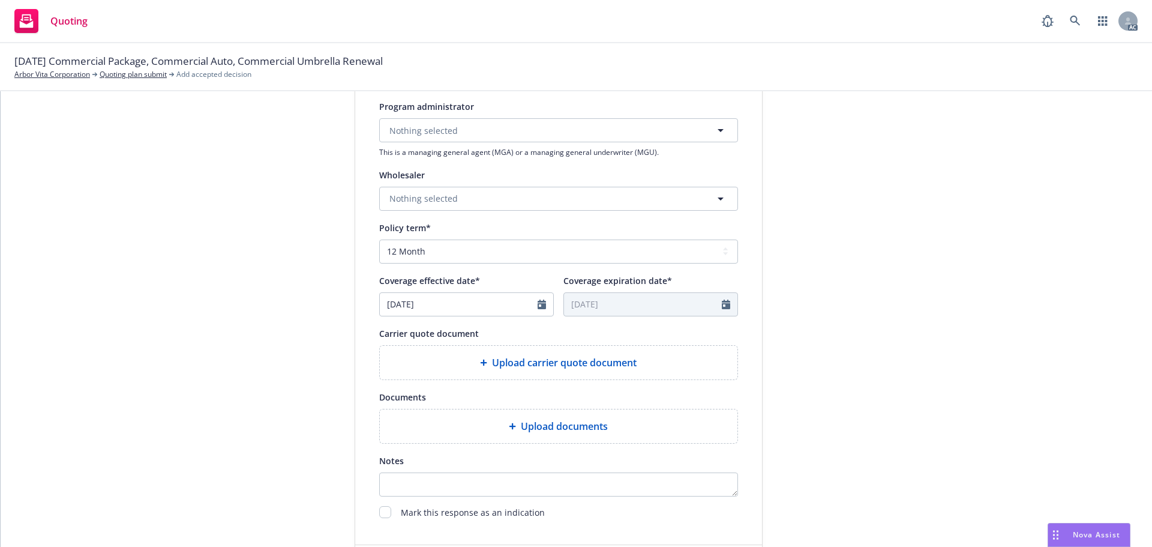
scroll to position [360, 0]
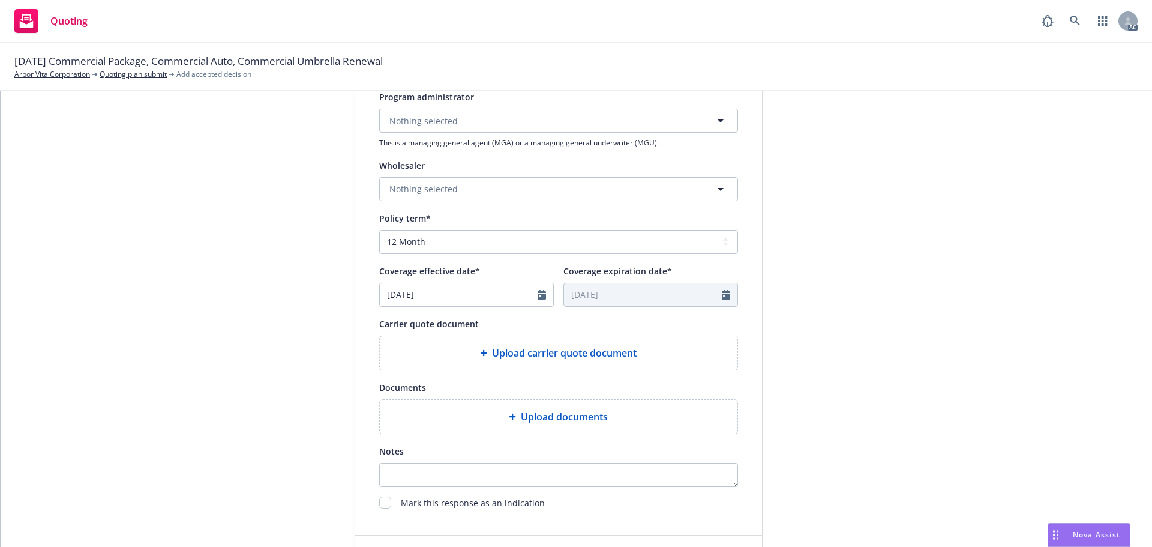
click at [565, 413] on span "Upload documents" at bounding box center [564, 416] width 87 height 14
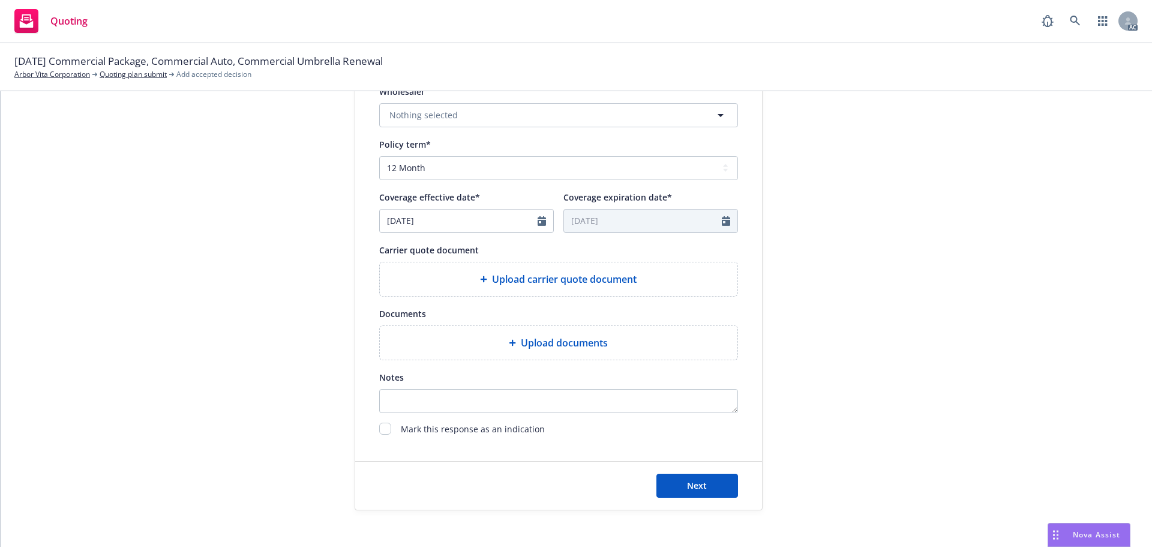
scroll to position [445, 0]
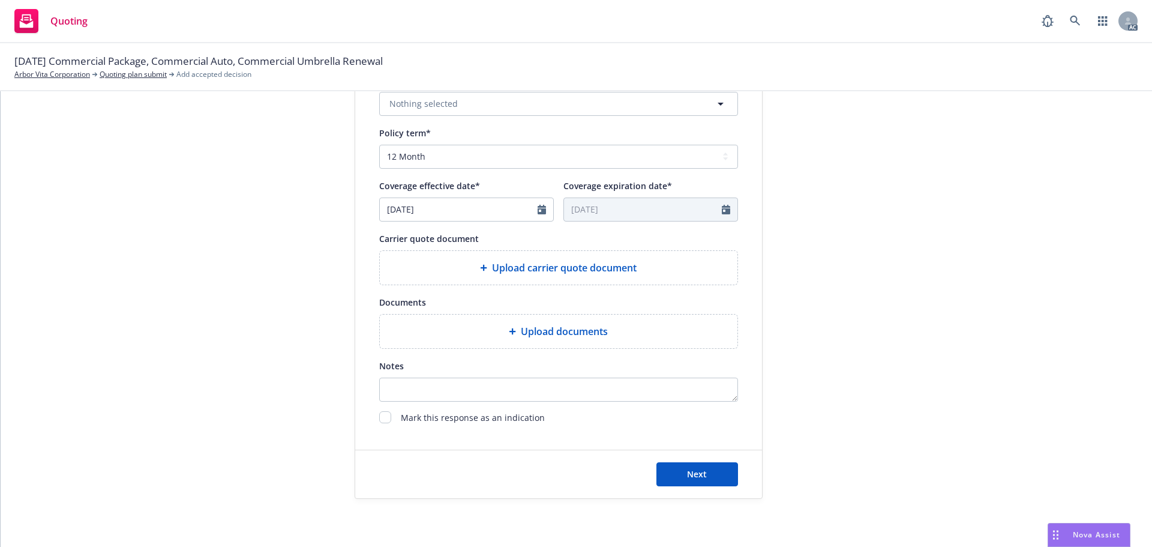
type textarea "x"
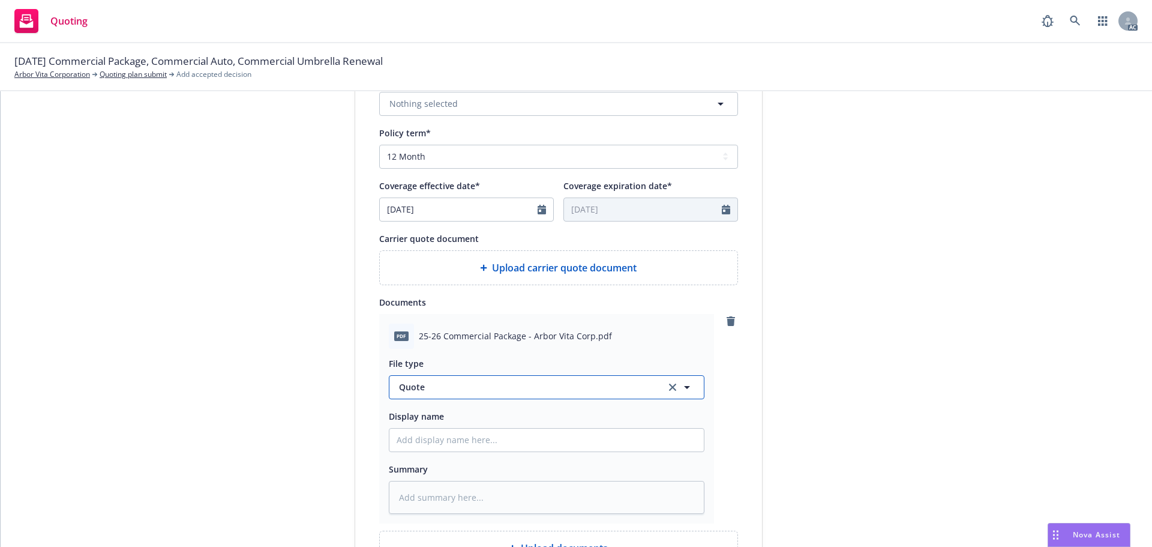
click at [489, 380] on button "Quote" at bounding box center [547, 387] width 316 height 24
type input "pol"
click at [448, 419] on div "Policy" at bounding box center [547, 420] width 300 height 17
click at [454, 438] on input "Display name" at bounding box center [546, 439] width 314 height 23
type textarea "x"
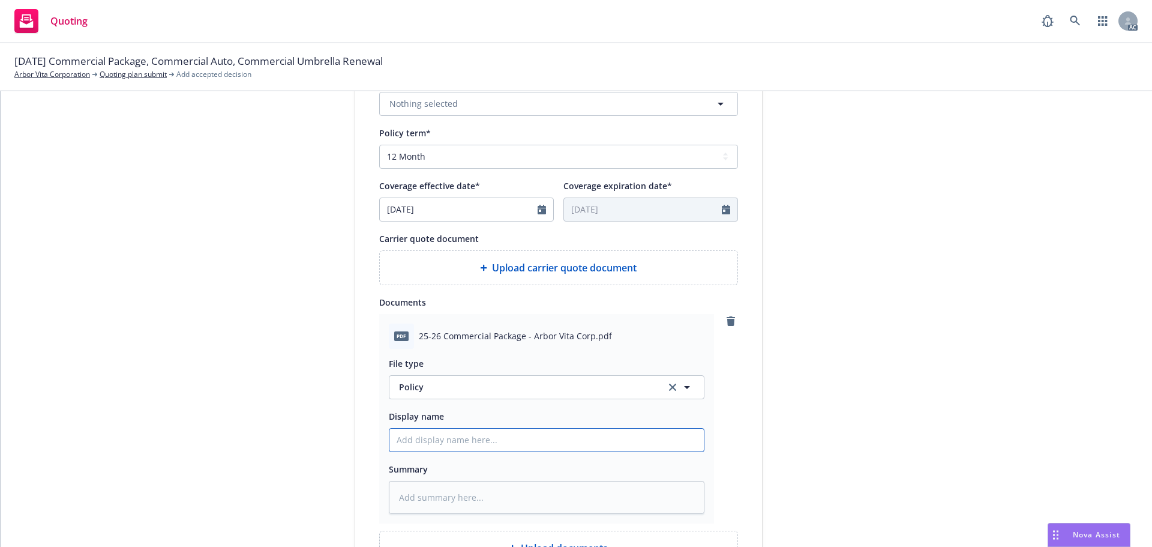
type input "2"
type textarea "x"
type input "25"
type textarea "x"
type input "25-"
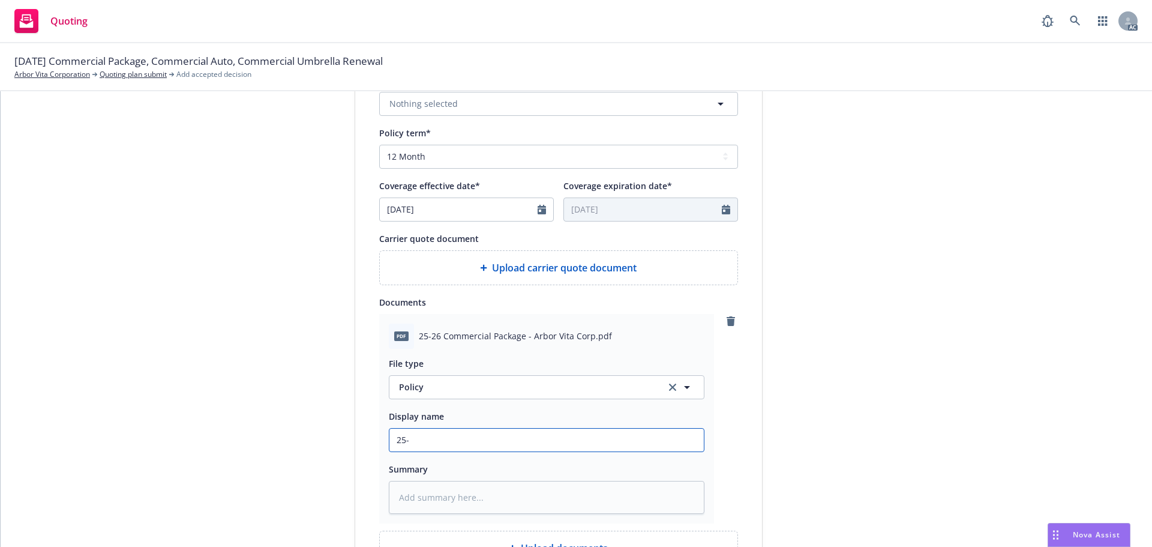
type textarea "x"
type input "25-2"
type textarea "x"
type input "25-26"
type textarea "x"
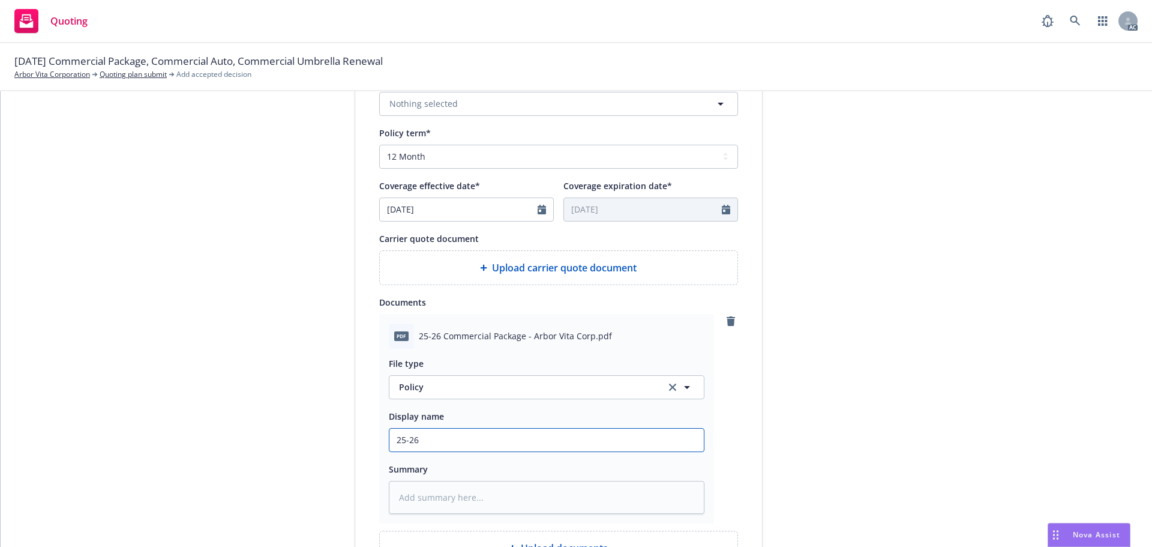
type input "25-26"
type textarea "x"
type input "25-26 C"
type textarea "x"
type input "25-26 Co"
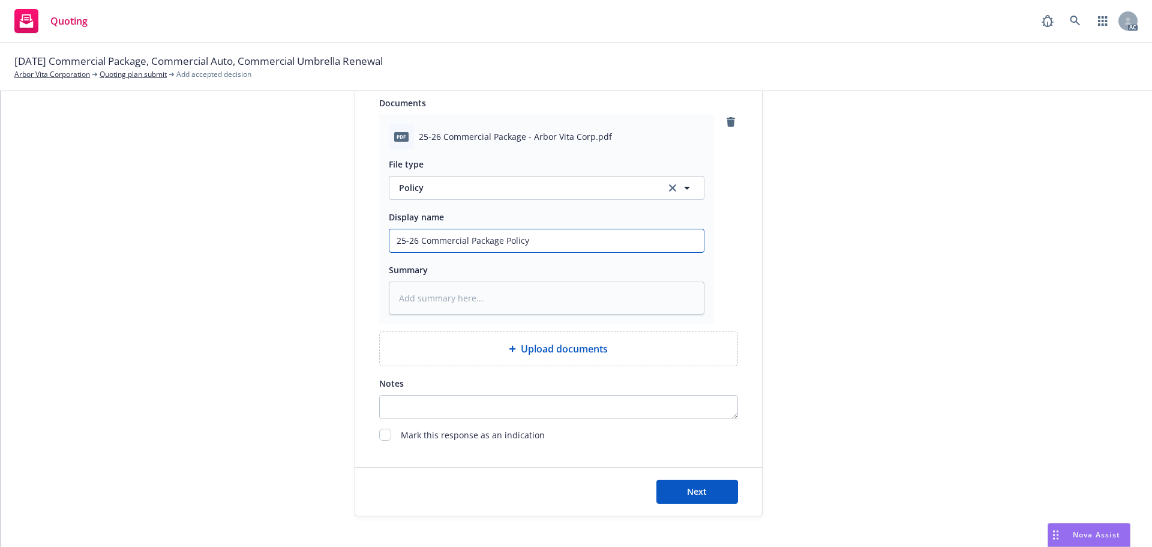
scroll to position [662, 0]
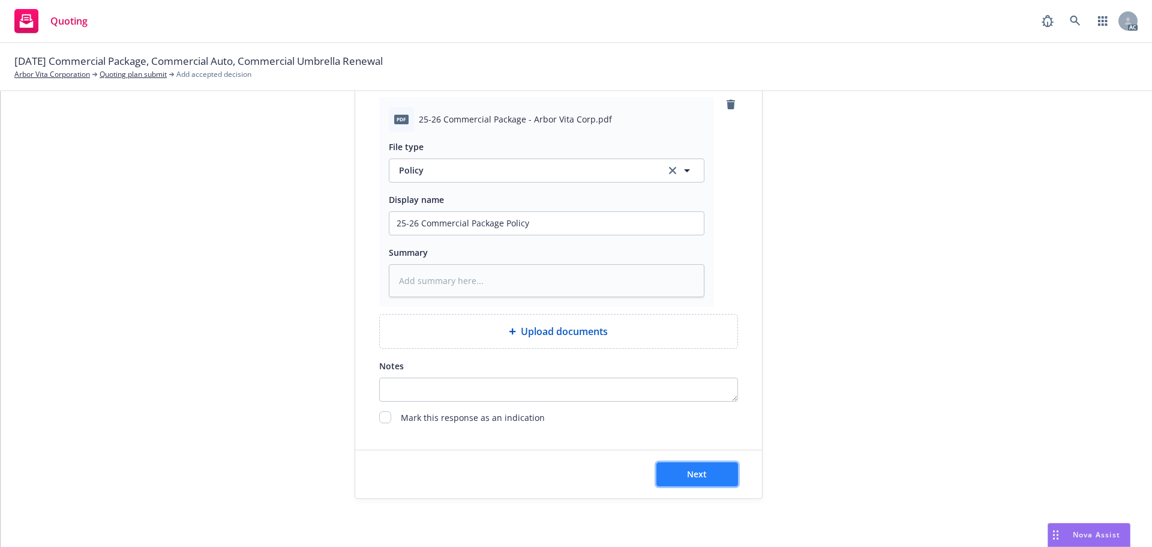
click at [706, 467] on button "Next" at bounding box center [697, 474] width 82 height 24
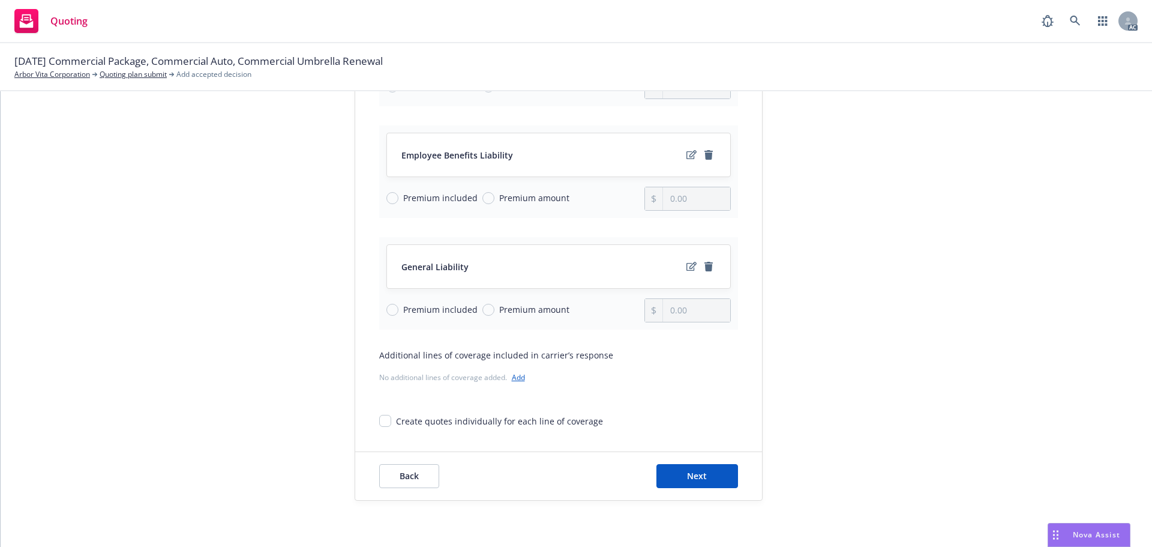
scroll to position [267, 0]
click at [707, 461] on div "Back Next" at bounding box center [558, 474] width 407 height 48
click at [701, 464] on button "Next" at bounding box center [697, 474] width 82 height 24
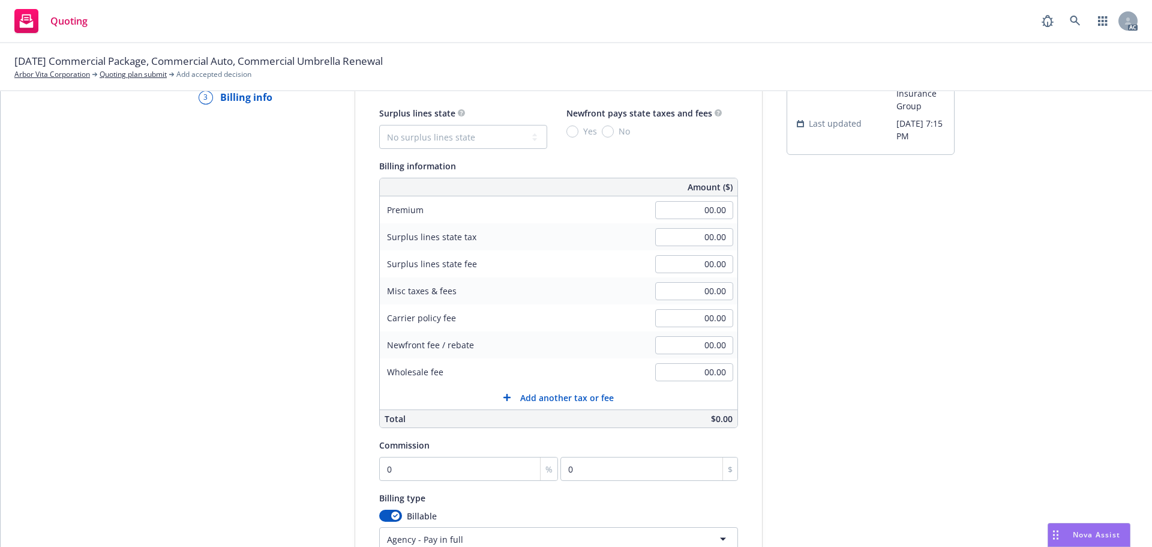
scroll to position [74, 0]
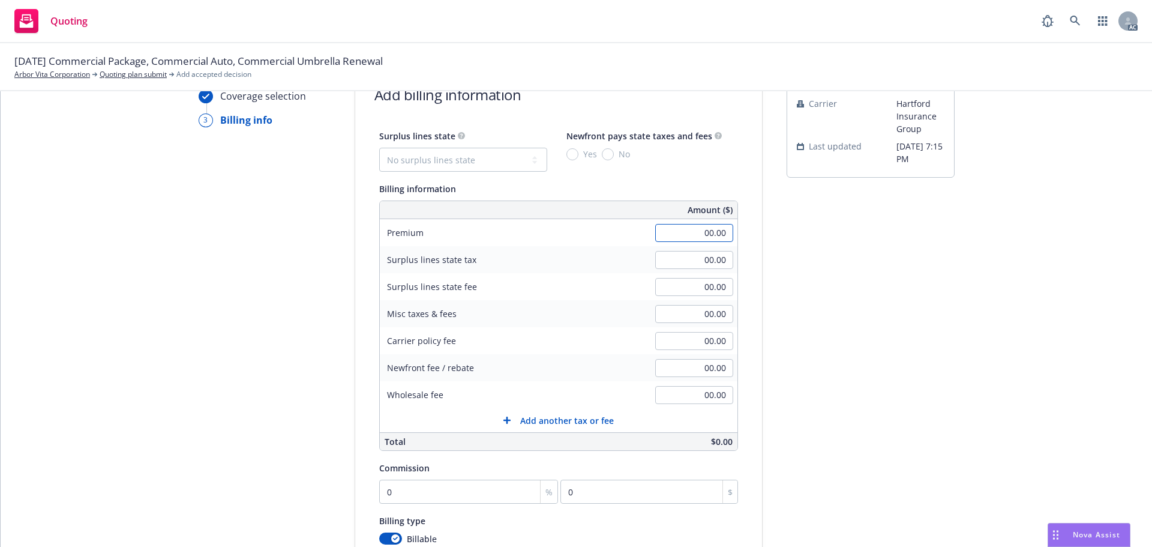
click at [674, 235] on input "00.00" at bounding box center [694, 233] width 78 height 18
click at [891, 249] on div "submission Carrier Hartford Insurance Group Last updated [DATE] 7:15 PM" at bounding box center [871, 372] width 168 height 614
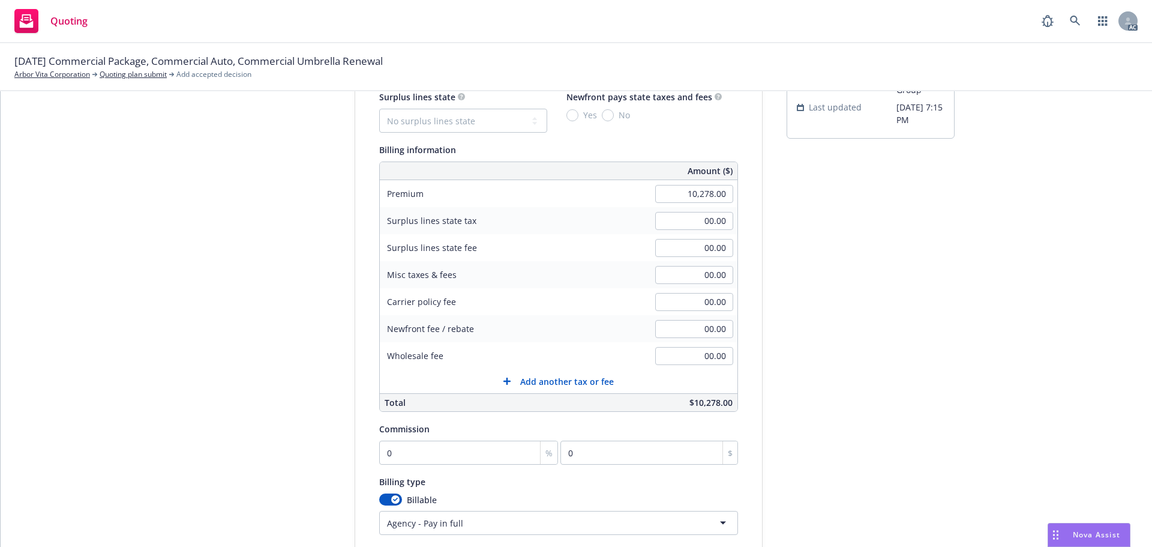
scroll to position [134, 0]
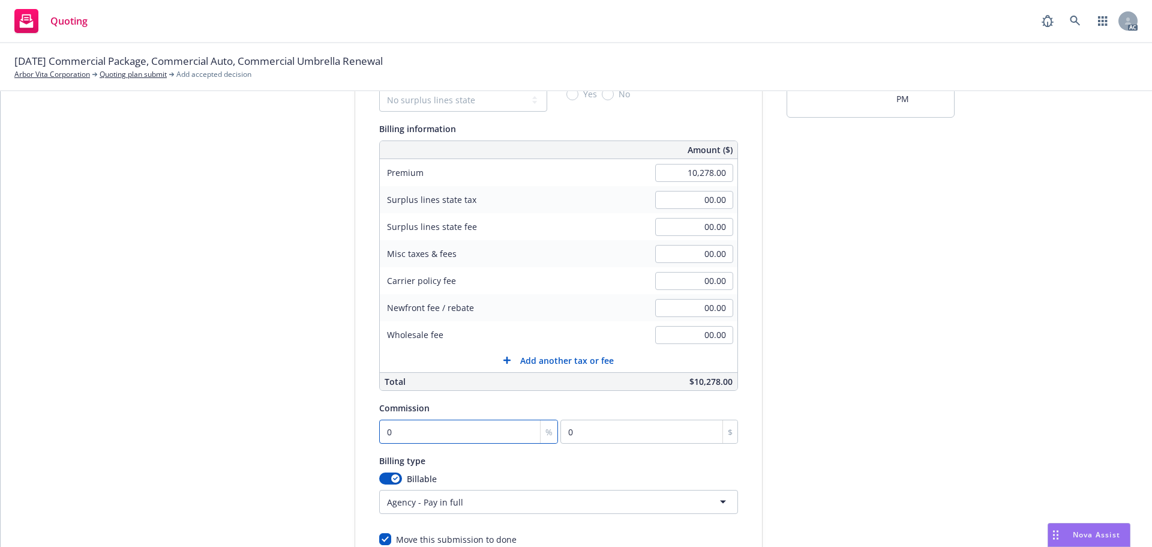
click at [449, 425] on input "0" at bounding box center [468, 431] width 179 height 24
click at [851, 398] on div "submission Carrier Hartford Insurance Group Last updated [DATE] 7:15 PM" at bounding box center [871, 312] width 168 height 614
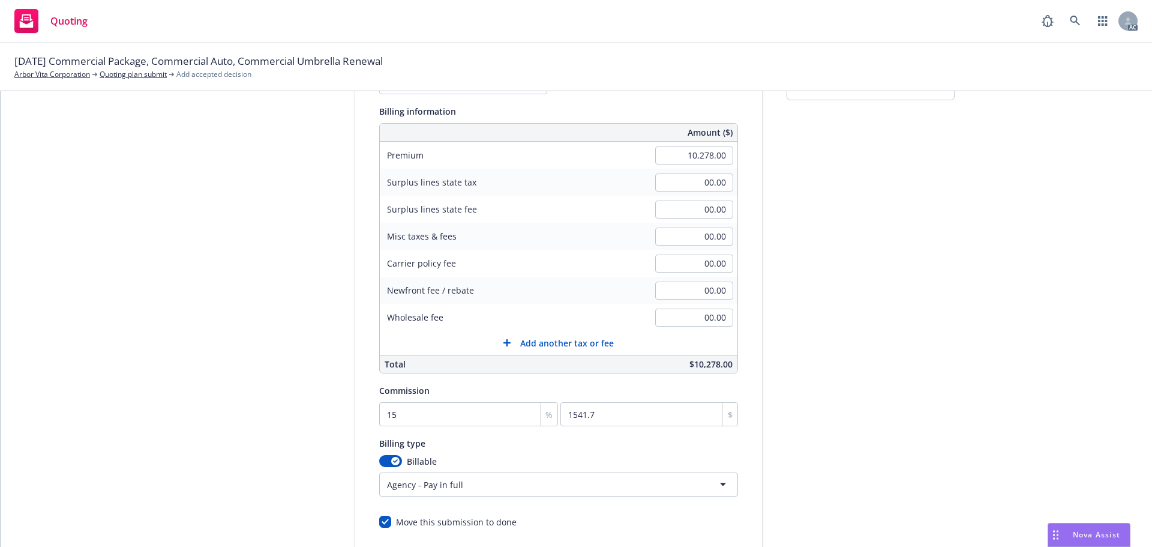
scroll to position [254, 0]
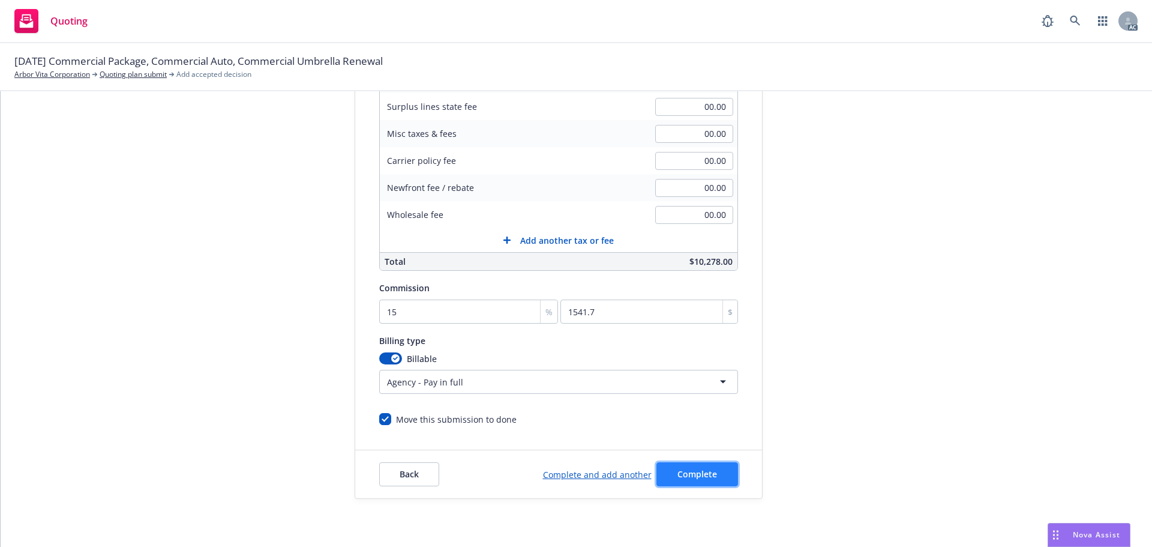
click at [701, 470] on span "Complete" at bounding box center [697, 473] width 40 height 11
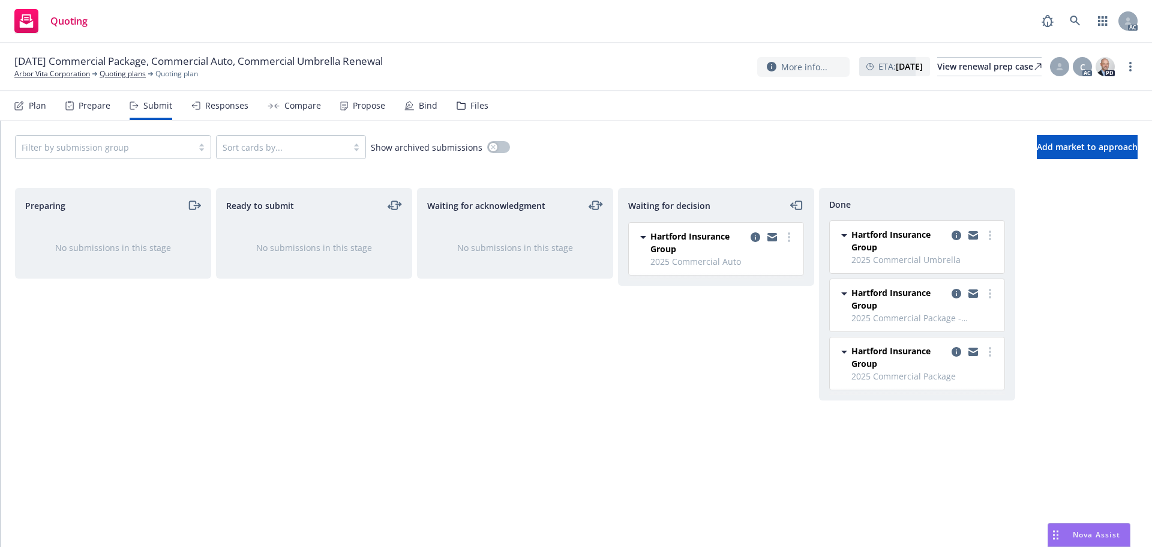
click at [341, 104] on icon at bounding box center [344, 105] width 8 height 9
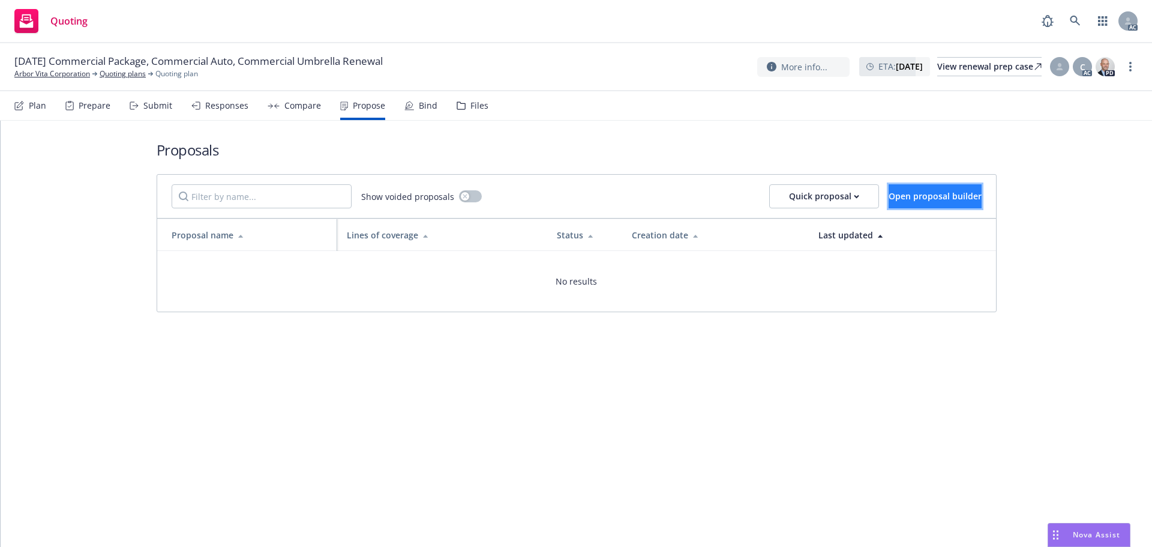
click at [898, 187] on button "Open proposal builder" at bounding box center [934, 196] width 93 height 24
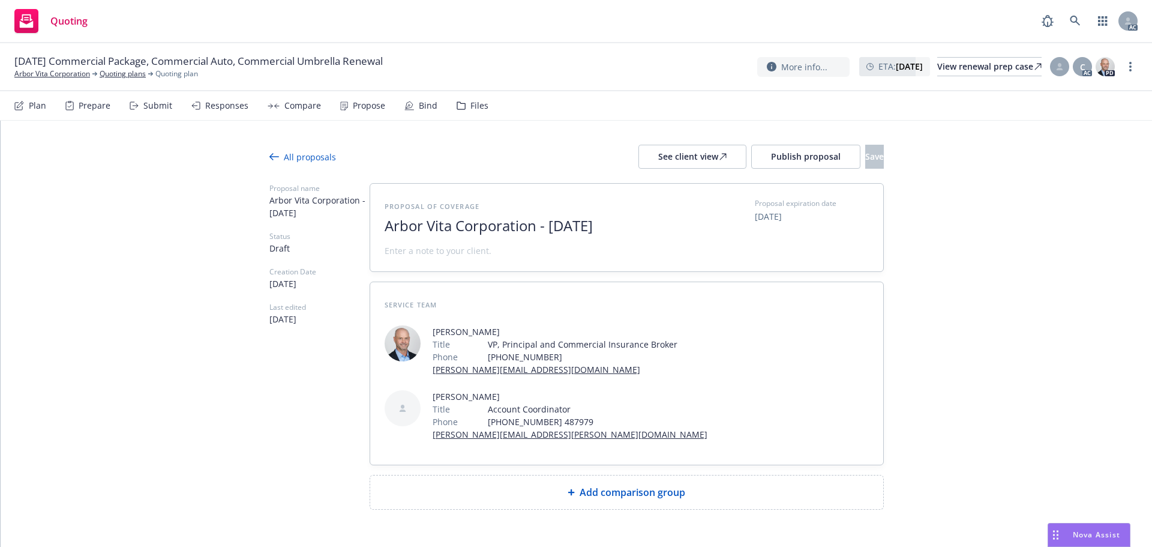
drag, startPoint x: 648, startPoint y: 226, endPoint x: 362, endPoint y: 220, distance: 286.2
click at [362, 220] on div "Proposal name Arbor Vita Corporation - [DATE] Status Draft Creation Date [DATE]…" at bounding box center [576, 346] width 614 height 326
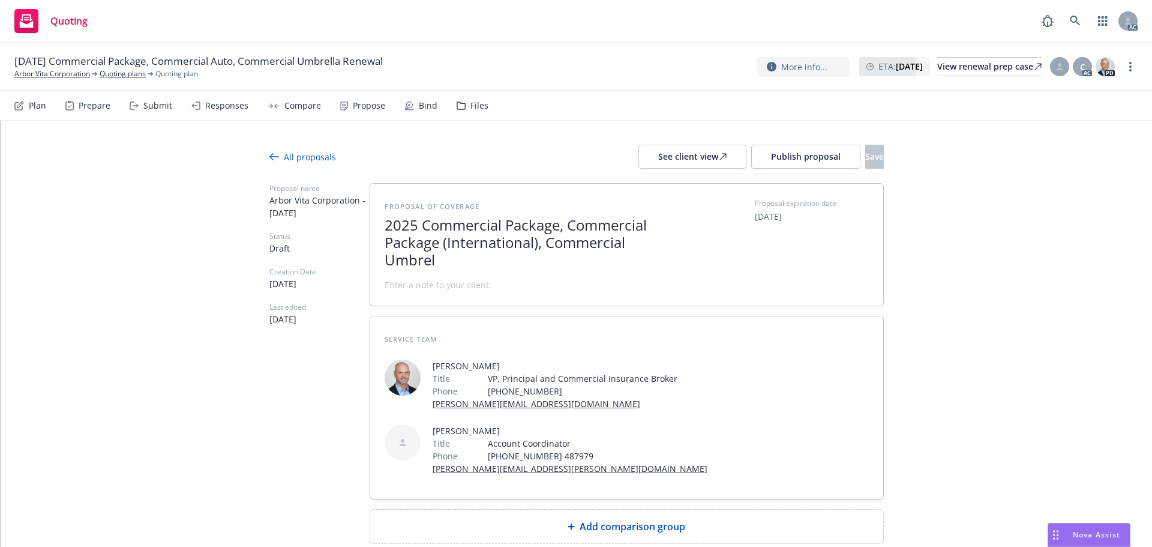
scroll to position [1, 0]
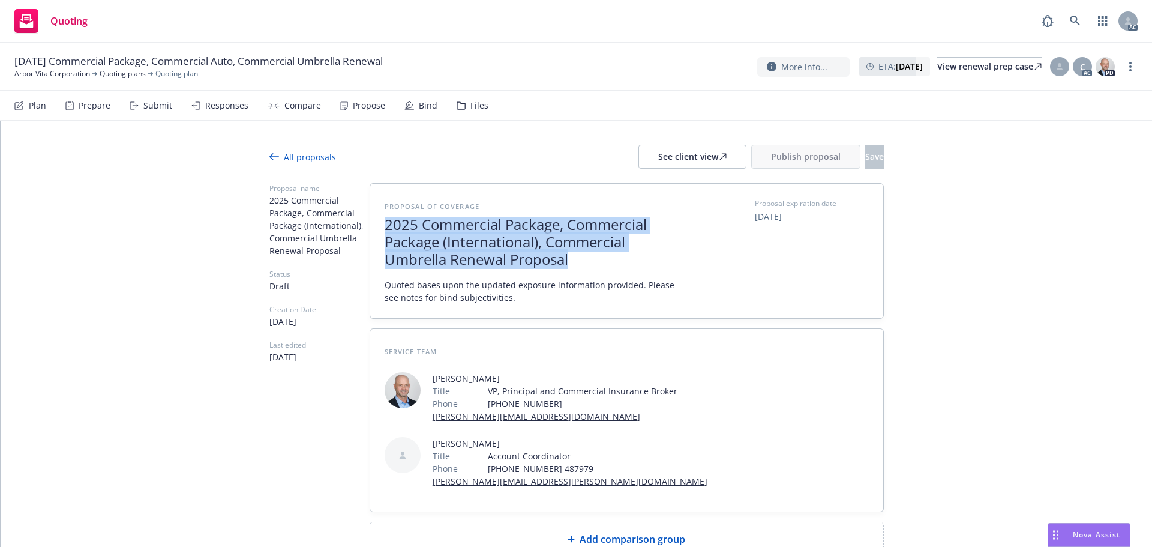
drag, startPoint x: 572, startPoint y: 259, endPoint x: 300, endPoint y: 187, distance: 281.9
click at [300, 187] on div "Proposal name 2025 Commercial Package, Commercial Package (International), Comm…" at bounding box center [576, 369] width 614 height 373
copy span "2025 Commercial Package, Commercial Package (International), Commercial Umbrell…"
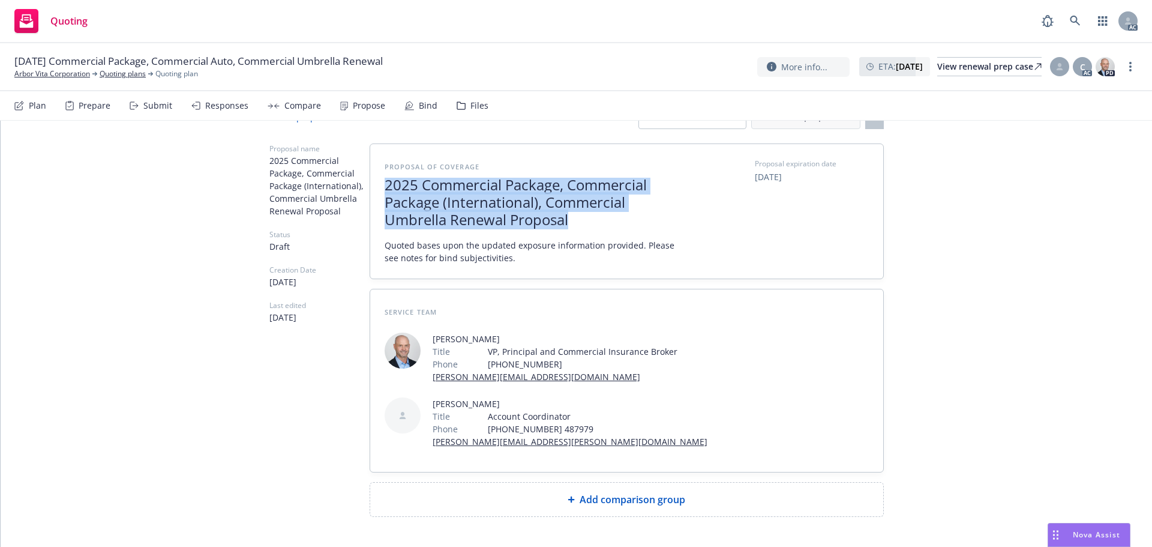
scroll to position [82, 0]
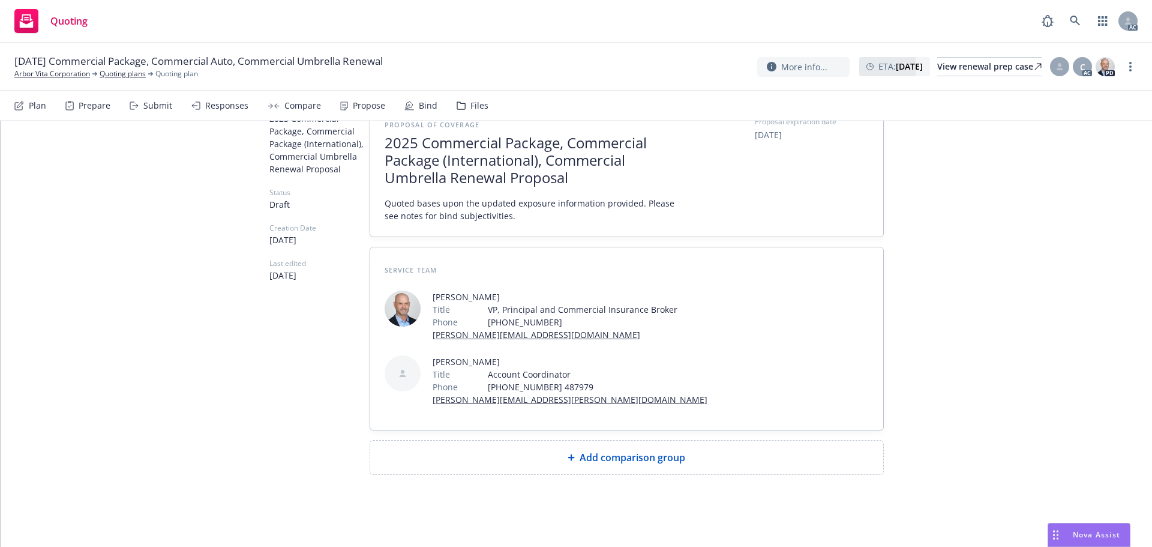
click at [550, 440] on div "Add comparison group" at bounding box center [626, 457] width 513 height 34
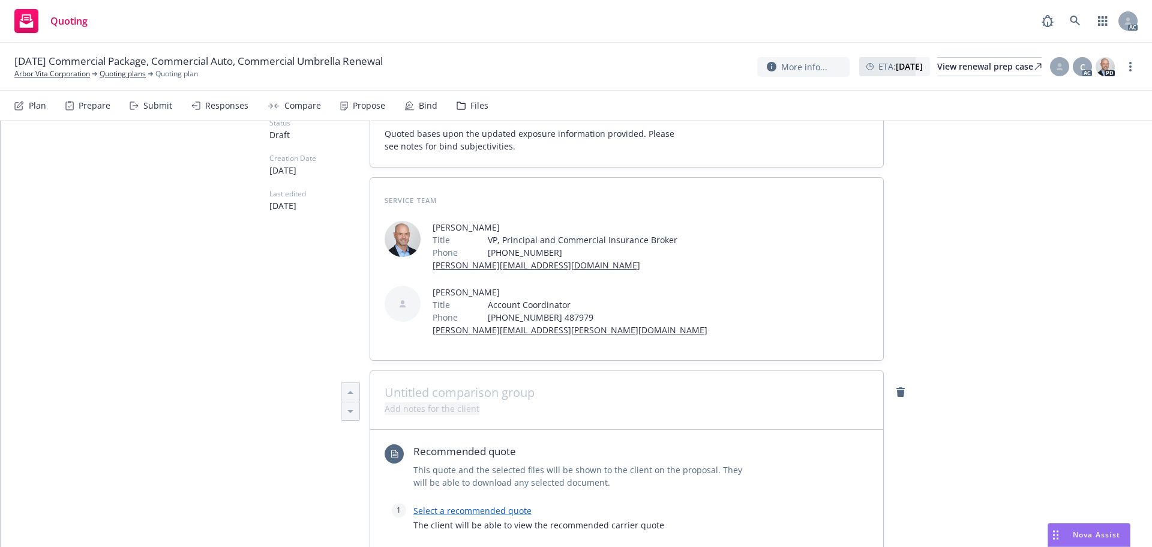
scroll to position [202, 0]
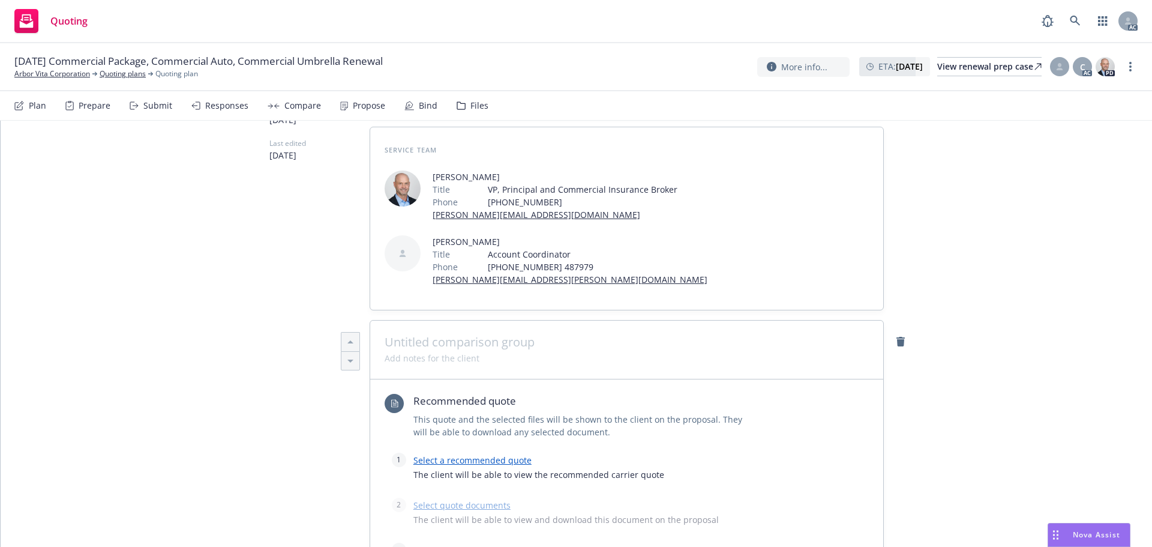
click at [448, 346] on span at bounding box center [627, 342] width 484 height 14
paste span
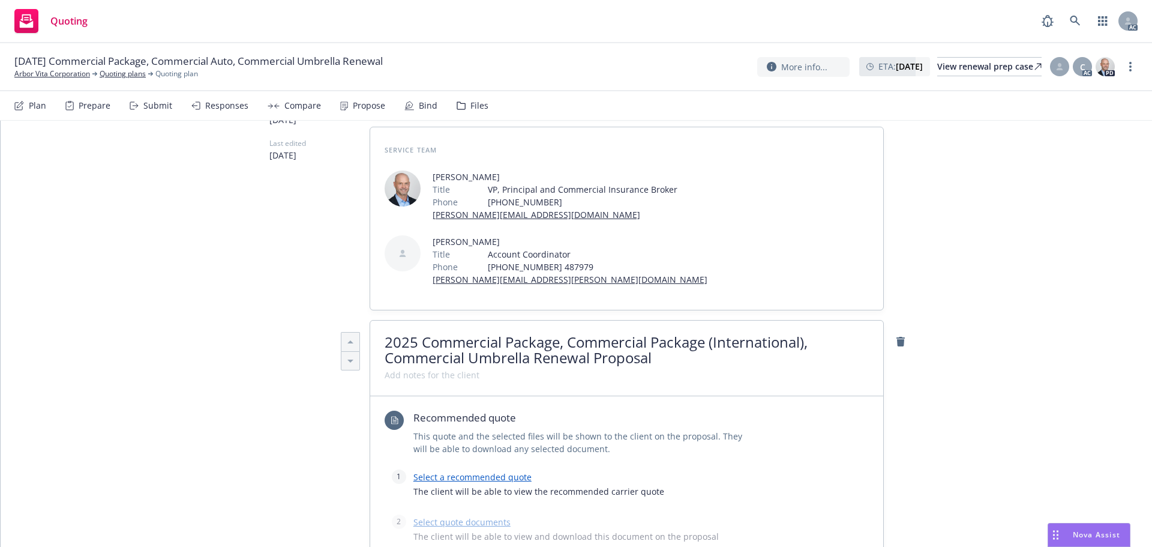
scroll to position [1, 0]
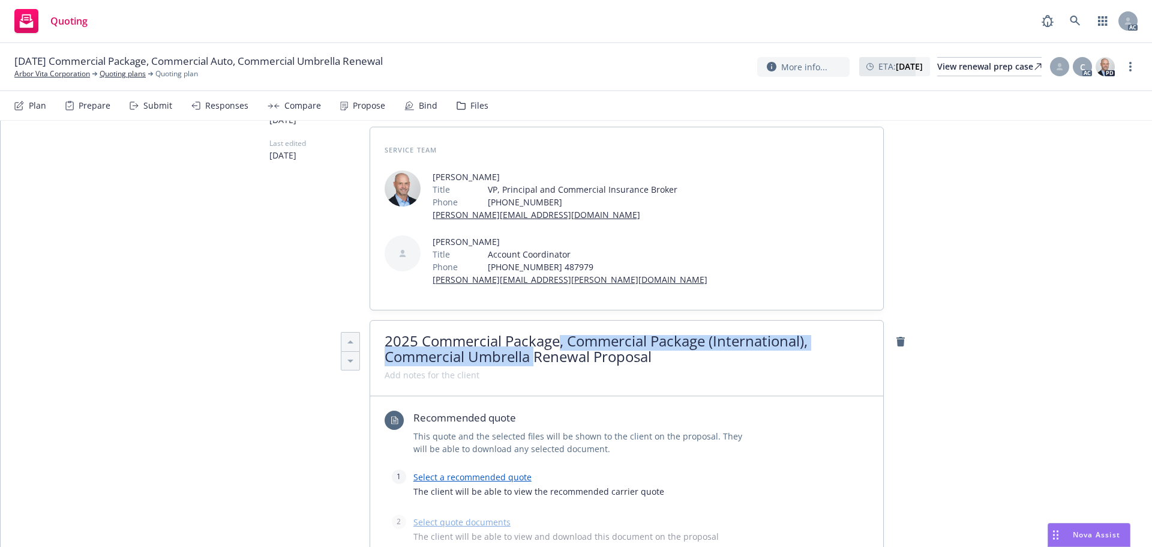
drag, startPoint x: 533, startPoint y: 355, endPoint x: 557, endPoint y: 341, distance: 27.9
click at [557, 341] on span "2025 Commercial Package, Commercial Package (International), Commercial Umbrell…" at bounding box center [596, 348] width 423 height 35
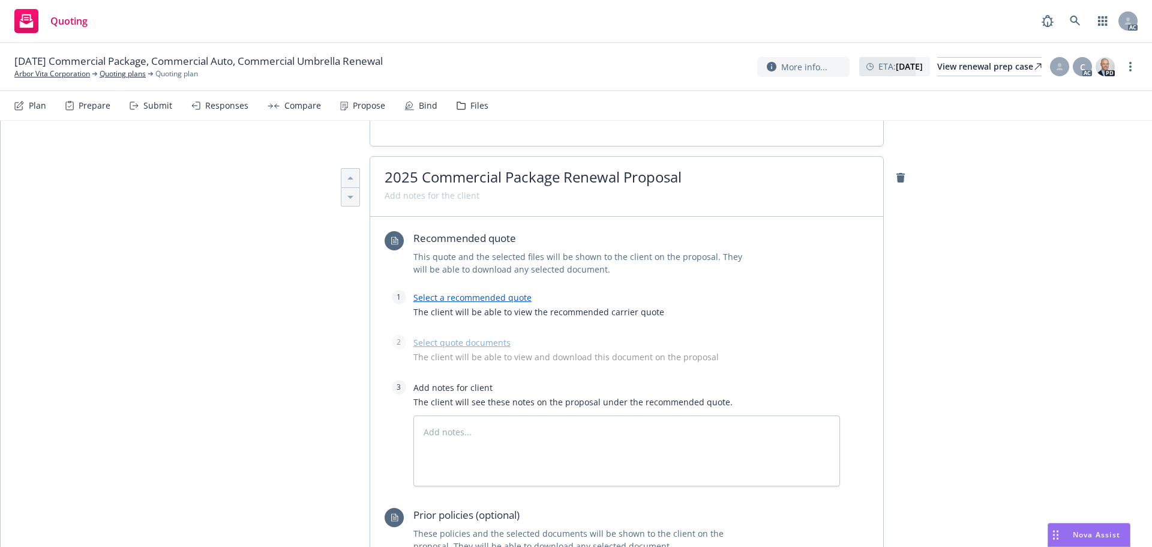
scroll to position [382, 0]
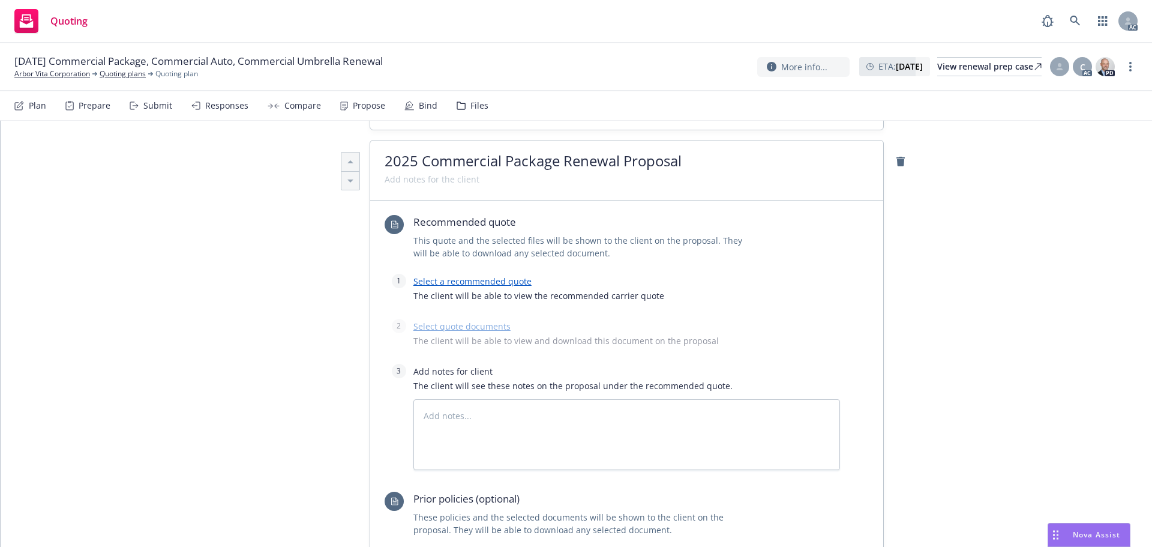
click at [467, 279] on link "Select a recommended quote" at bounding box center [472, 280] width 118 height 11
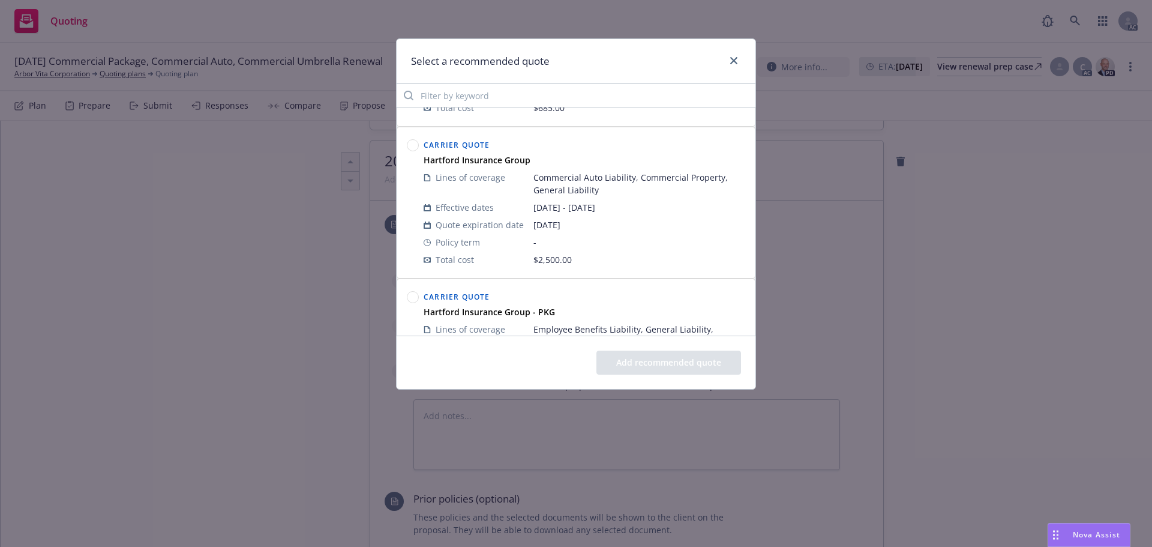
scroll to position [224, 0]
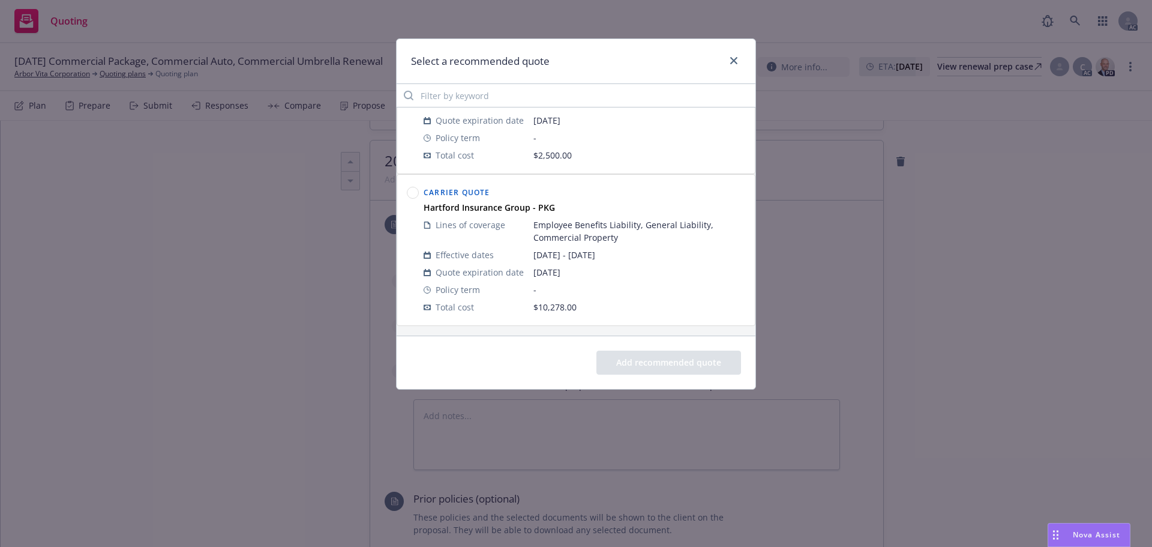
click at [414, 194] on circle at bounding box center [412, 192] width 11 height 11
click at [657, 358] on button "Add recommended quote" at bounding box center [668, 362] width 145 height 24
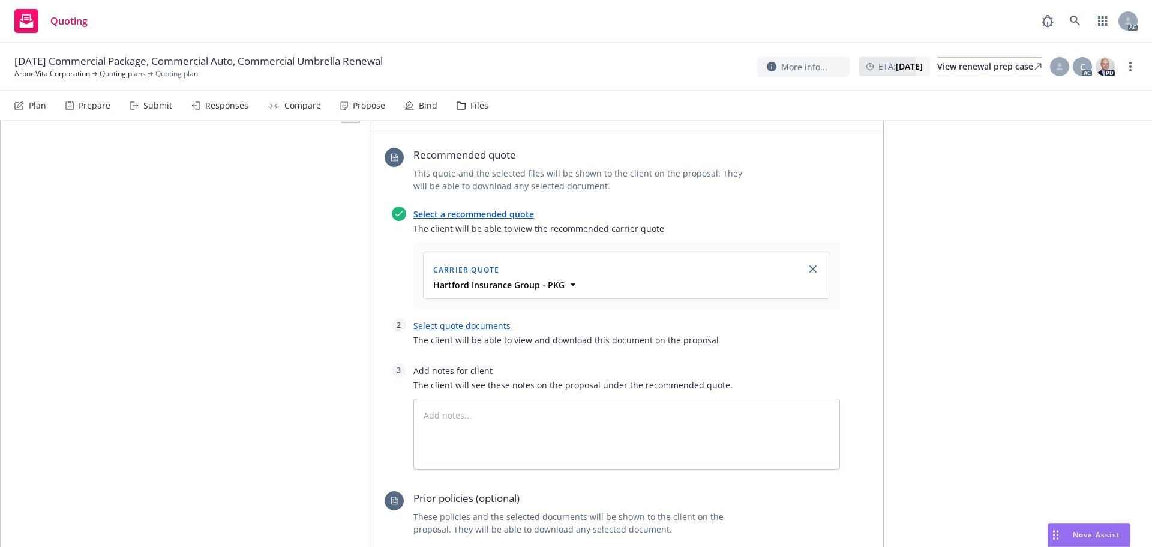
scroll to position [502, 0]
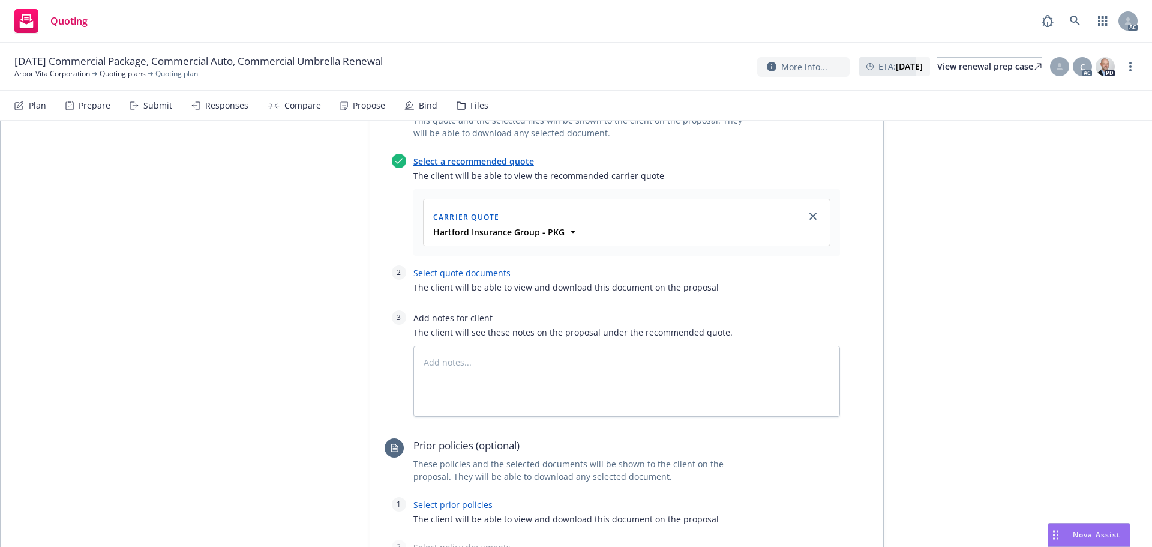
click at [428, 266] on div "Select quote documents The client will be able to view and download this docume…" at bounding box center [626, 282] width 427 height 35
click at [429, 269] on link "Select quote documents" at bounding box center [461, 272] width 97 height 11
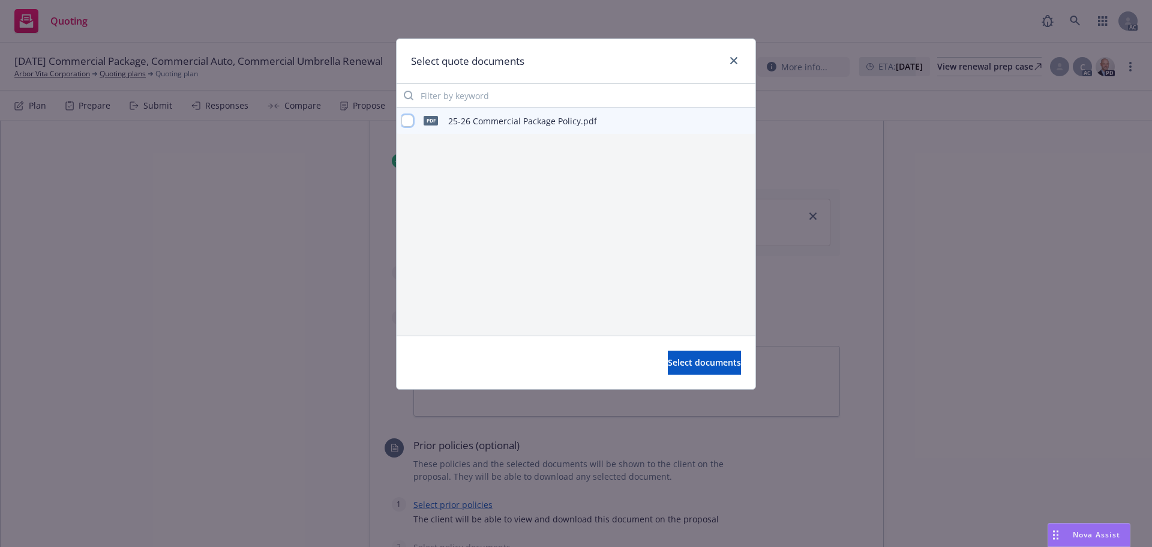
click at [409, 122] on input "checkbox" at bounding box center [407, 121] width 12 height 12
click at [668, 370] on button "Select documents" at bounding box center [704, 362] width 73 height 24
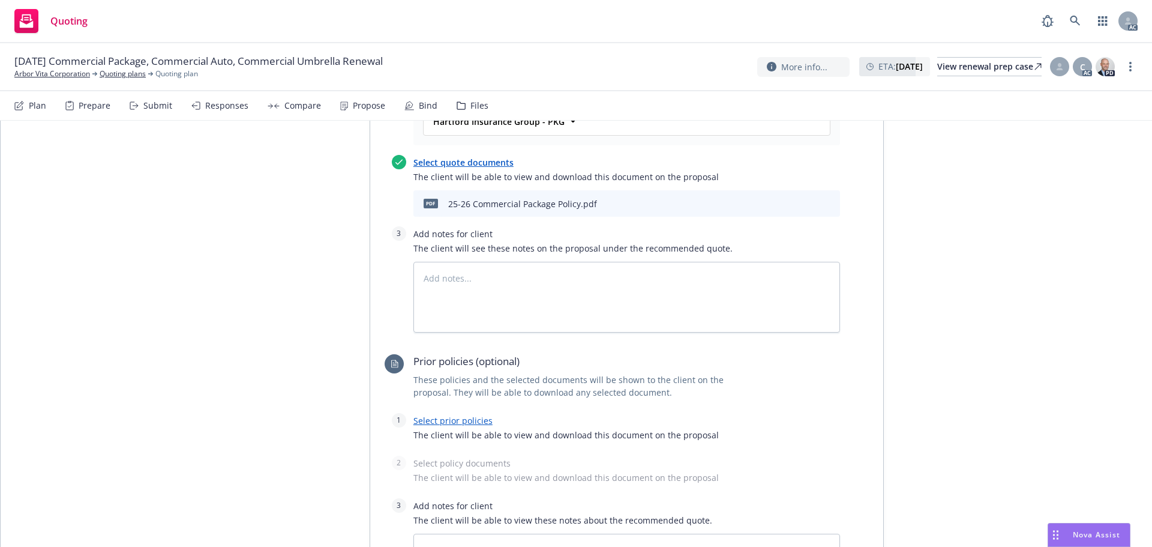
scroll to position [742, 0]
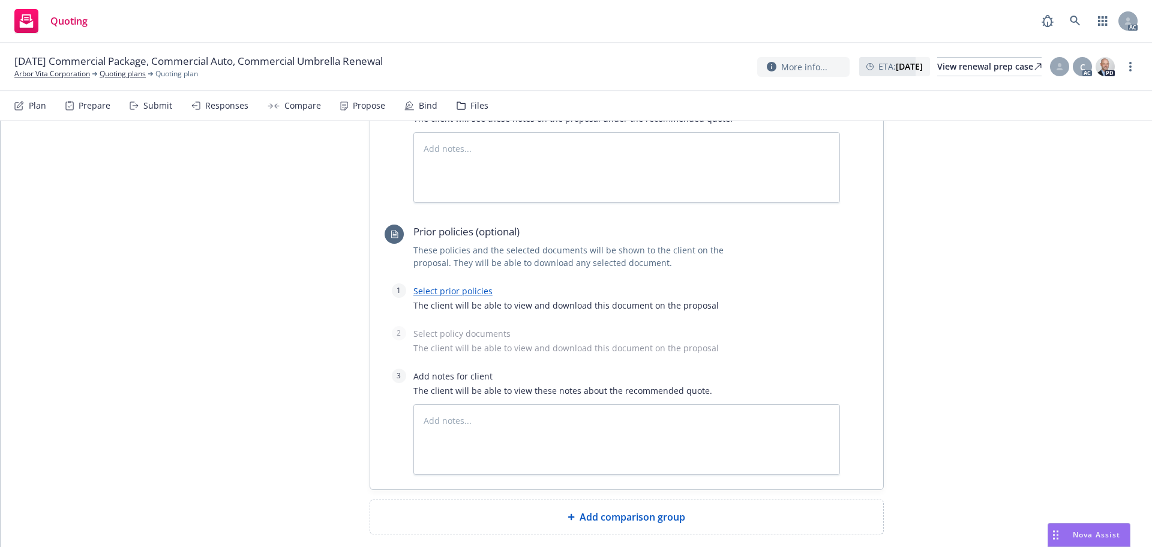
click at [460, 293] on link "Select prior policies" at bounding box center [452, 290] width 79 height 11
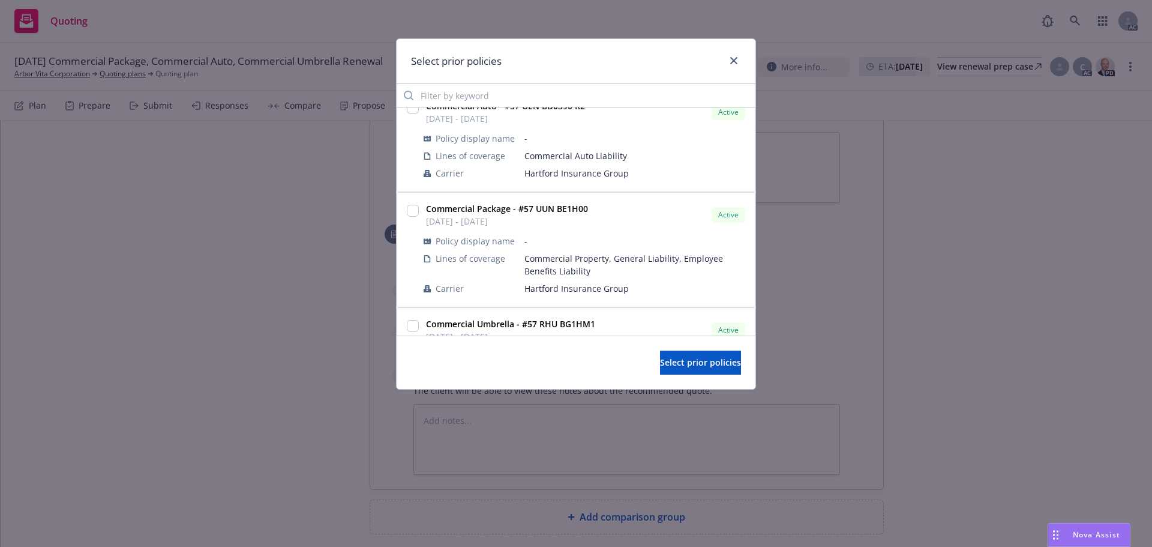
scroll to position [360, 0]
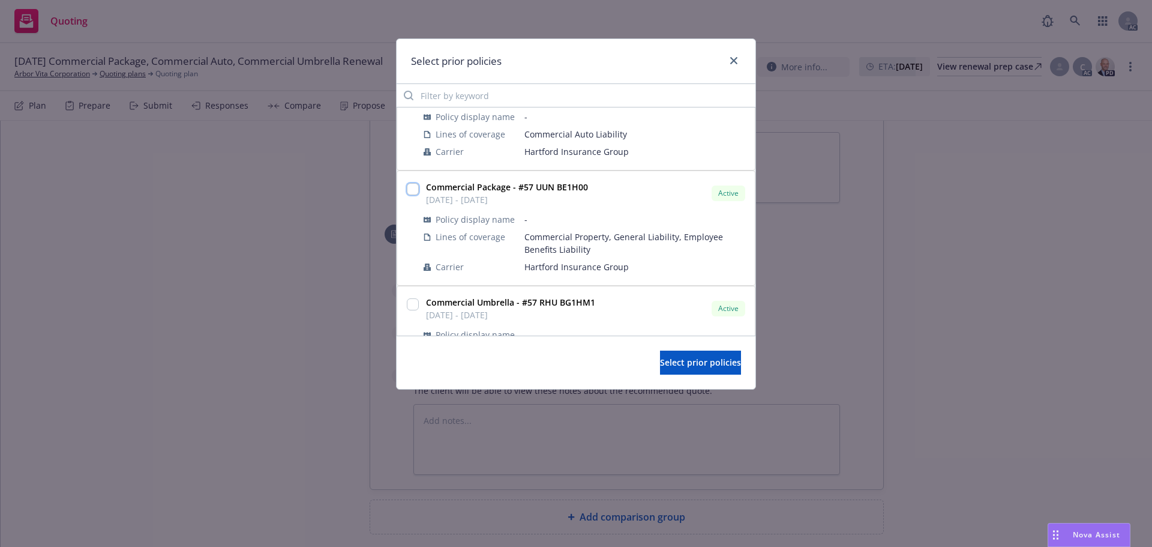
click at [416, 185] on input "checkbox" at bounding box center [413, 189] width 12 height 12
click at [660, 358] on span "Select prior policies" at bounding box center [700, 361] width 81 height 11
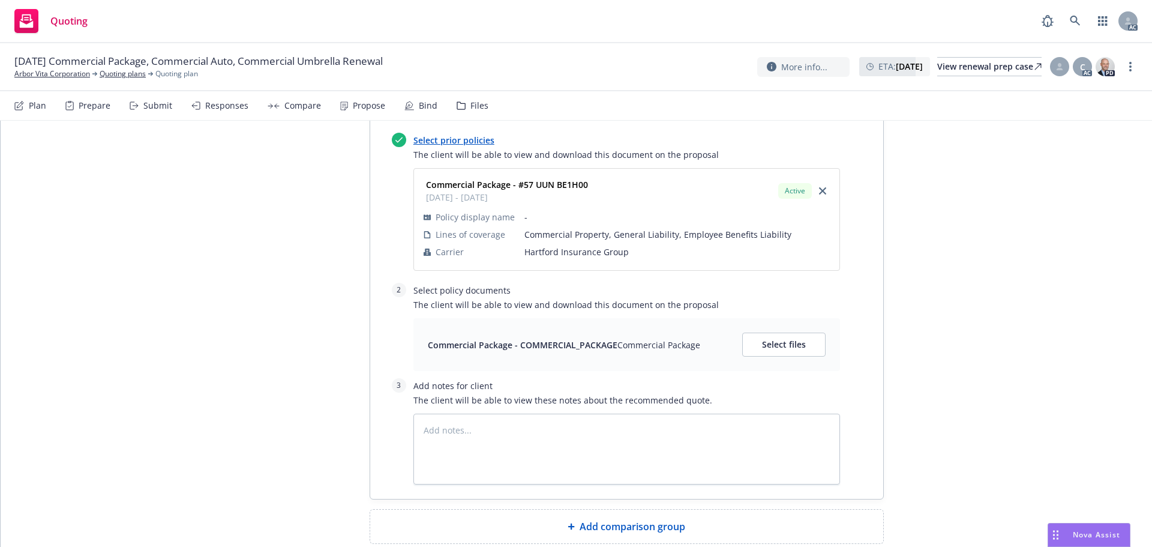
scroll to position [921, 0]
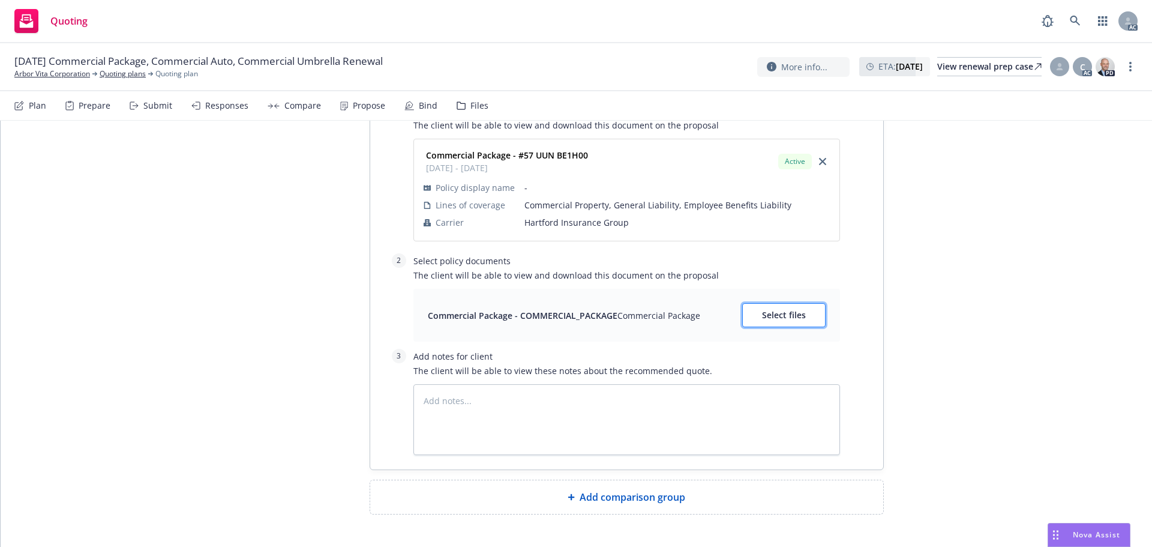
click at [762, 315] on span "Select files" at bounding box center [784, 314] width 44 height 11
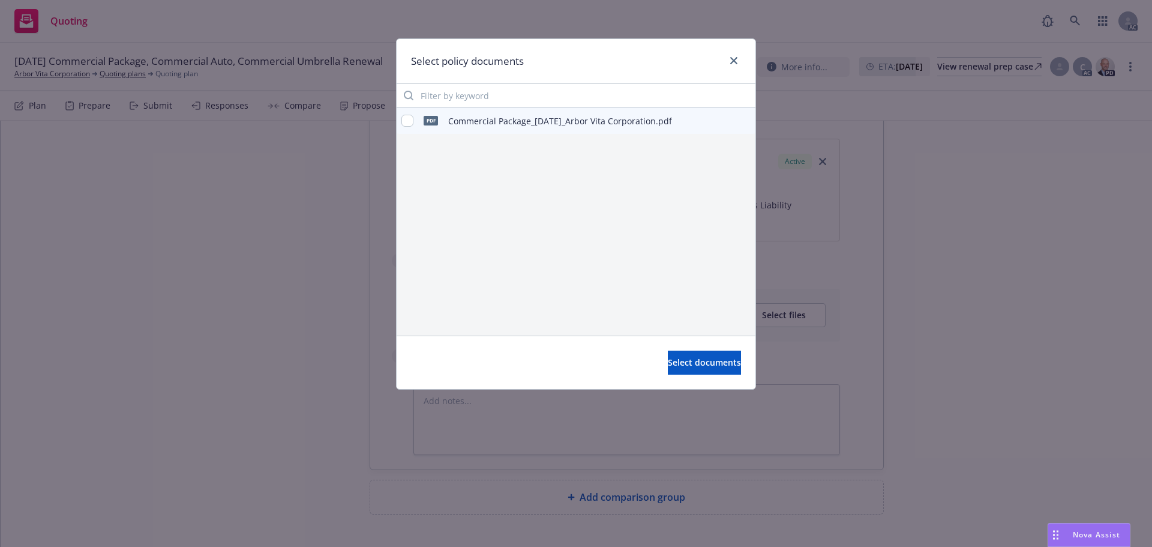
click at [415, 124] on div "pdf Commercial Package_[DATE]_Arbor Vita Corporation.pdf" at bounding box center [536, 120] width 271 height 25
click at [403, 119] on input "checkbox" at bounding box center [407, 121] width 12 height 12
click at [746, 124] on icon "preview file" at bounding box center [744, 120] width 11 height 8
click at [668, 361] on span "Select documents" at bounding box center [704, 361] width 73 height 11
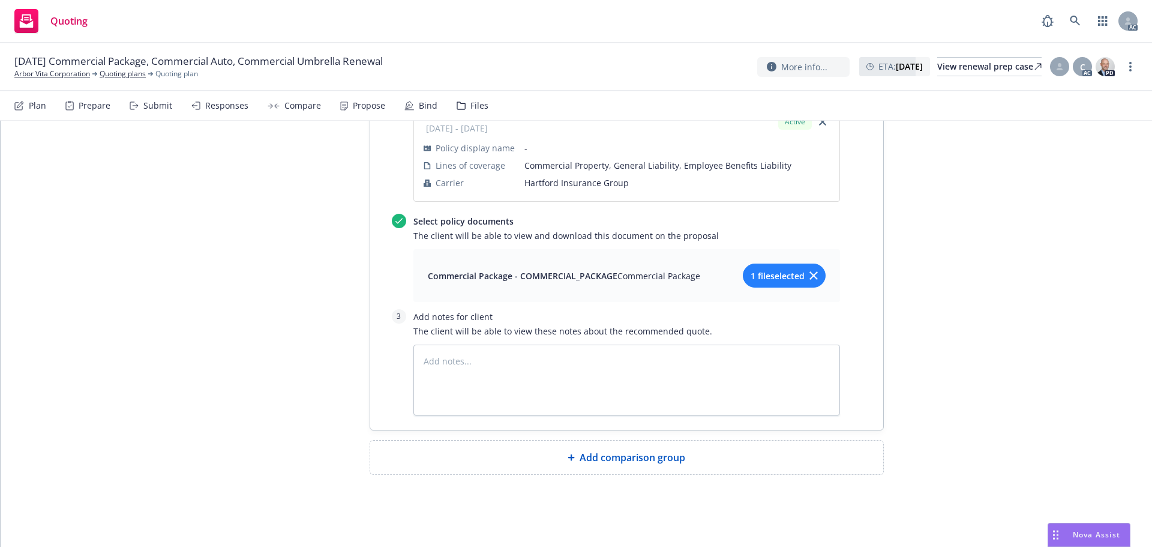
click at [610, 460] on span "Add comparison group" at bounding box center [633, 457] width 106 height 14
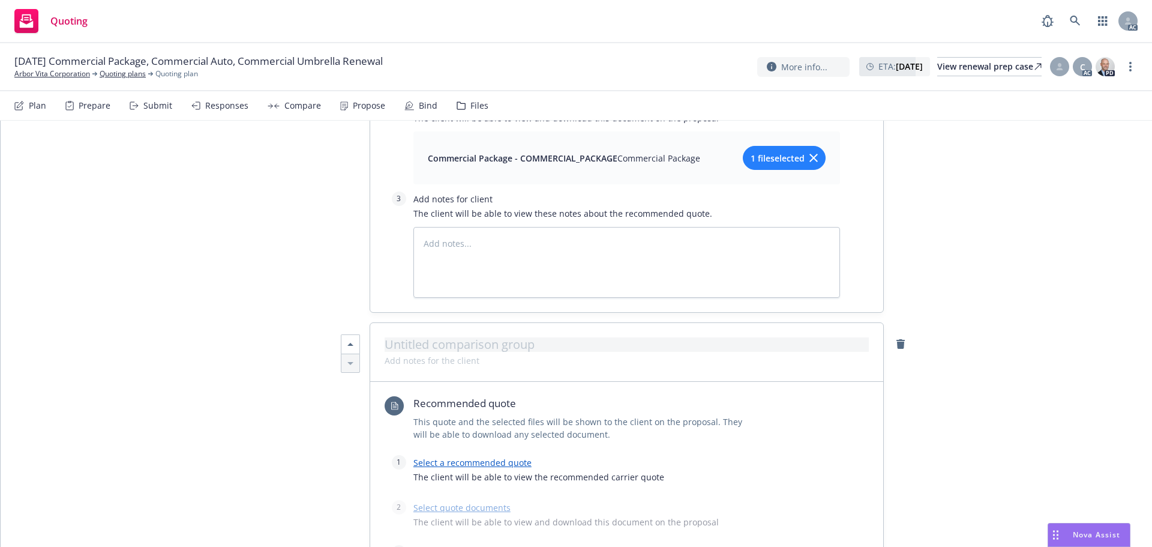
scroll to position [1081, 0]
click at [544, 334] on div at bounding box center [626, 349] width 513 height 59
click at [540, 344] on span at bounding box center [627, 342] width 484 height 14
paste span
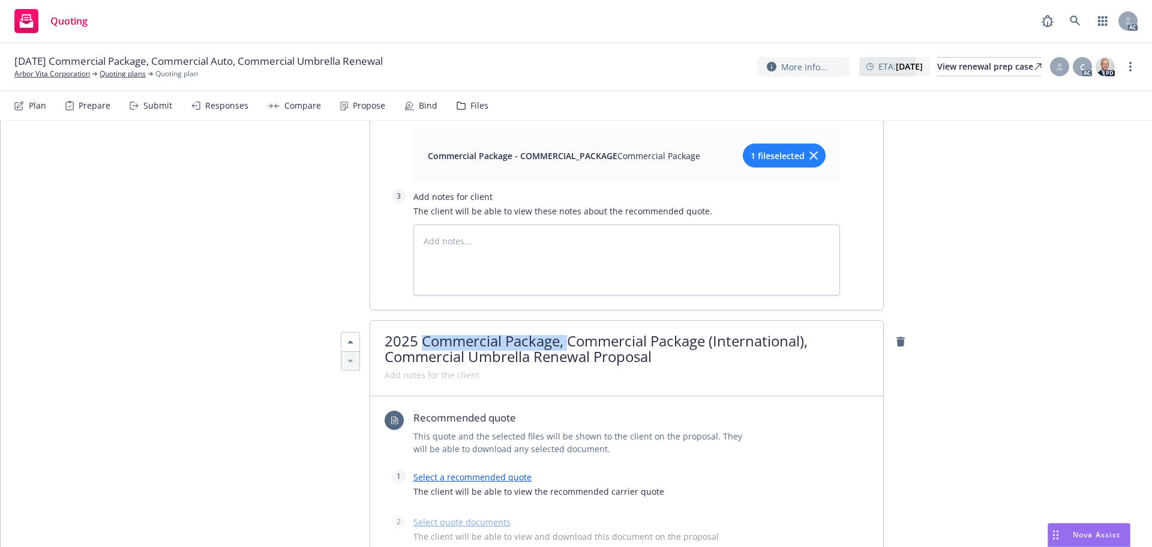
drag, startPoint x: 565, startPoint y: 338, endPoint x: 421, endPoint y: 335, distance: 144.6
click at [421, 335] on span "2025 Commercial Package, Commercial Package (International), Commercial Umbrell…" at bounding box center [596, 348] width 423 height 35
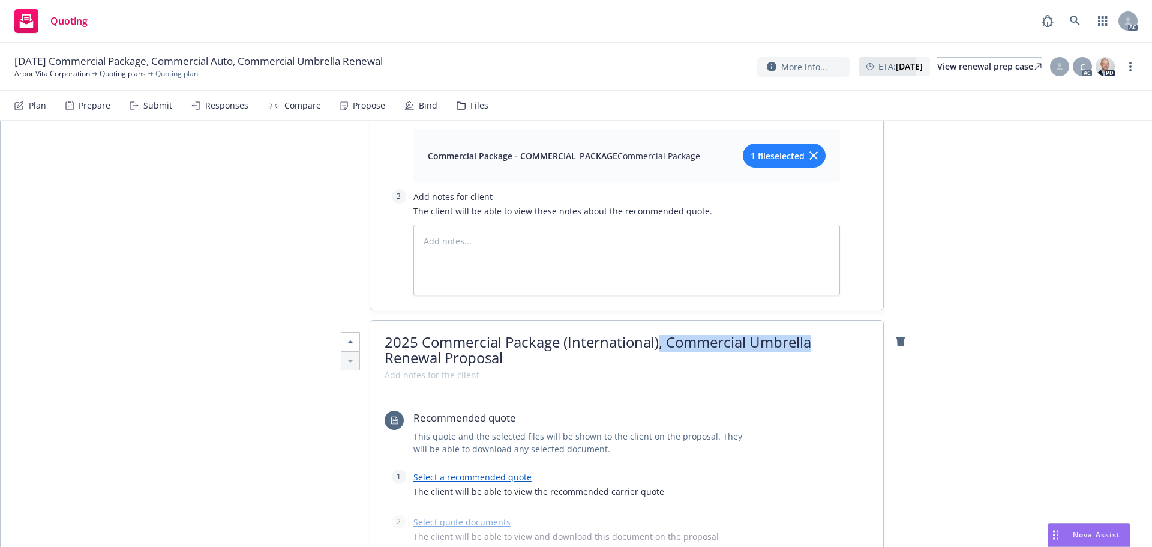
drag, startPoint x: 653, startPoint y: 349, endPoint x: 806, endPoint y: 344, distance: 153.1
click at [806, 344] on span "2025 Commercial Package (International), Commercial Umbrella Renewal Proposal" at bounding box center [598, 349] width 427 height 35
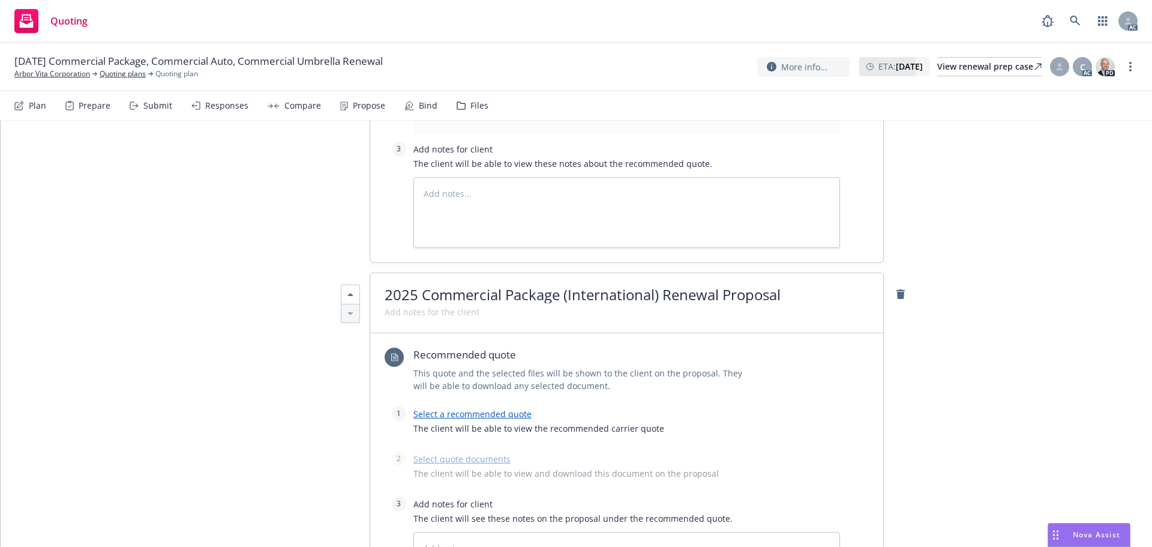
scroll to position [1201, 0]
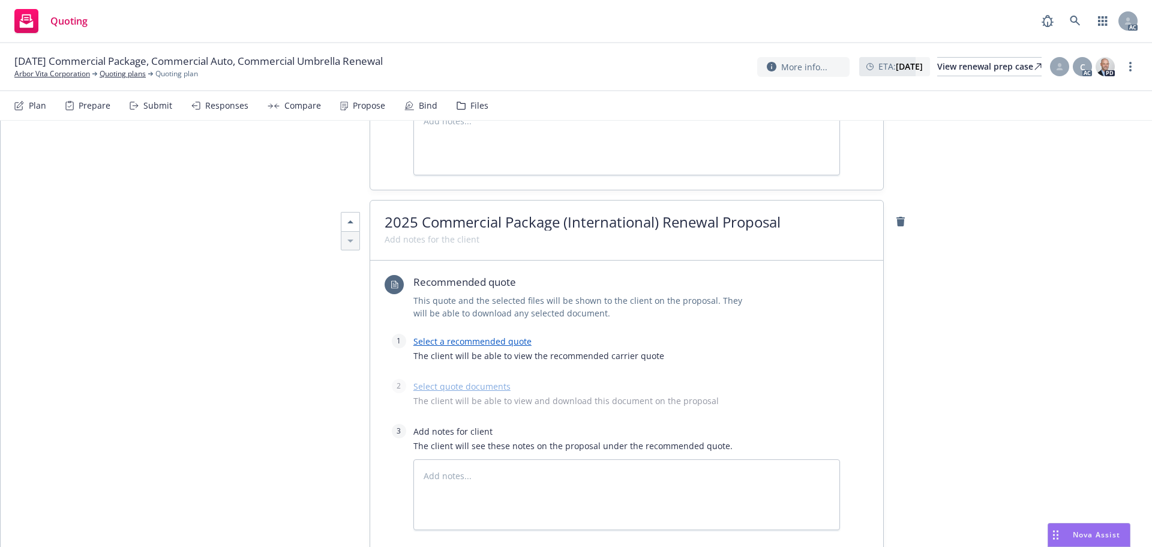
click at [450, 338] on link "Select a recommended quote" at bounding box center [472, 340] width 118 height 11
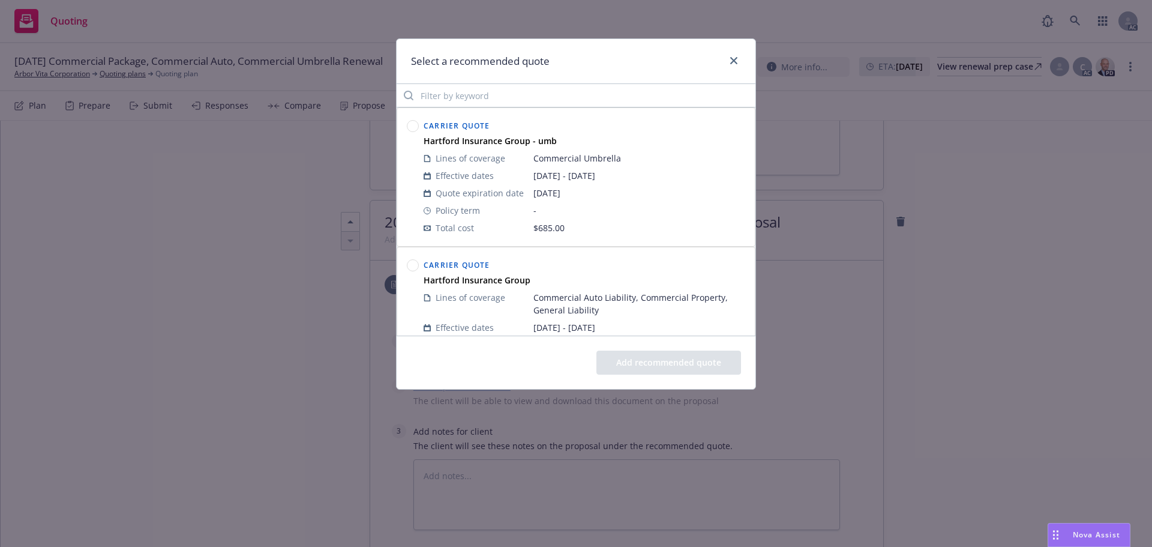
click at [415, 266] on circle at bounding box center [412, 265] width 11 height 11
click at [661, 359] on button "Add recommended quote" at bounding box center [668, 362] width 145 height 24
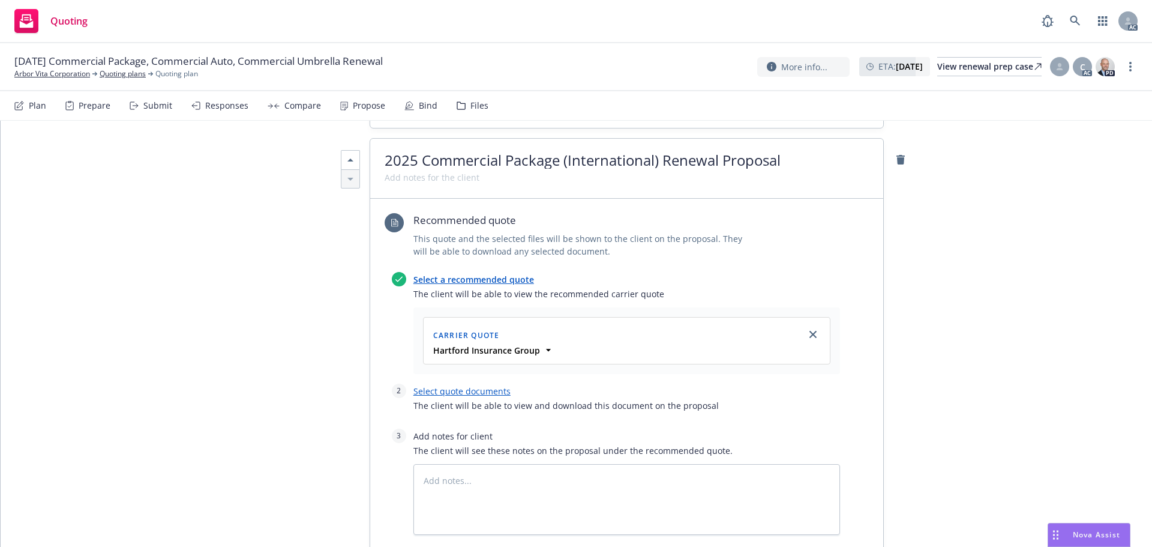
scroll to position [1321, 0]
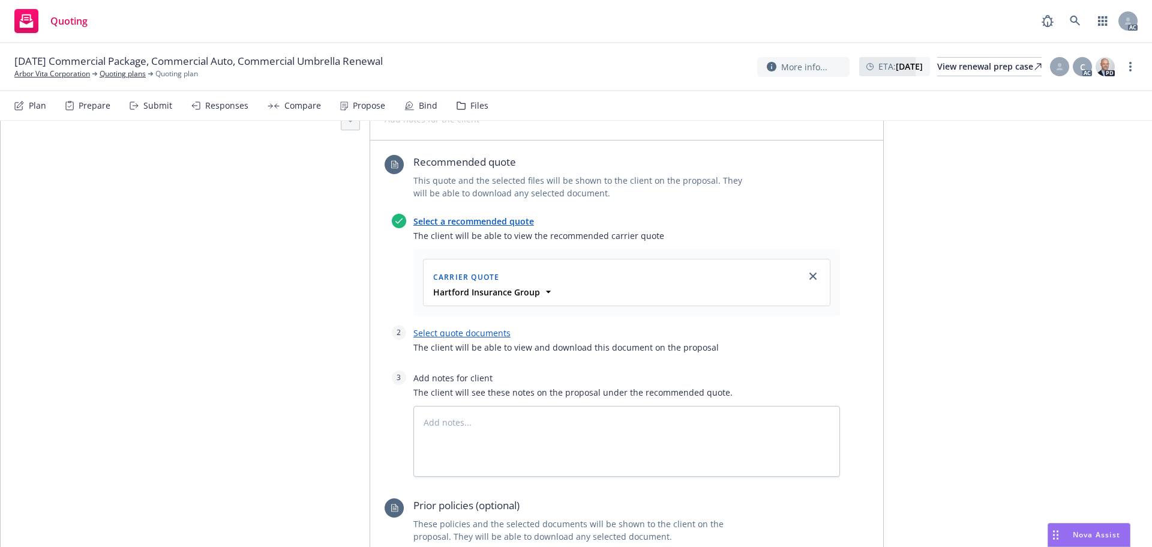
click at [474, 332] on link "Select quote documents" at bounding box center [461, 332] width 97 height 11
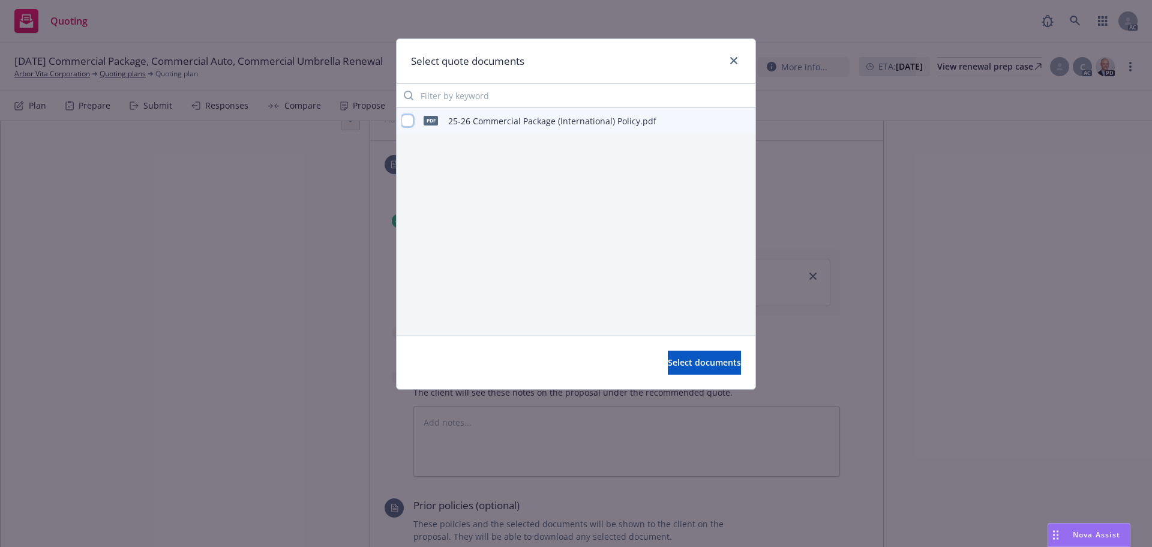
click at [412, 120] on input "checkbox" at bounding box center [407, 121] width 12 height 12
click at [674, 365] on span "Select documents" at bounding box center [704, 361] width 73 height 11
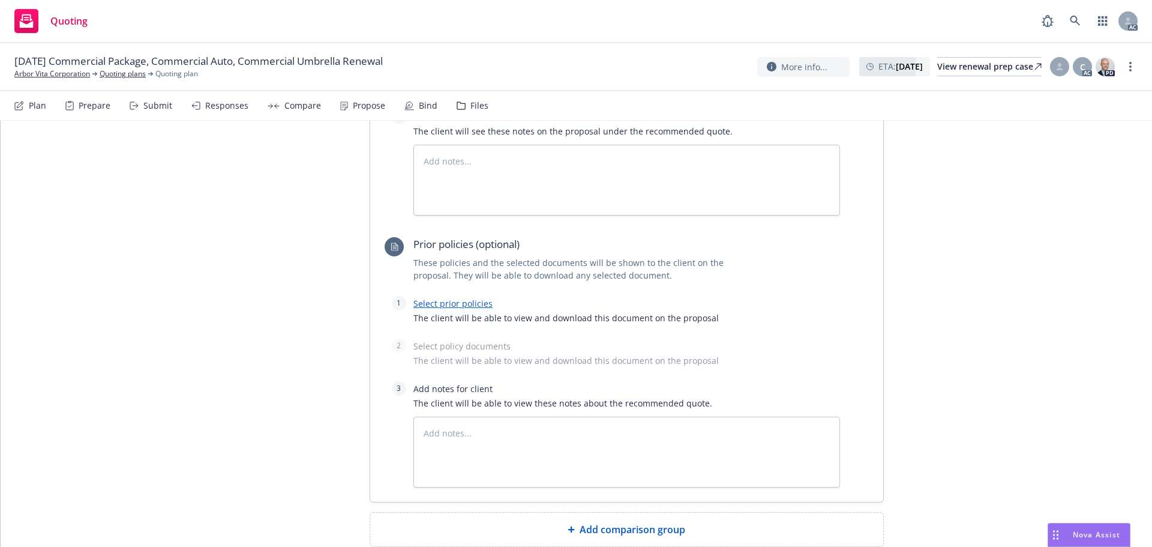
scroll to position [1680, 0]
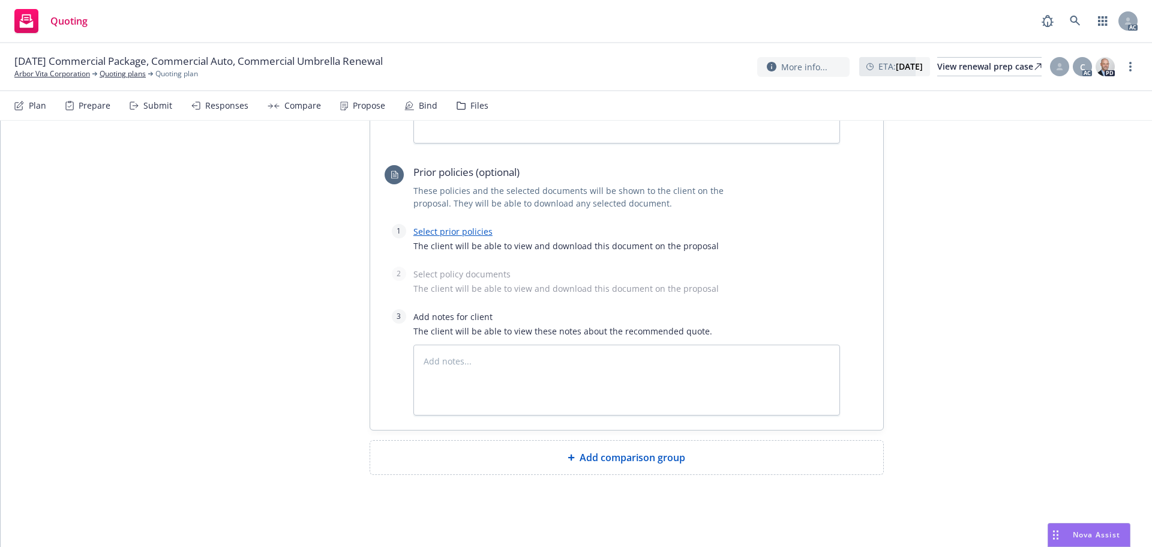
click at [448, 225] on div "Select prior policies The client will be able to view and download this documen…" at bounding box center [626, 241] width 427 height 35
click at [448, 232] on link "Select prior policies" at bounding box center [452, 231] width 79 height 11
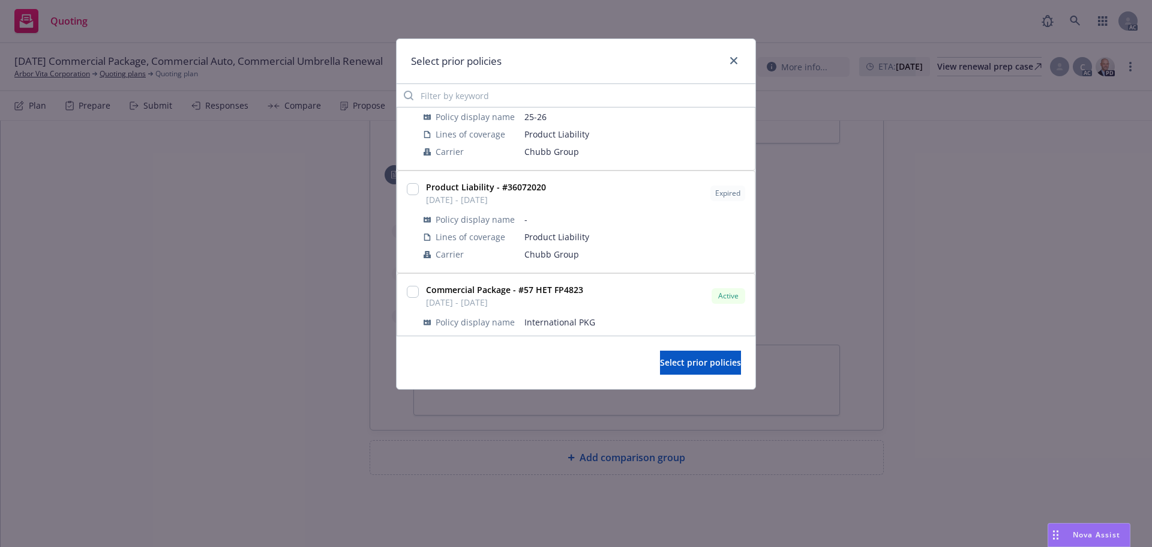
scroll to position [60, 0]
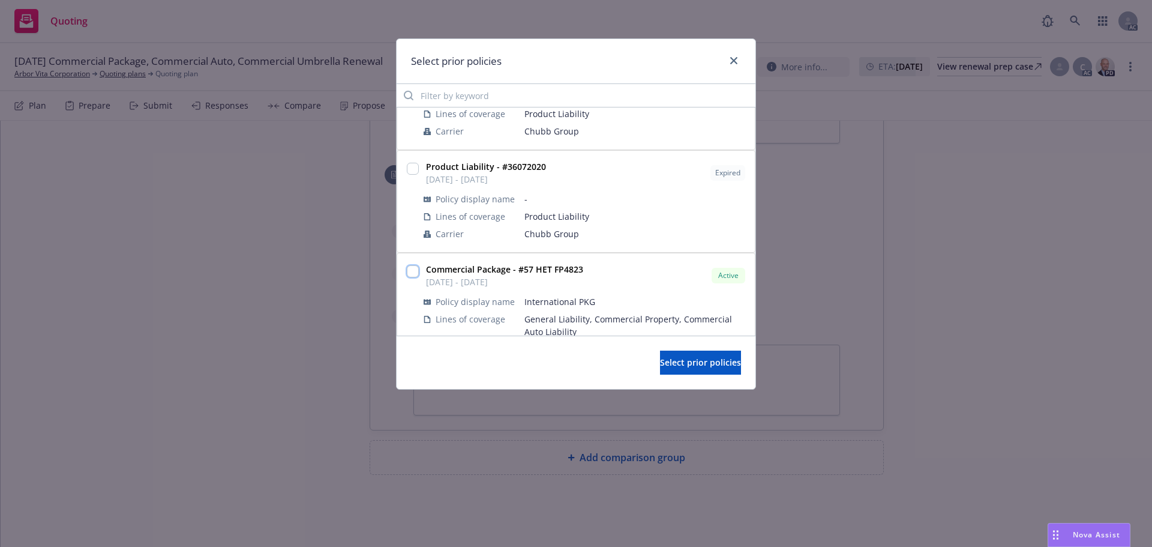
click at [410, 275] on input "checkbox" at bounding box center [413, 271] width 12 height 12
click at [660, 359] on span "Select prior policies" at bounding box center [700, 361] width 81 height 11
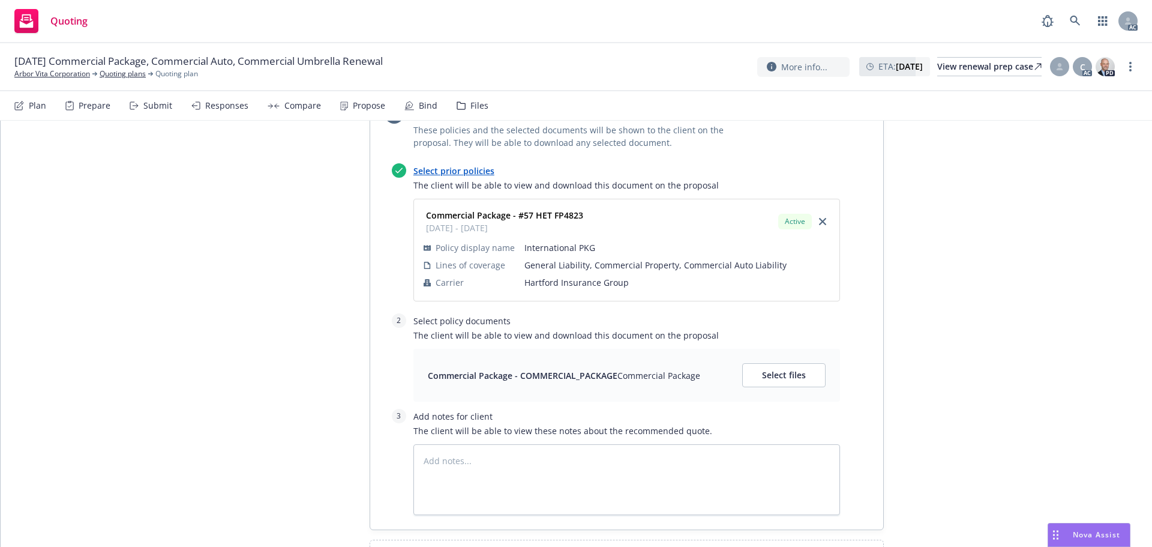
scroll to position [1841, 0]
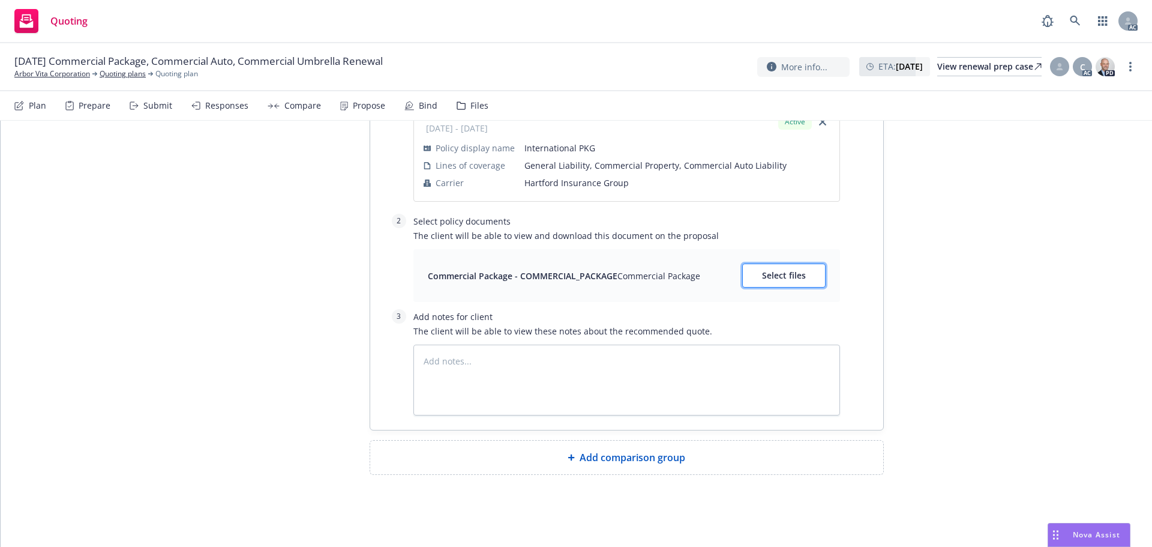
click at [773, 280] on span "Select files" at bounding box center [784, 274] width 44 height 11
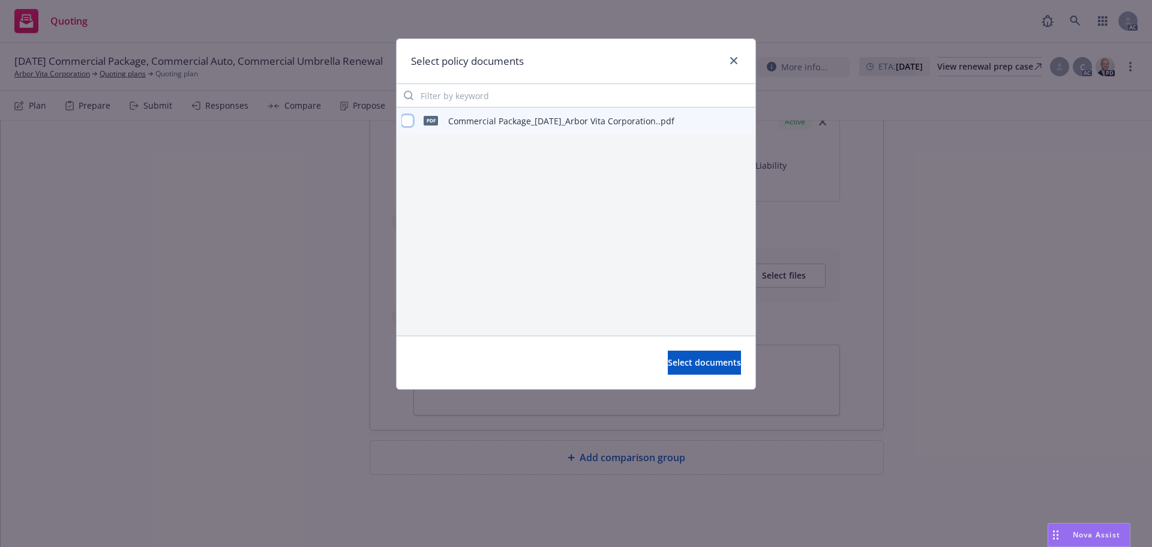
click at [409, 122] on input "checkbox" at bounding box center [407, 121] width 12 height 12
click at [692, 354] on button "Select documents" at bounding box center [704, 362] width 73 height 24
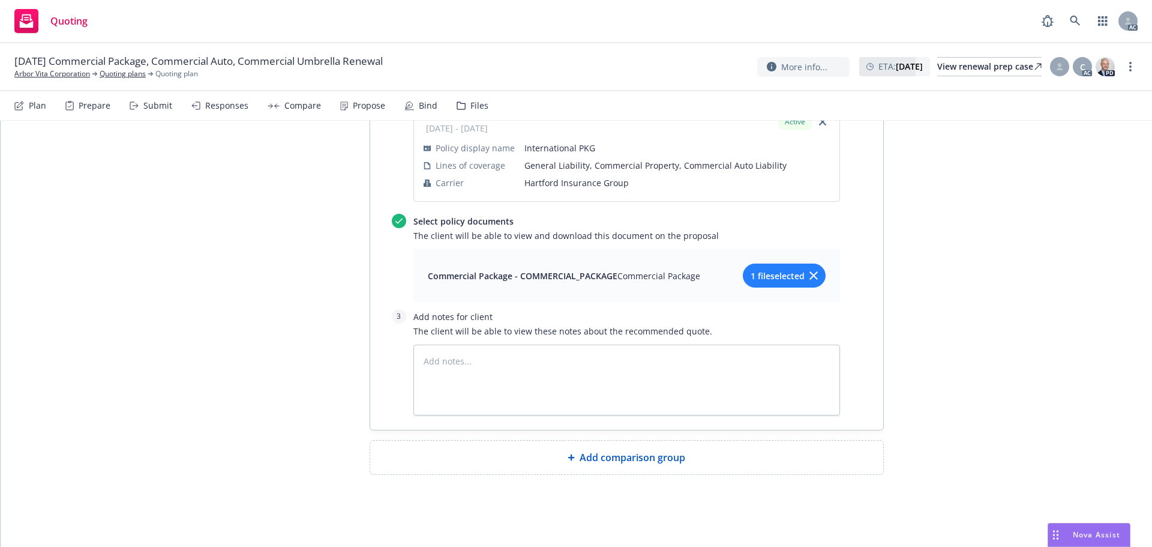
click at [623, 454] on span "Add comparison group" at bounding box center [633, 457] width 106 height 14
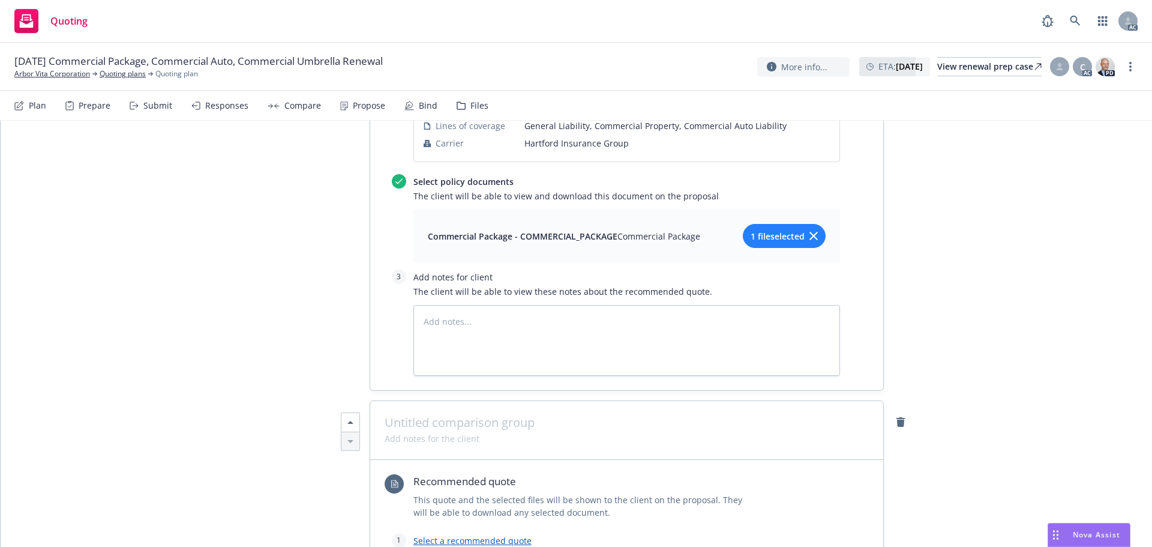
scroll to position [1901, 0]
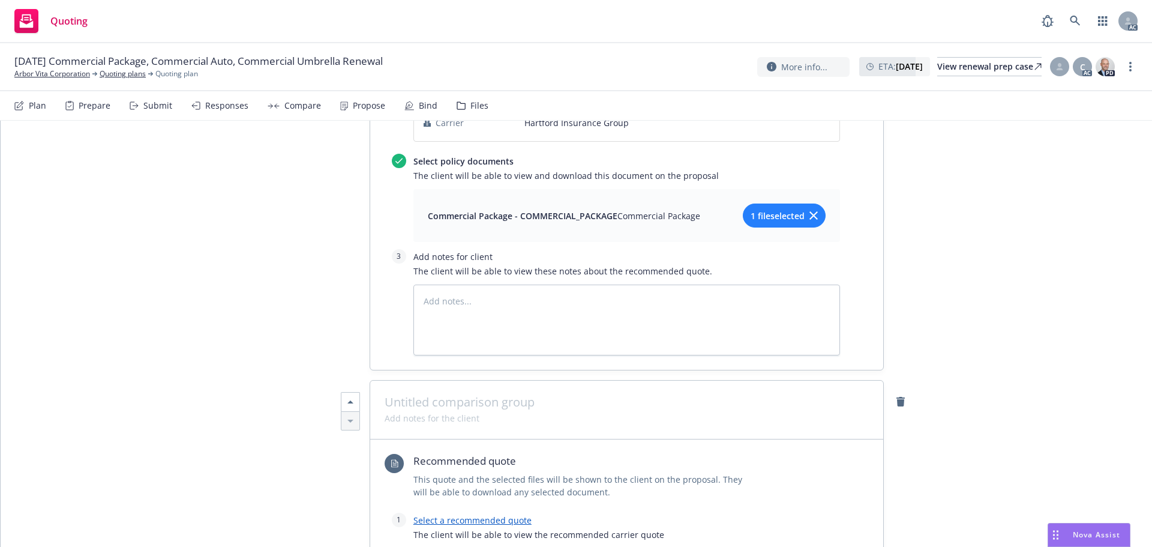
click at [467, 396] on span at bounding box center [627, 402] width 484 height 14
paste span
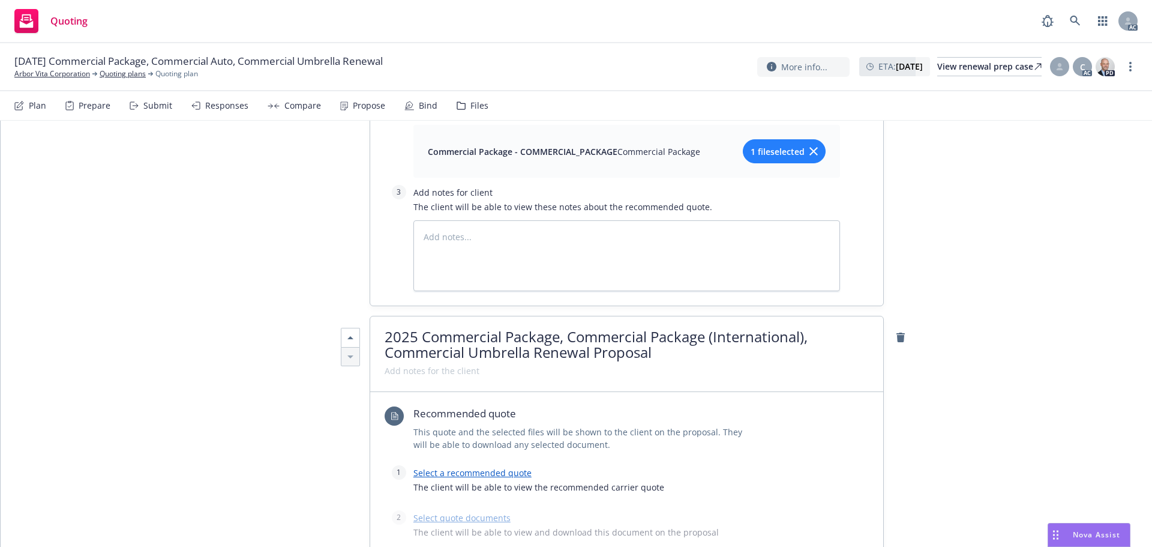
scroll to position [2021, 0]
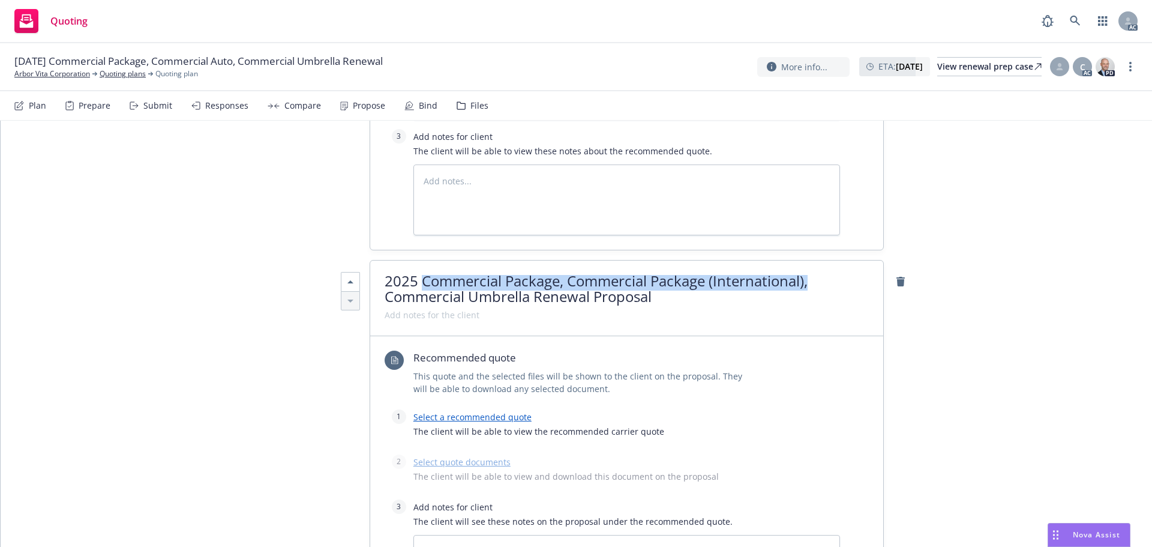
drag, startPoint x: 806, startPoint y: 285, endPoint x: 419, endPoint y: 283, distance: 387.0
click at [419, 283] on span "2025 Commercial Package, Commercial Package (International), Commercial Umbrell…" at bounding box center [627, 289] width 484 height 31
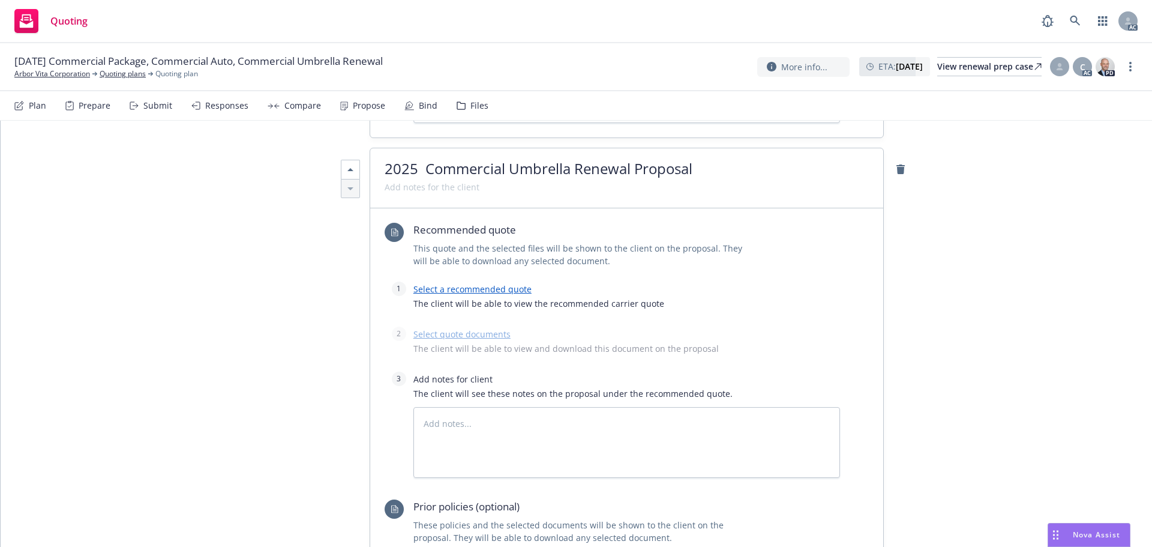
scroll to position [2141, 0]
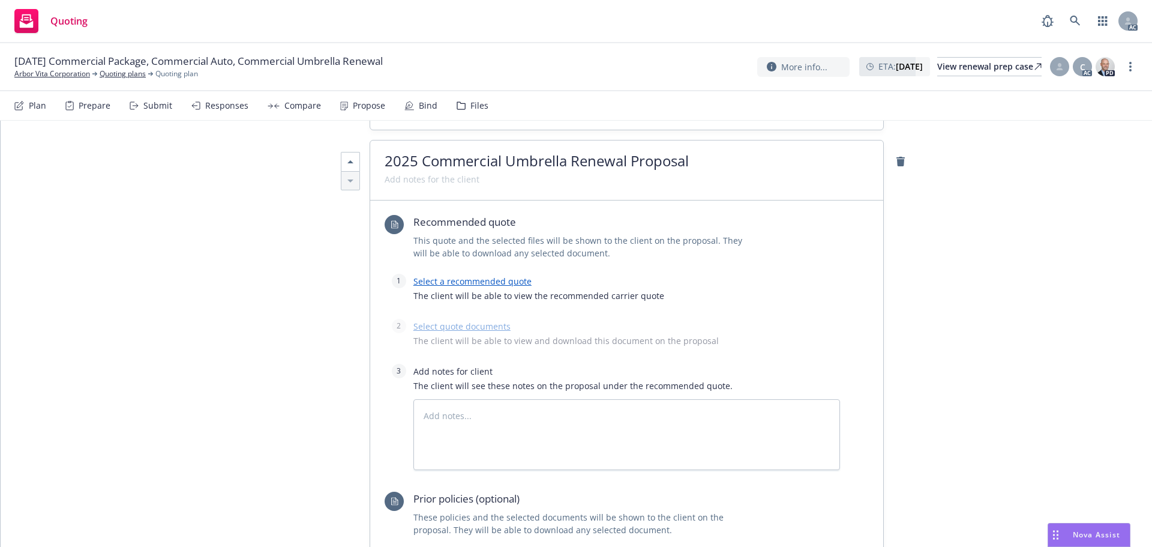
click at [459, 278] on link "Select a recommended quote" at bounding box center [472, 280] width 118 height 11
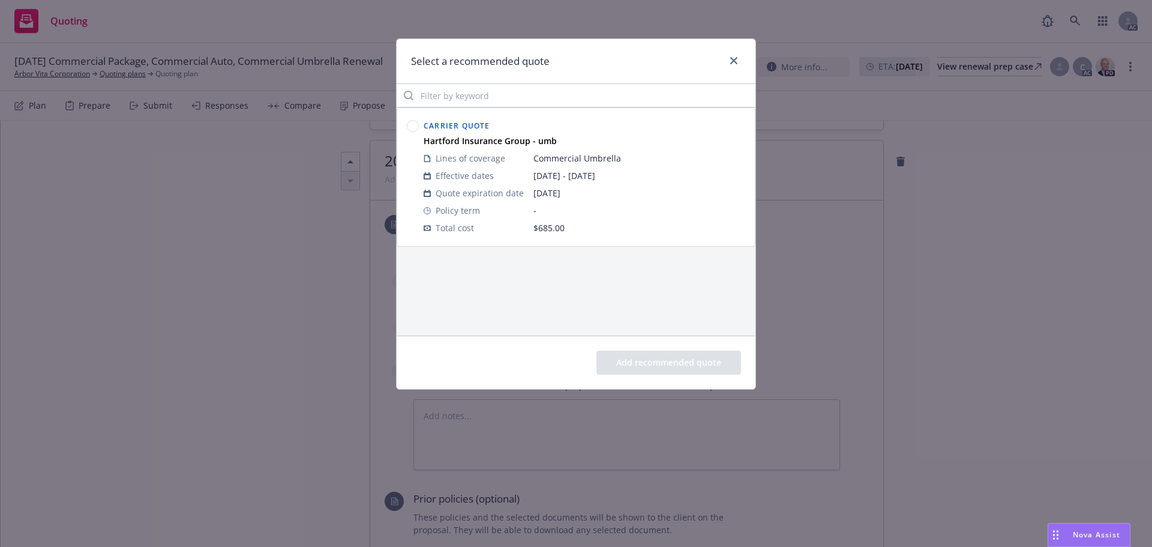
drag, startPoint x: 412, startPoint y: 122, endPoint x: 449, endPoint y: 147, distance: 44.1
click at [413, 122] on circle at bounding box center [412, 126] width 11 height 11
click at [679, 365] on button "Add recommended quote" at bounding box center [668, 362] width 145 height 24
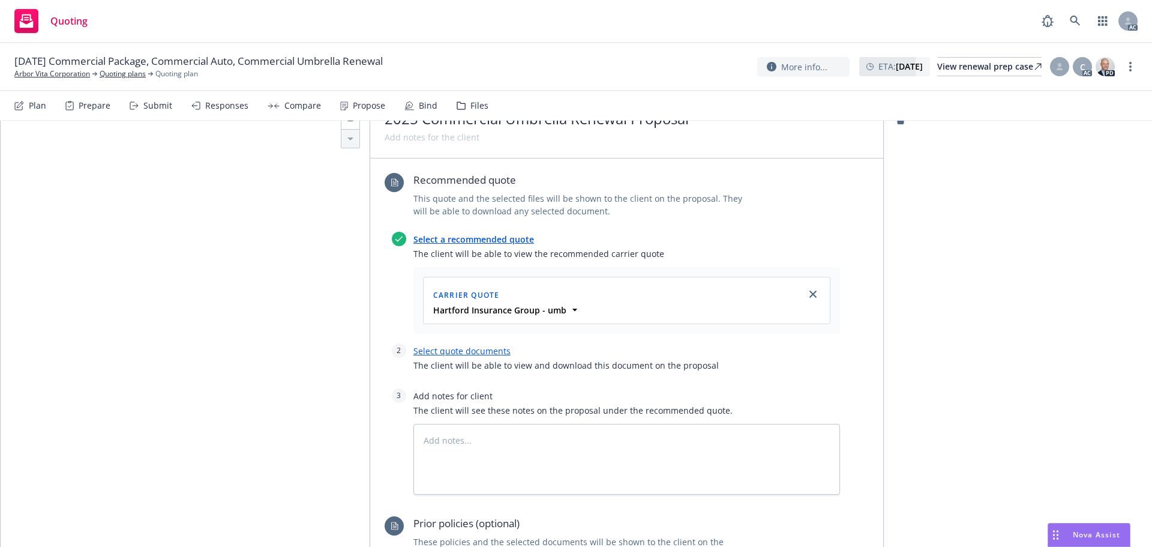
scroll to position [2201, 0]
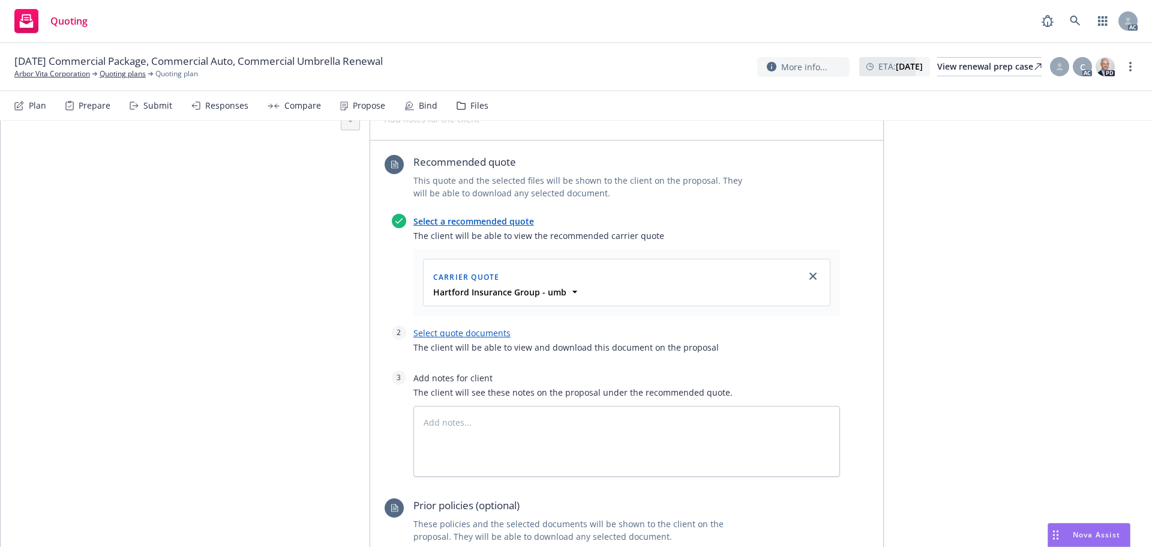
click at [464, 329] on link "Select quote documents" at bounding box center [461, 332] width 97 height 11
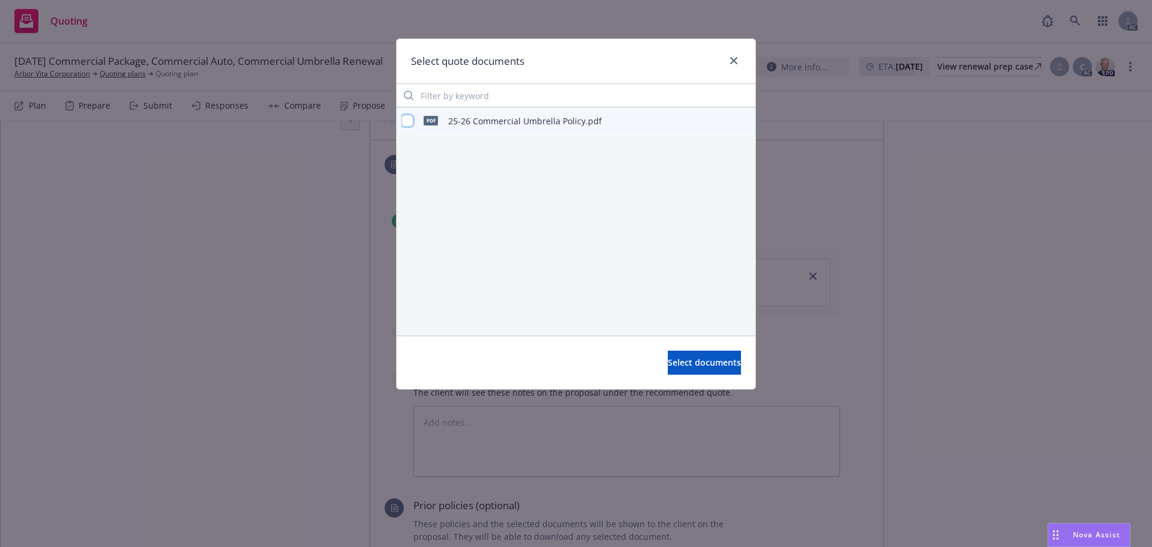
click at [412, 122] on input "checkbox" at bounding box center [407, 121] width 12 height 12
click at [668, 355] on button "Select documents" at bounding box center [704, 362] width 73 height 24
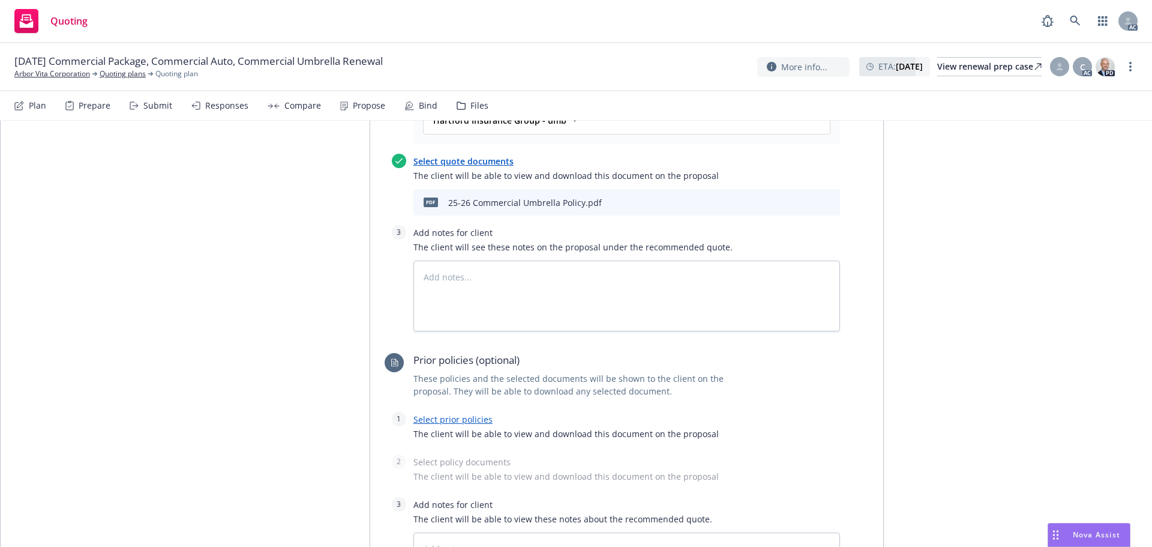
scroll to position [2441, 0]
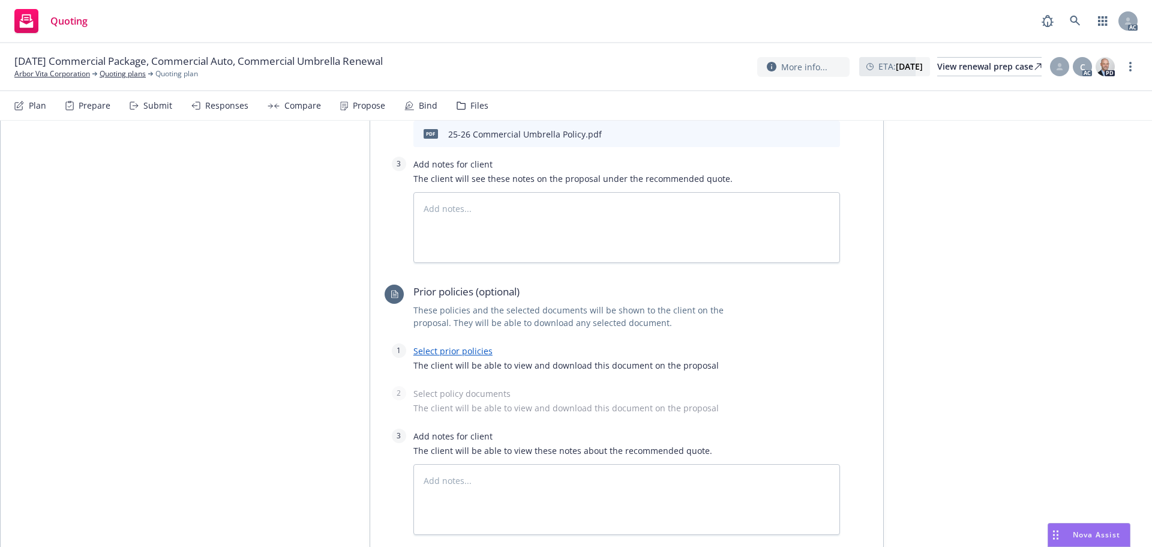
click at [454, 353] on link "Select prior policies" at bounding box center [452, 350] width 79 height 11
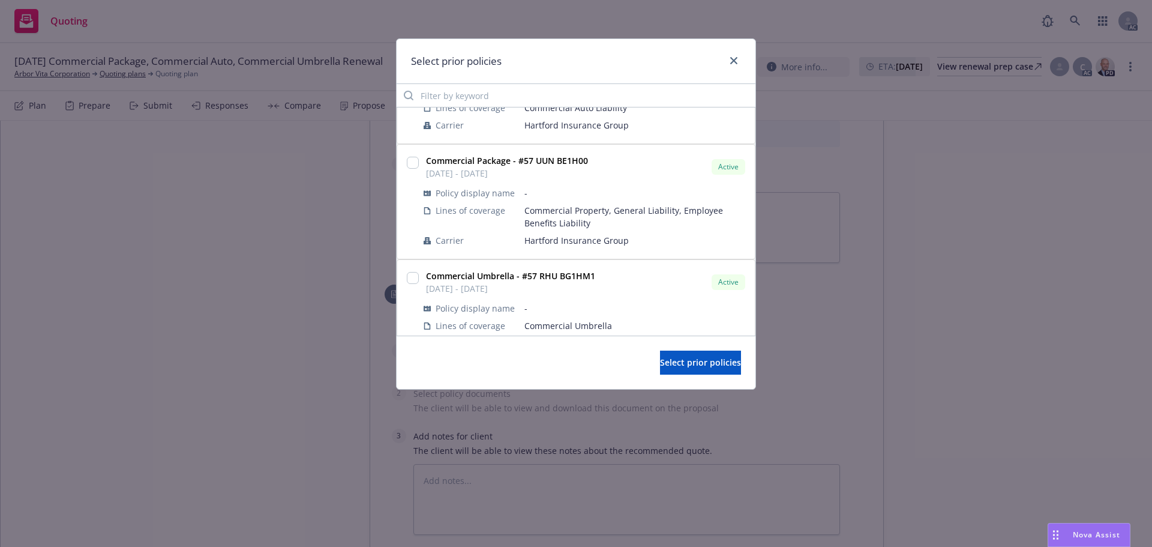
scroll to position [420, 0]
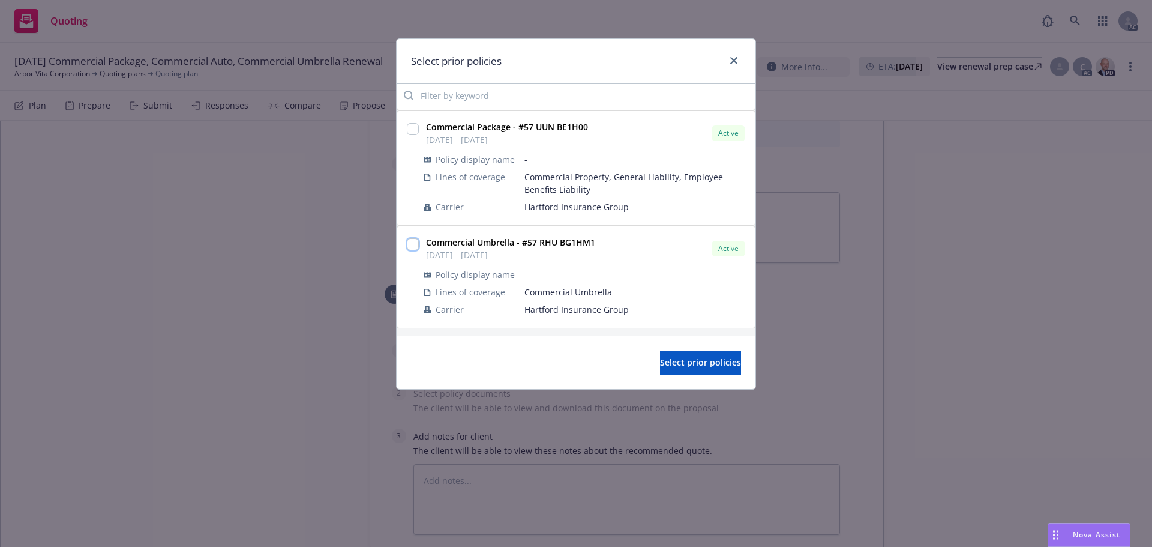
click at [413, 244] on input "checkbox" at bounding box center [413, 244] width 12 height 12
click at [704, 372] on button "Select prior policies" at bounding box center [700, 362] width 81 height 24
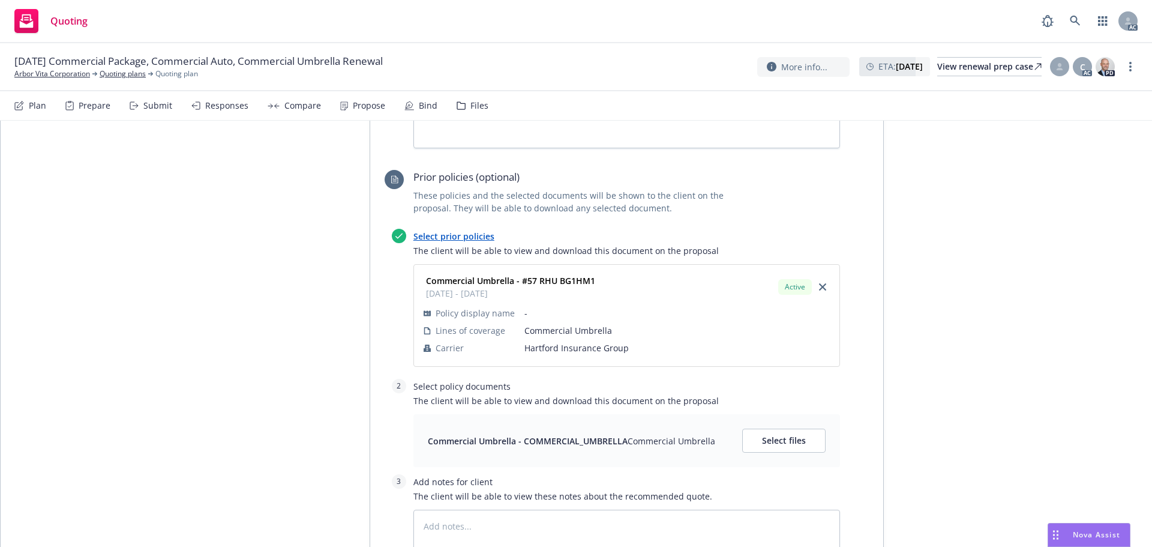
scroll to position [2560, 0]
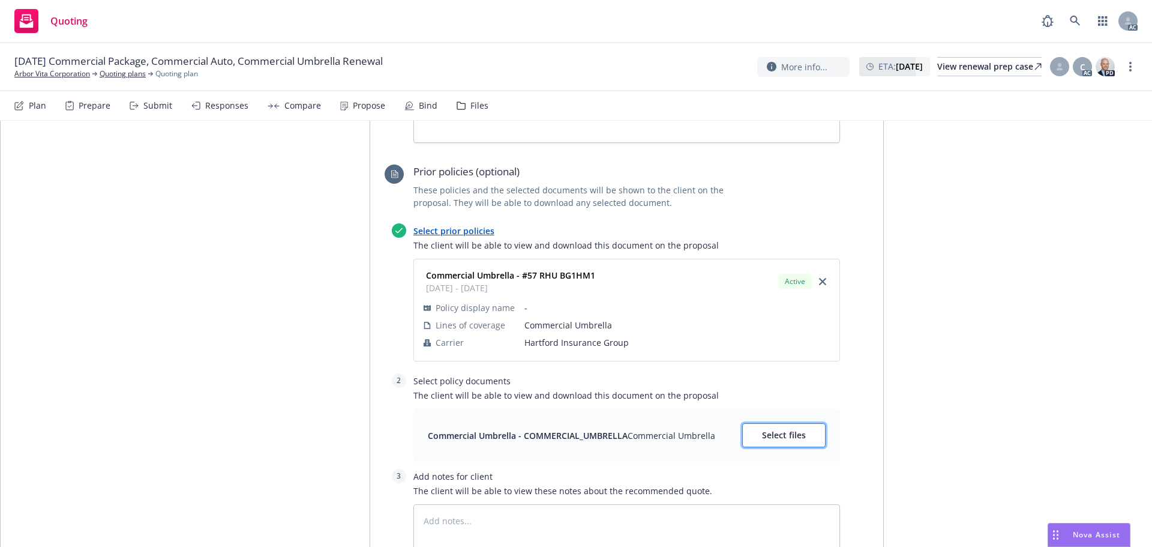
click at [769, 431] on span "Select files" at bounding box center [784, 434] width 44 height 11
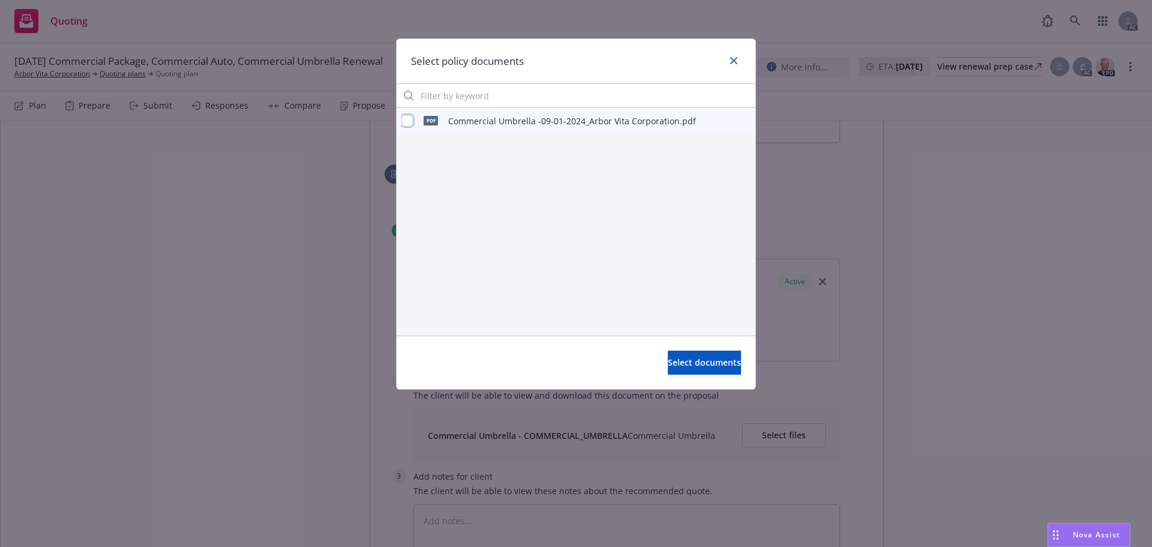
click at [407, 119] on input "checkbox" at bounding box center [407, 121] width 12 height 12
click at [677, 360] on span "Select documents" at bounding box center [704, 361] width 73 height 11
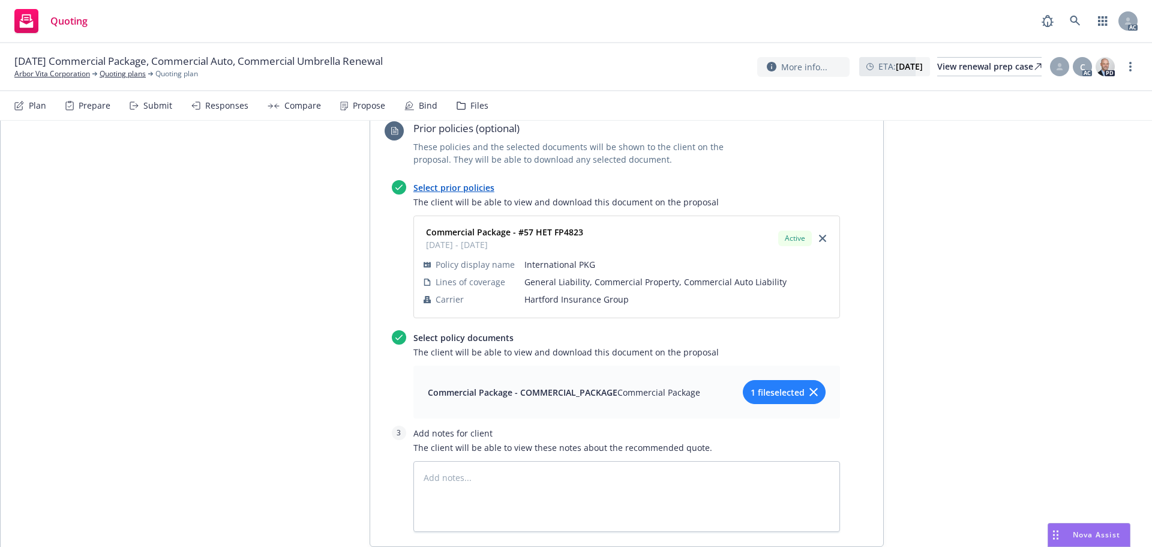
scroll to position [1721, 0]
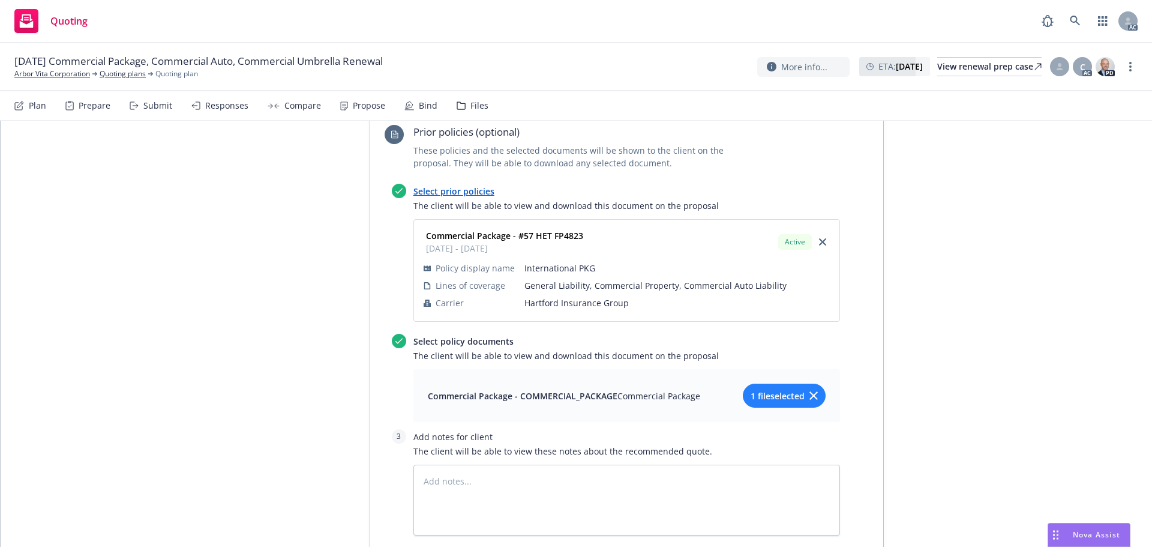
click at [757, 390] on span "1 file selected" at bounding box center [778, 395] width 54 height 13
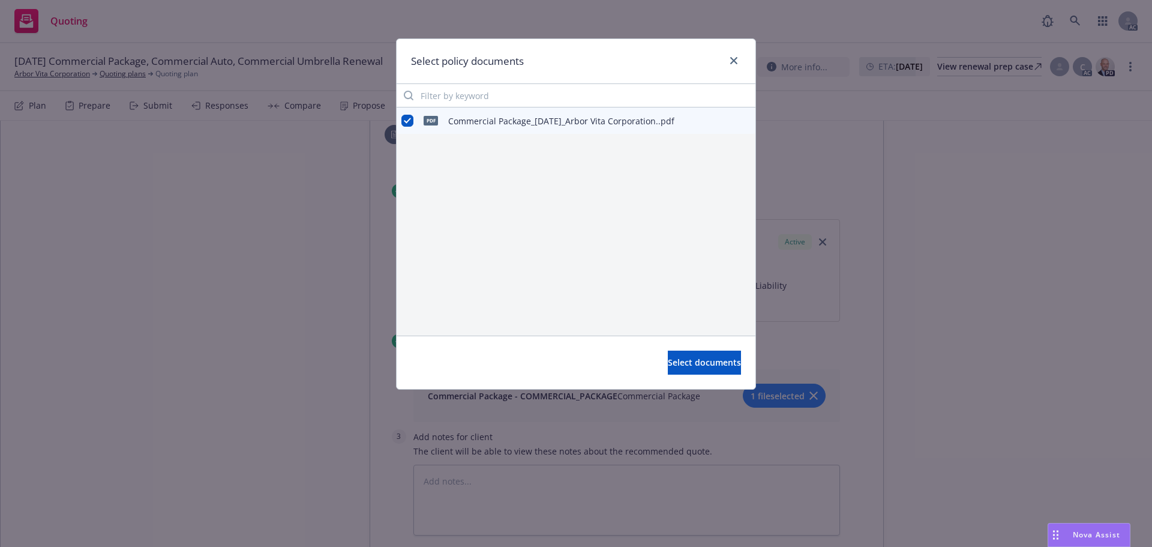
click at [739, 122] on div at bounding box center [736, 120] width 30 height 14
click at [748, 120] on icon "preview file" at bounding box center [744, 120] width 11 height 8
click at [677, 359] on span "Select documents" at bounding box center [704, 361] width 73 height 11
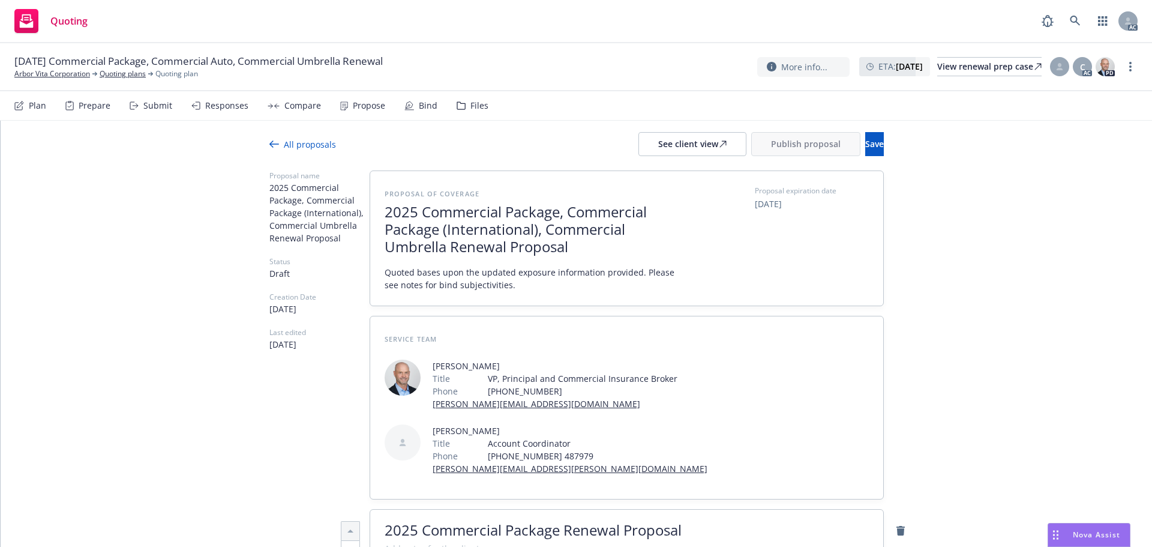
scroll to position [0, 0]
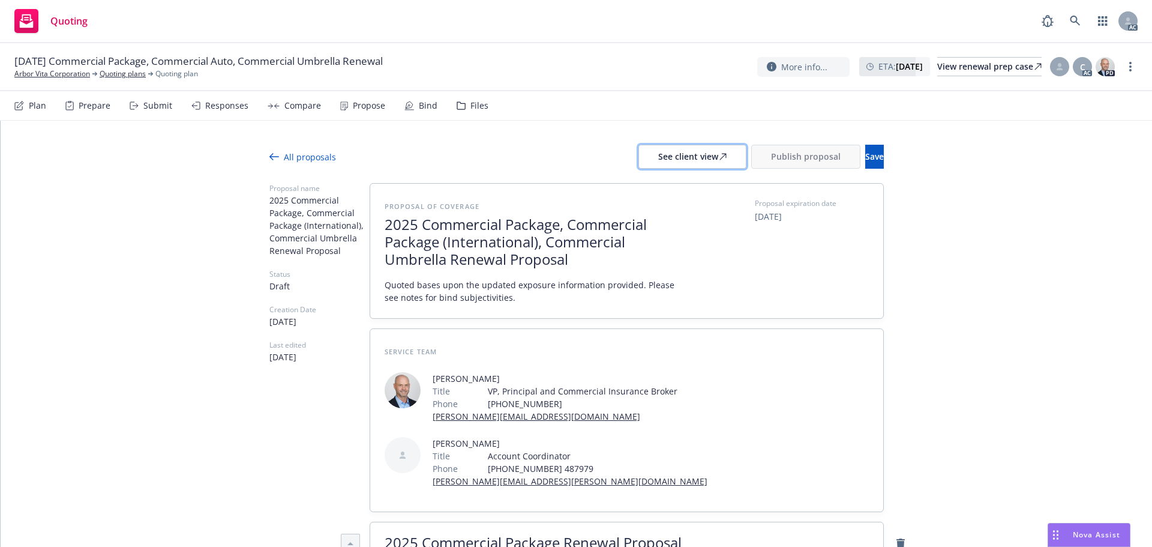
click at [658, 164] on div "See client view" at bounding box center [692, 156] width 68 height 23
click at [230, 110] on div "Responses" at bounding box center [226, 106] width 43 height 10
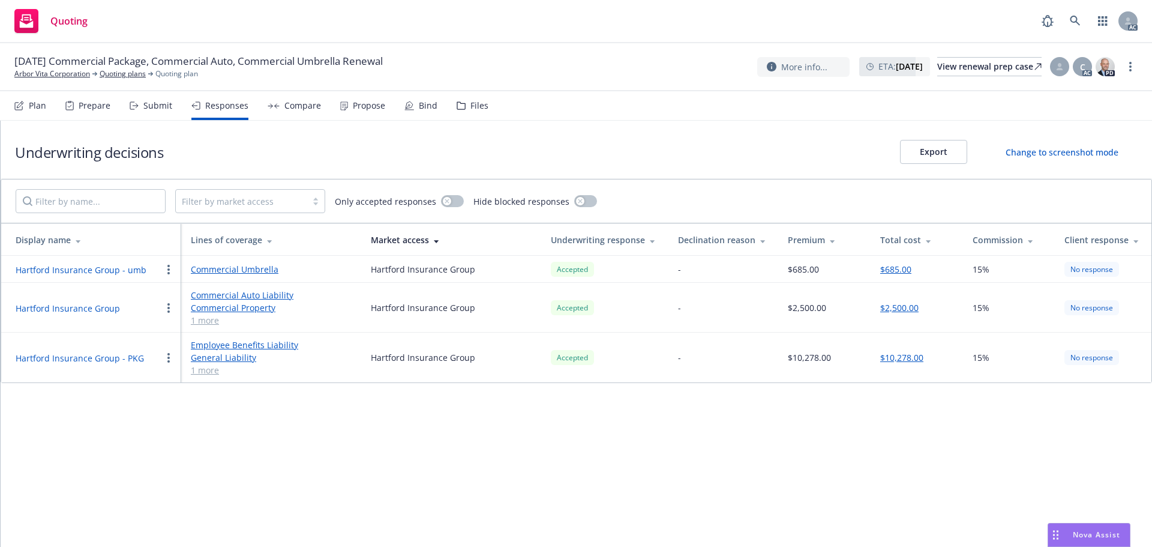
click at [86, 266] on button "Hartford Insurance Group - umb" at bounding box center [81, 269] width 131 height 13
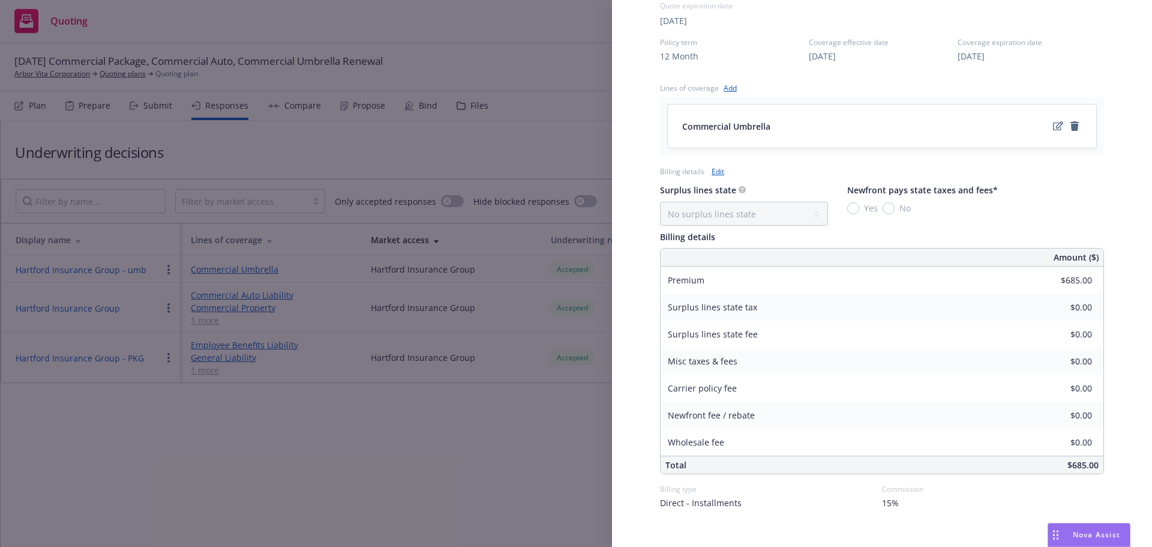
scroll to position [469, 0]
